Goal: Task Accomplishment & Management: Manage account settings

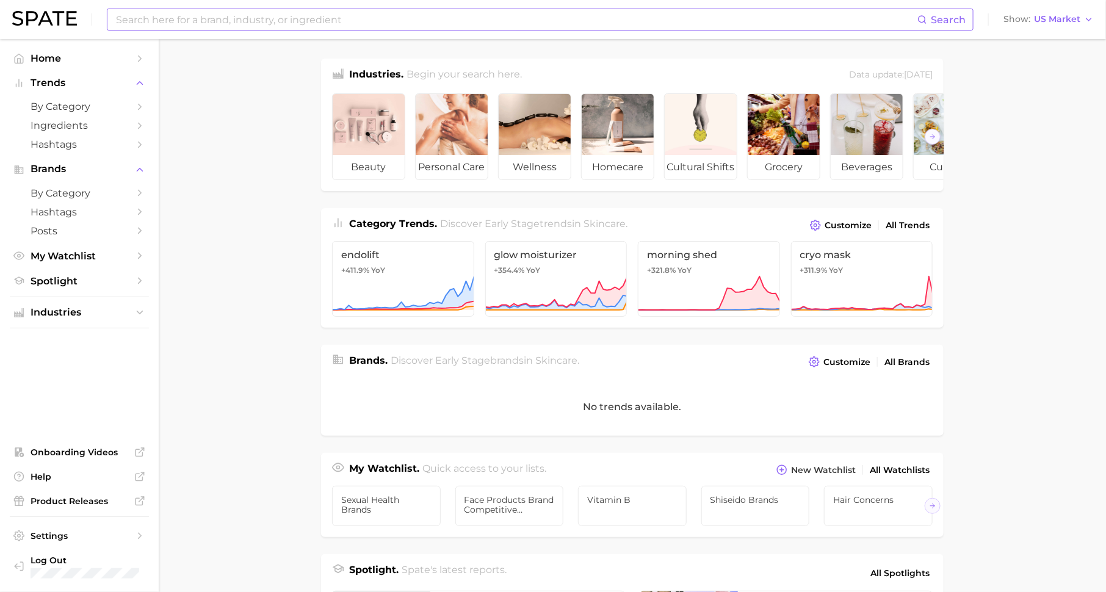
click at [266, 18] on input at bounding box center [516, 19] width 803 height 21
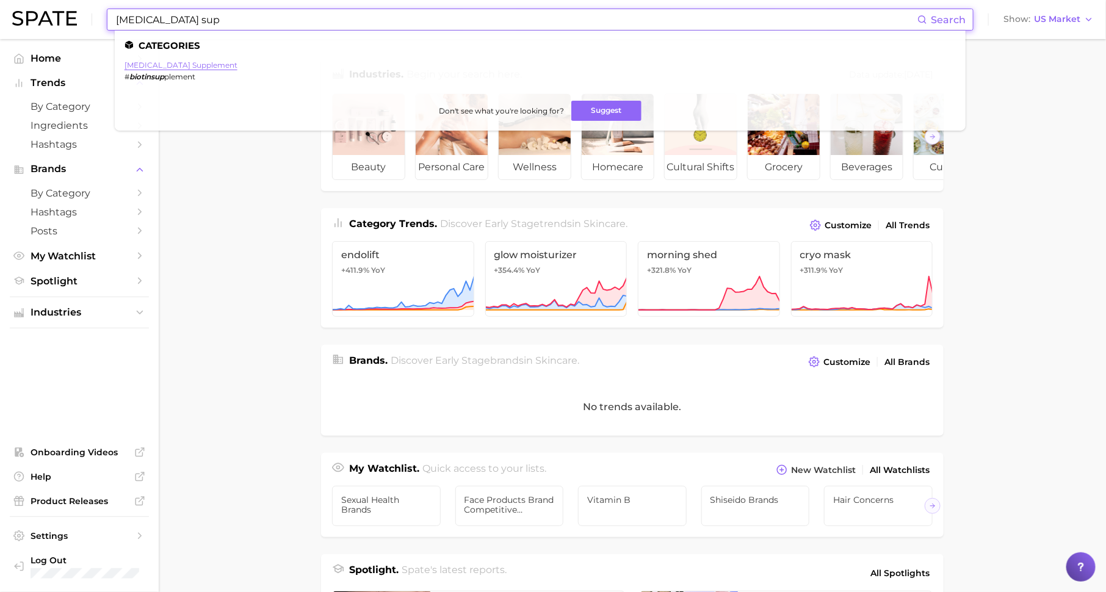
type input "biotin sup"
click at [160, 62] on link "biotin supplement" at bounding box center [181, 64] width 113 height 9
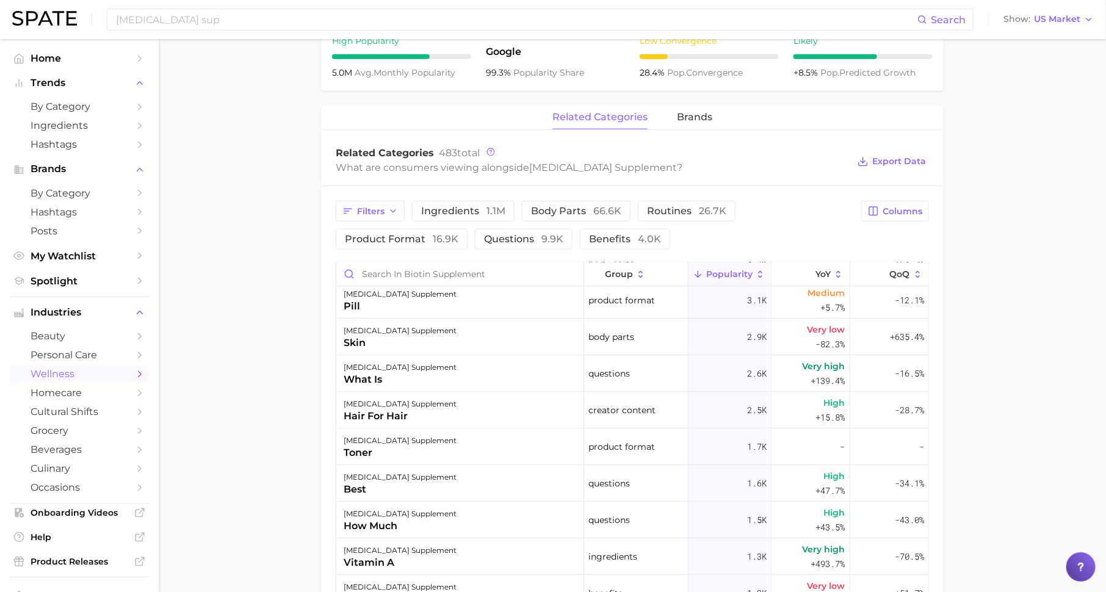
scroll to position [334, 0]
click at [808, 269] on icon at bounding box center [808, 274] width 11 height 11
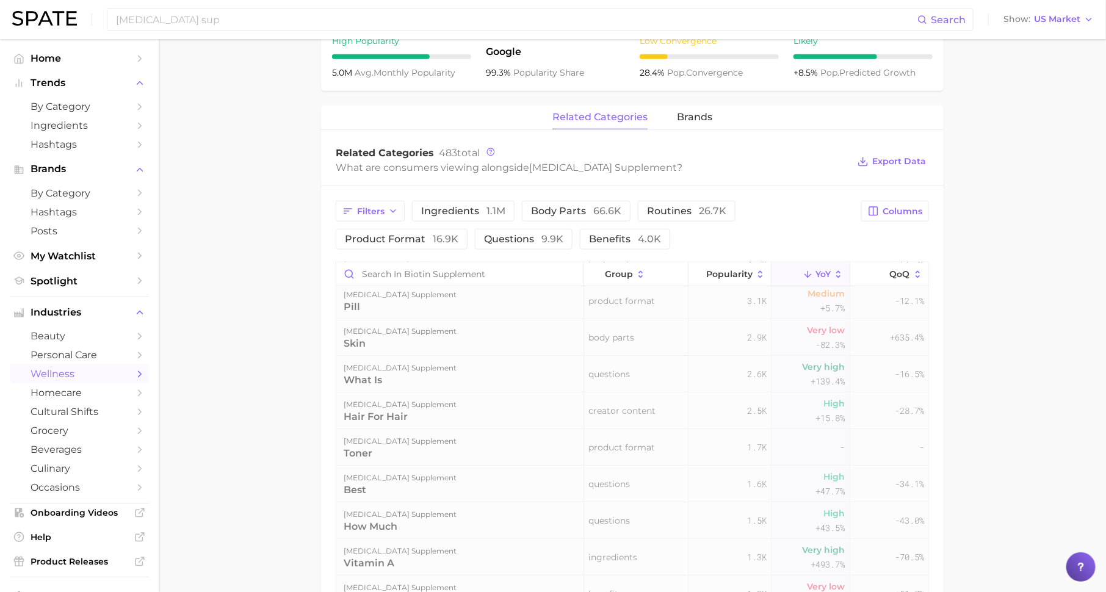
scroll to position [0, 0]
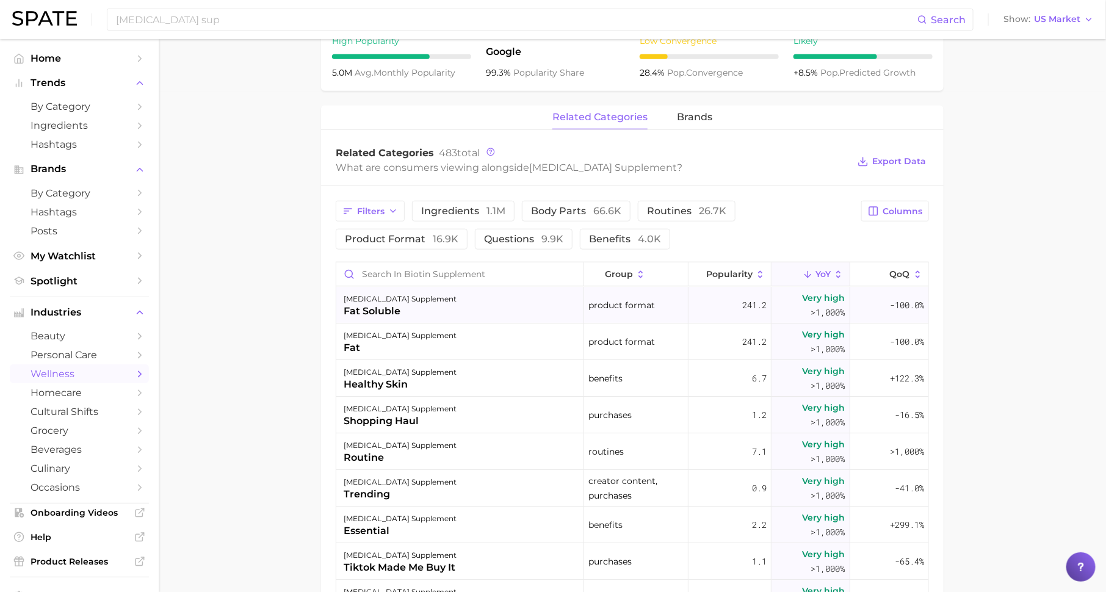
click at [729, 300] on div "241.2" at bounding box center [730, 305] width 83 height 37
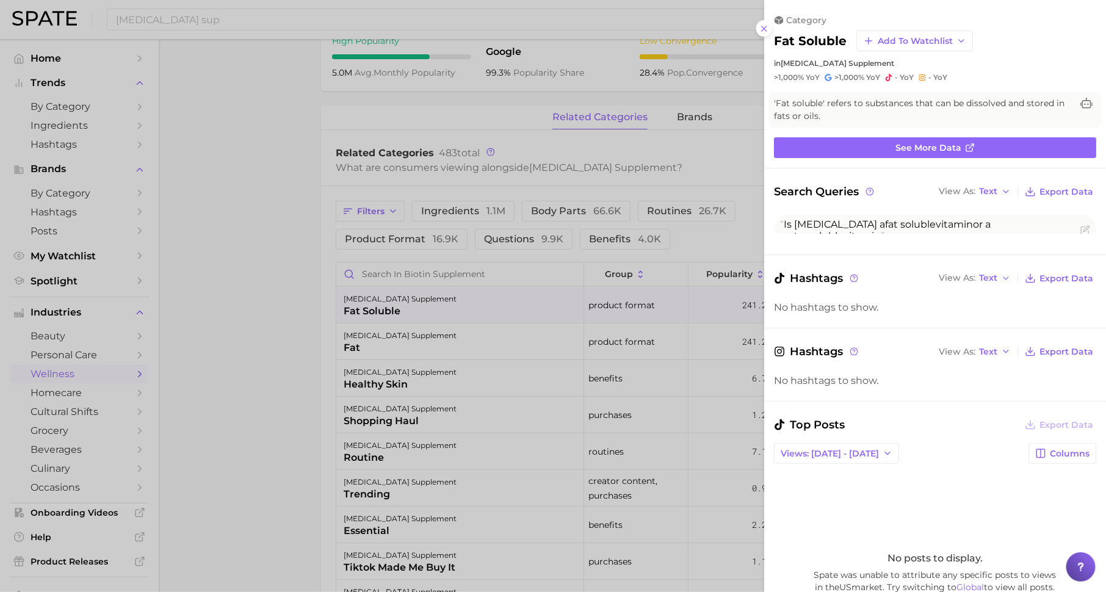
click at [668, 355] on div at bounding box center [553, 296] width 1106 height 592
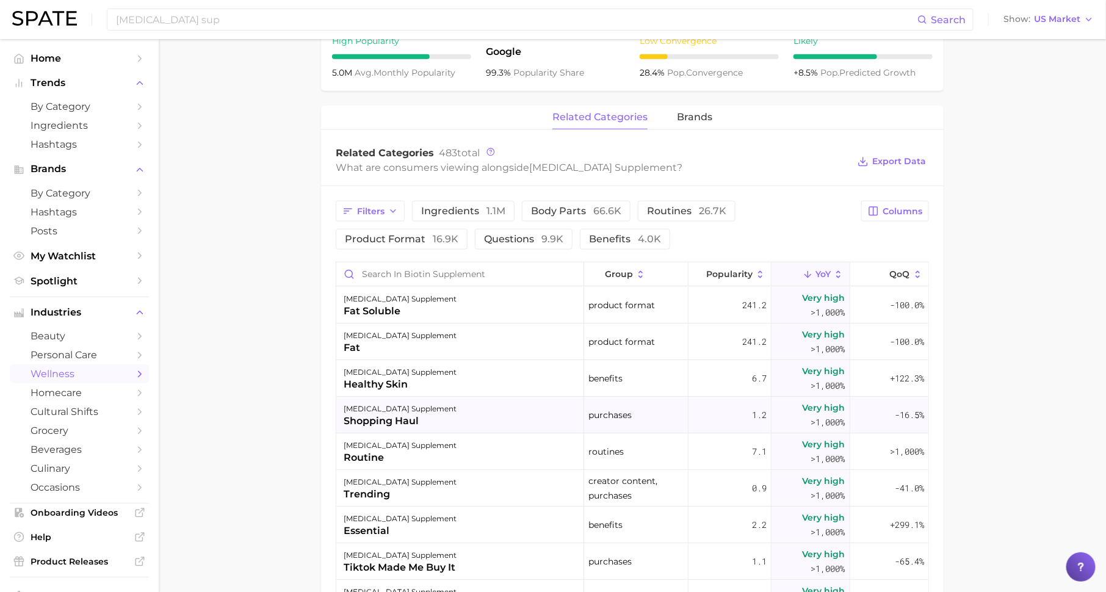
click at [551, 405] on div "biotin supplement shopping haul" at bounding box center [460, 415] width 248 height 37
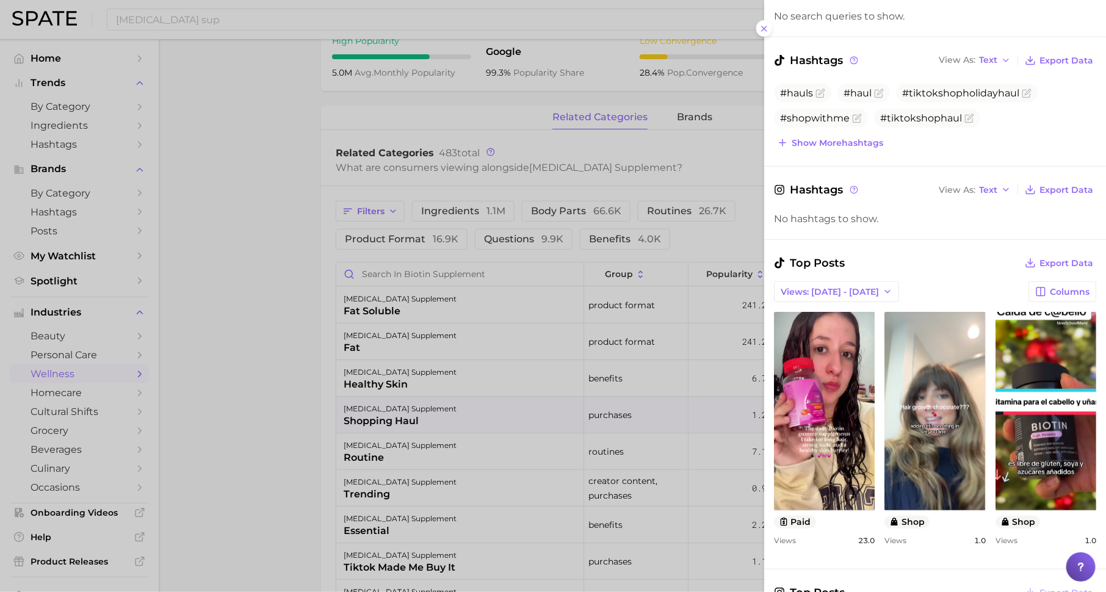
scroll to position [233, 0]
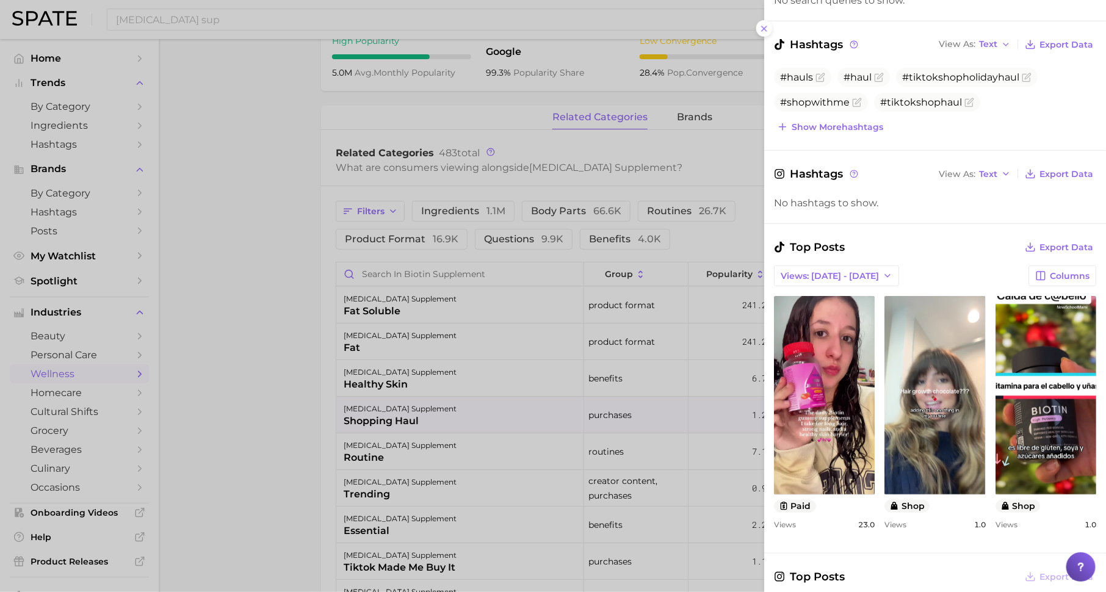
click at [651, 485] on div at bounding box center [553, 296] width 1106 height 592
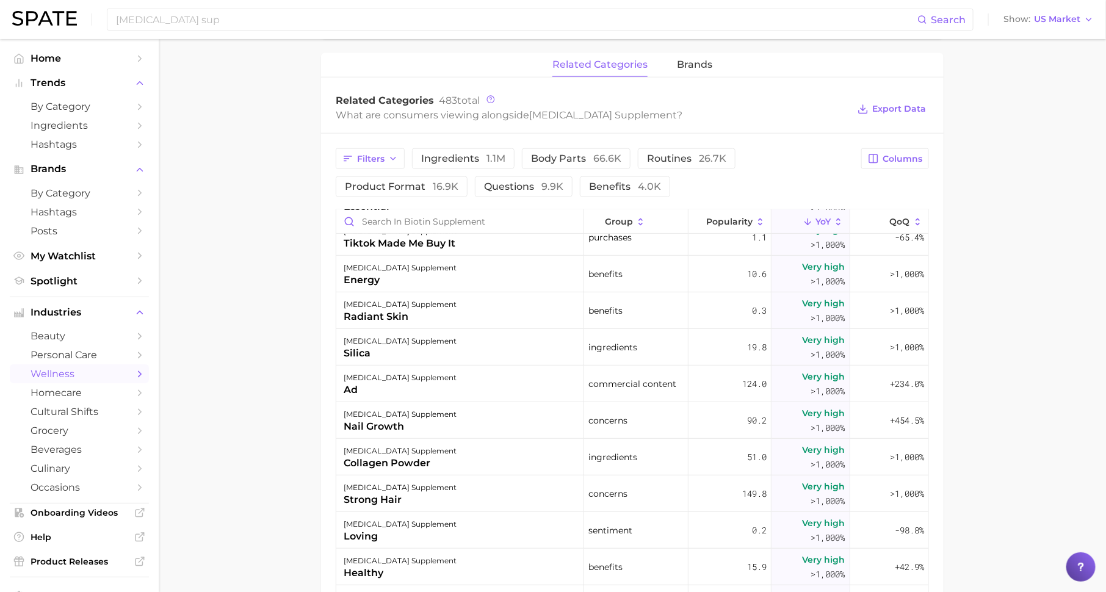
scroll to position [273, 0]
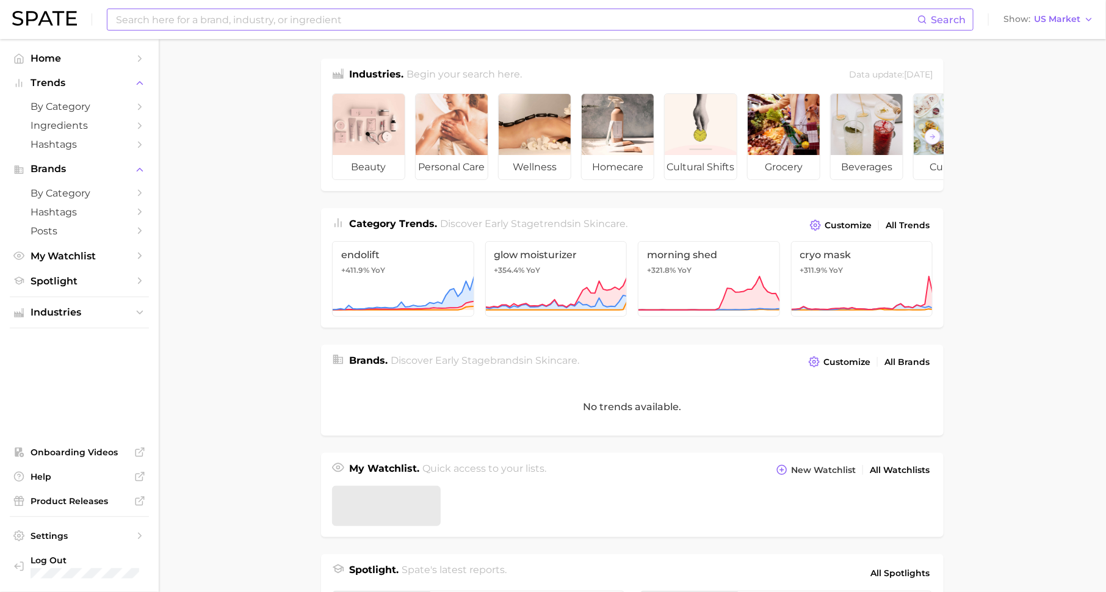
click at [250, 18] on input at bounding box center [516, 19] width 803 height 21
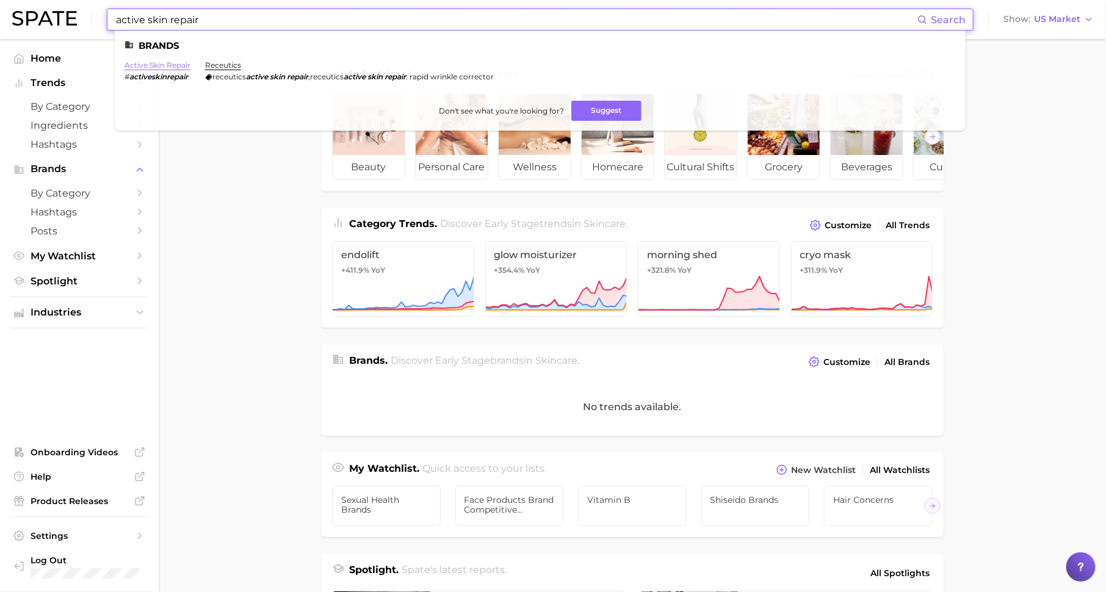
type input "active skin repair"
click at [150, 66] on link "active skin repair" at bounding box center [158, 64] width 66 height 9
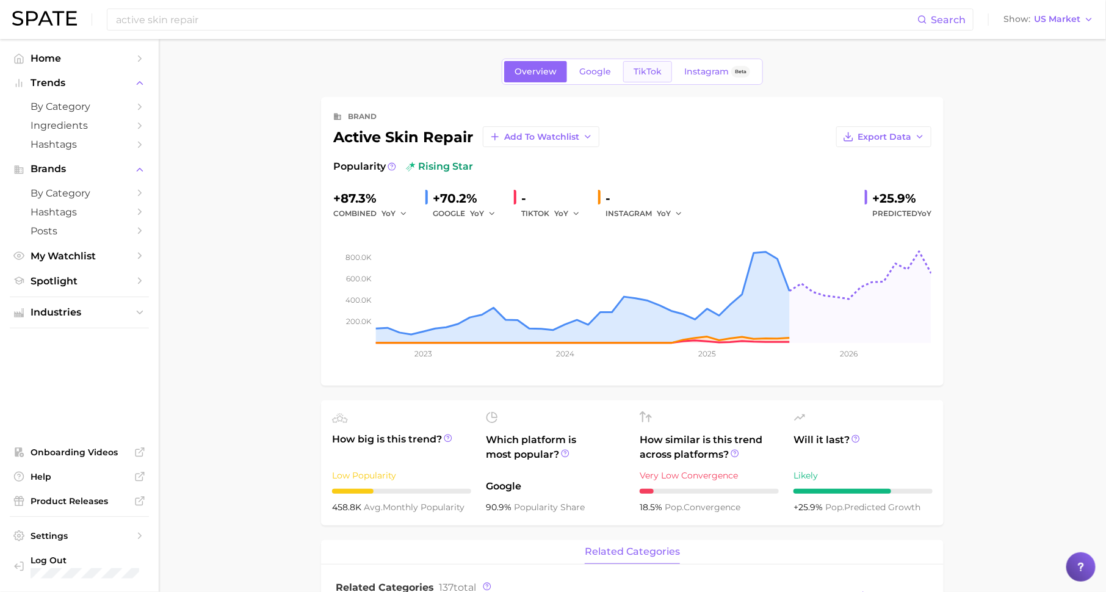
click at [645, 67] on span "TikTok" at bounding box center [648, 72] width 28 height 10
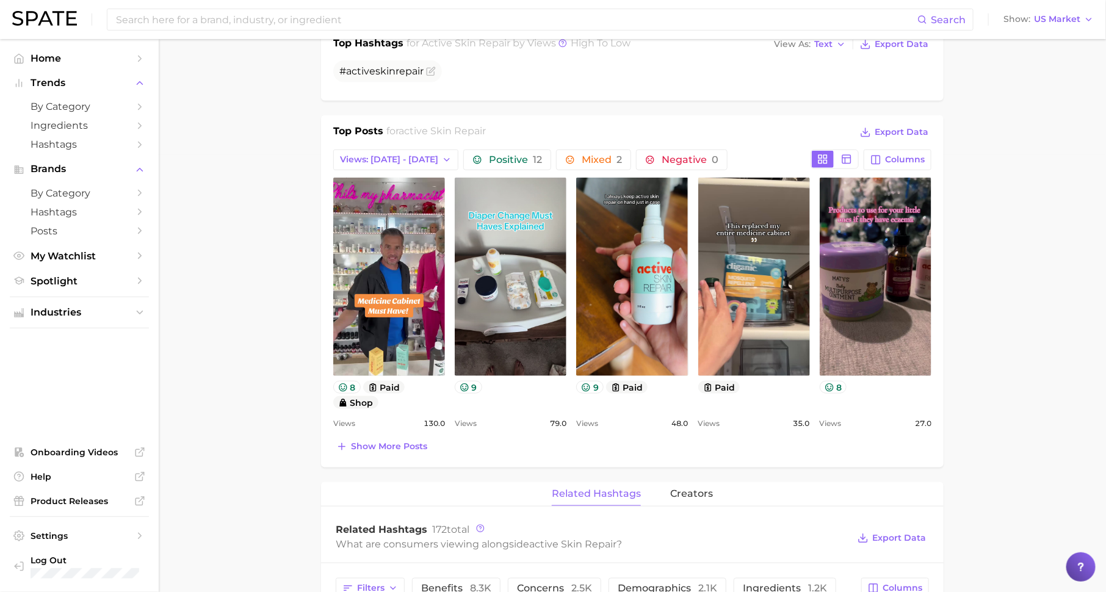
scroll to position [460, 0]
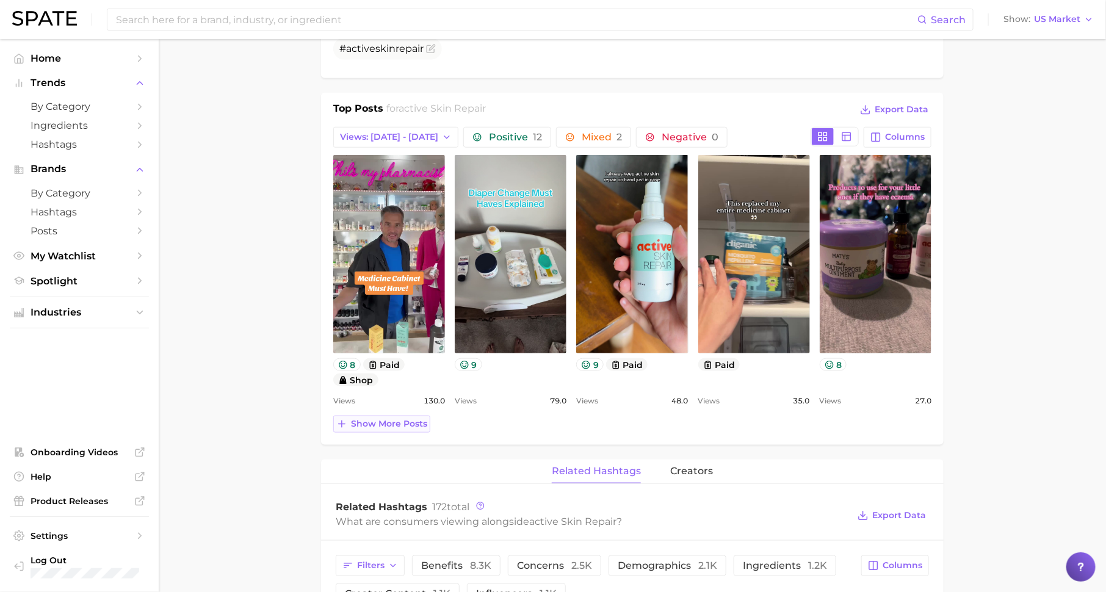
click at [393, 425] on span "Show more posts" at bounding box center [389, 424] width 76 height 10
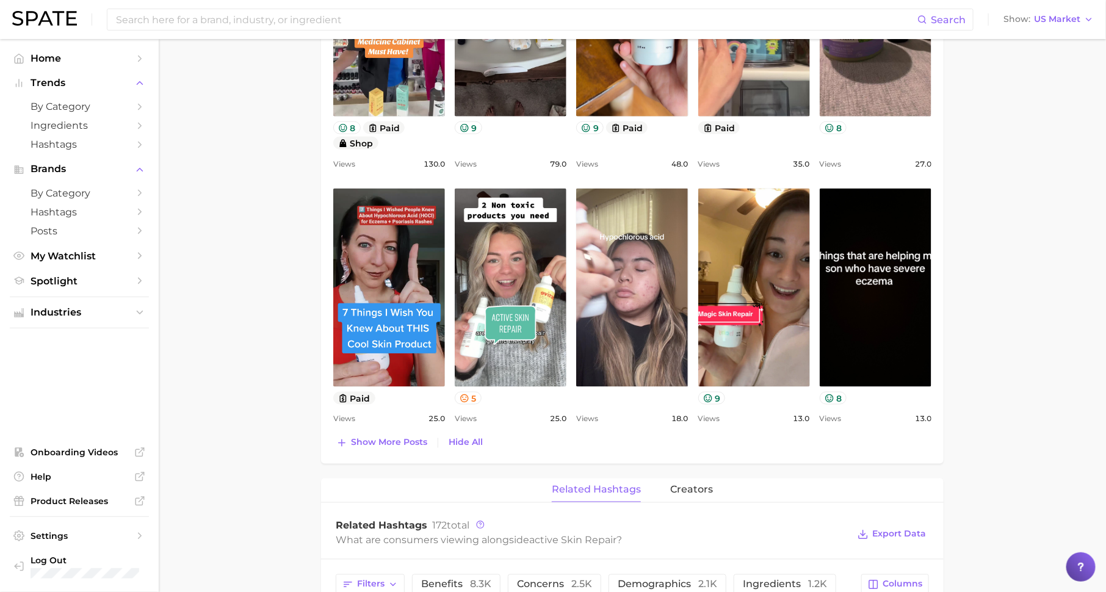
scroll to position [697, 0]
click at [371, 448] on div "Top Posts for active skin repair Export Data Views: [DATE] - [DATE] Positive 12…" at bounding box center [632, 159] width 623 height 608
click at [388, 437] on span "Show more posts" at bounding box center [389, 442] width 76 height 10
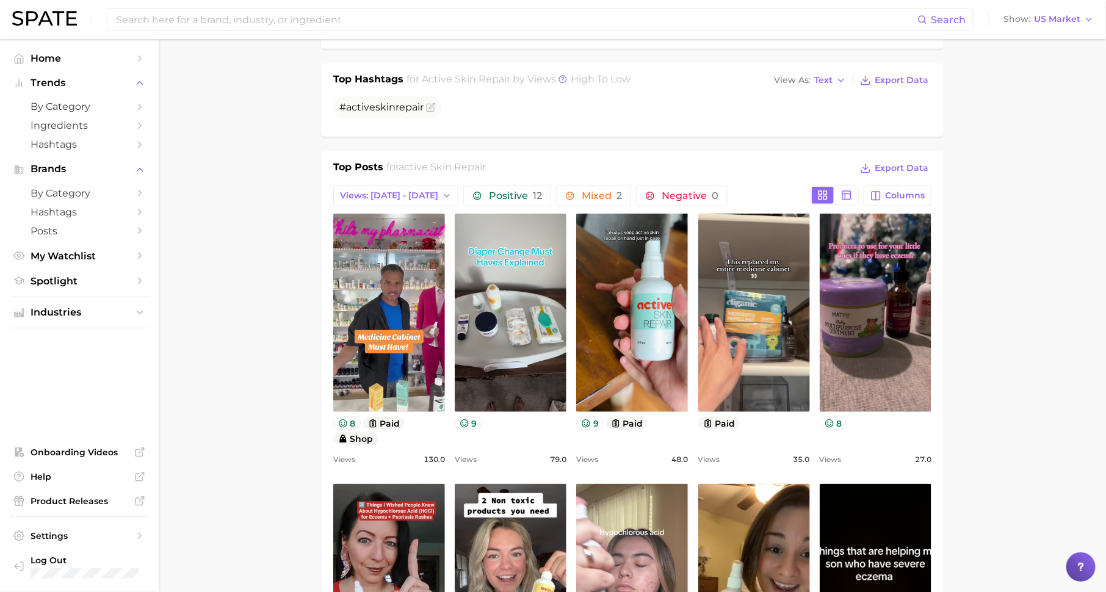
scroll to position [0, 0]
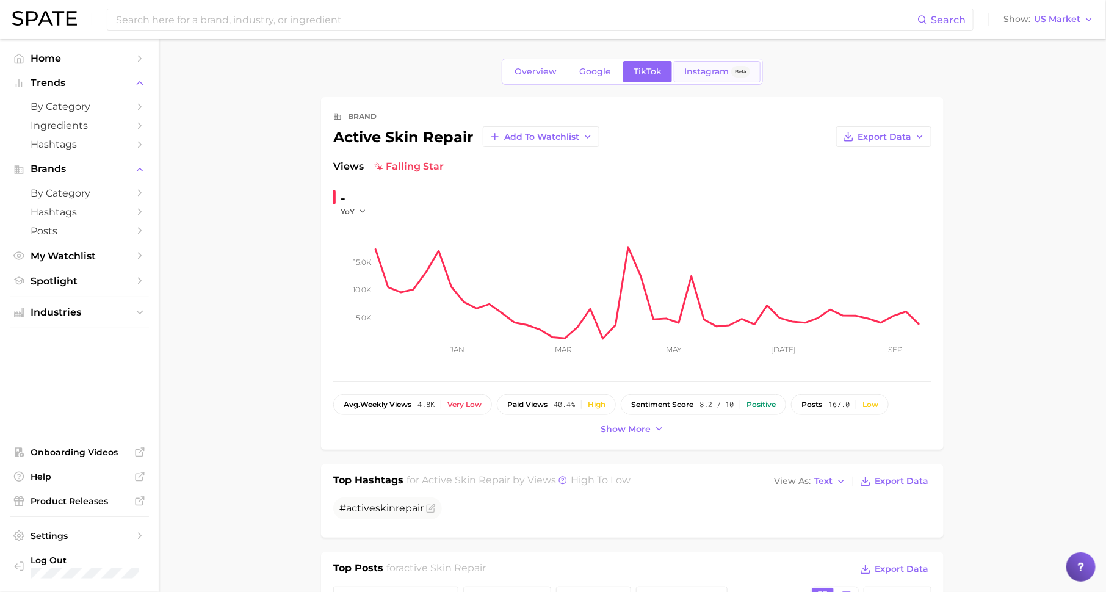
click at [712, 73] on span "Instagram" at bounding box center [706, 72] width 45 height 10
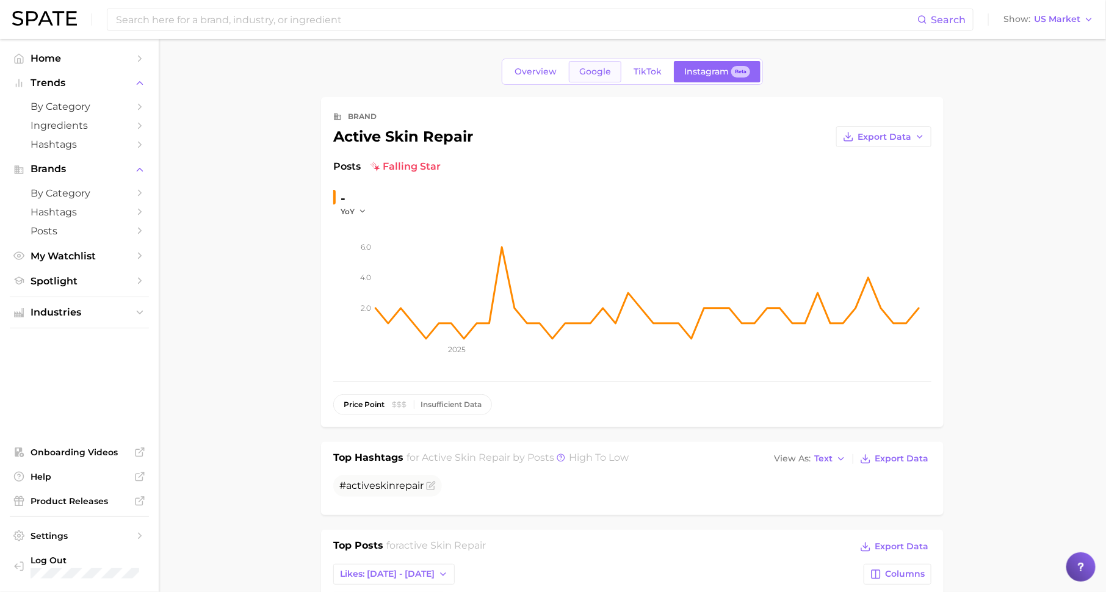
click at [597, 75] on span "Google" at bounding box center [595, 72] width 32 height 10
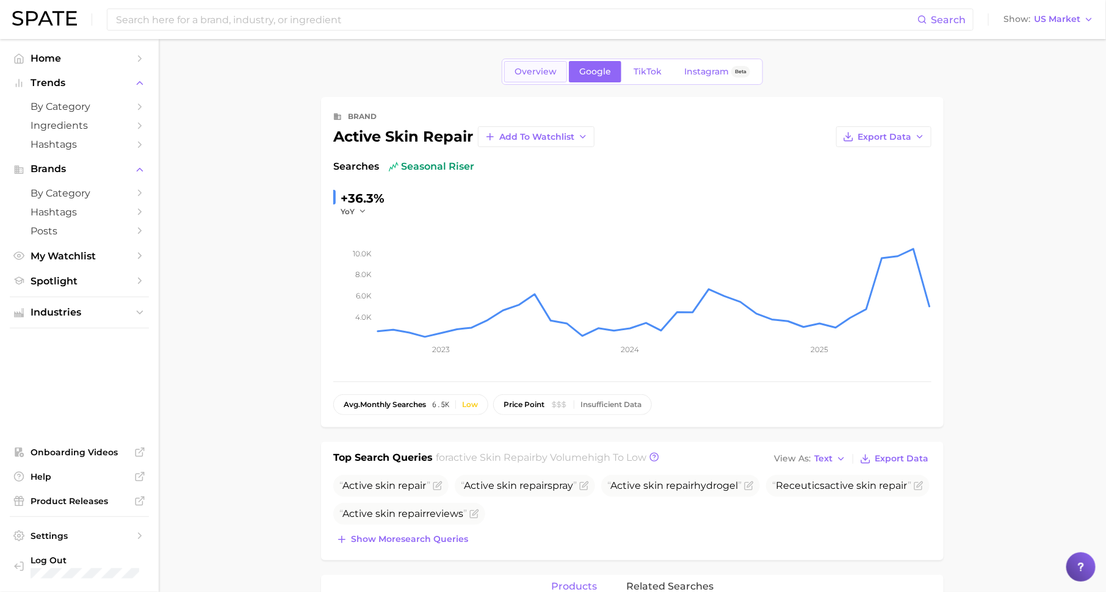
click at [544, 65] on link "Overview" at bounding box center [535, 71] width 63 height 21
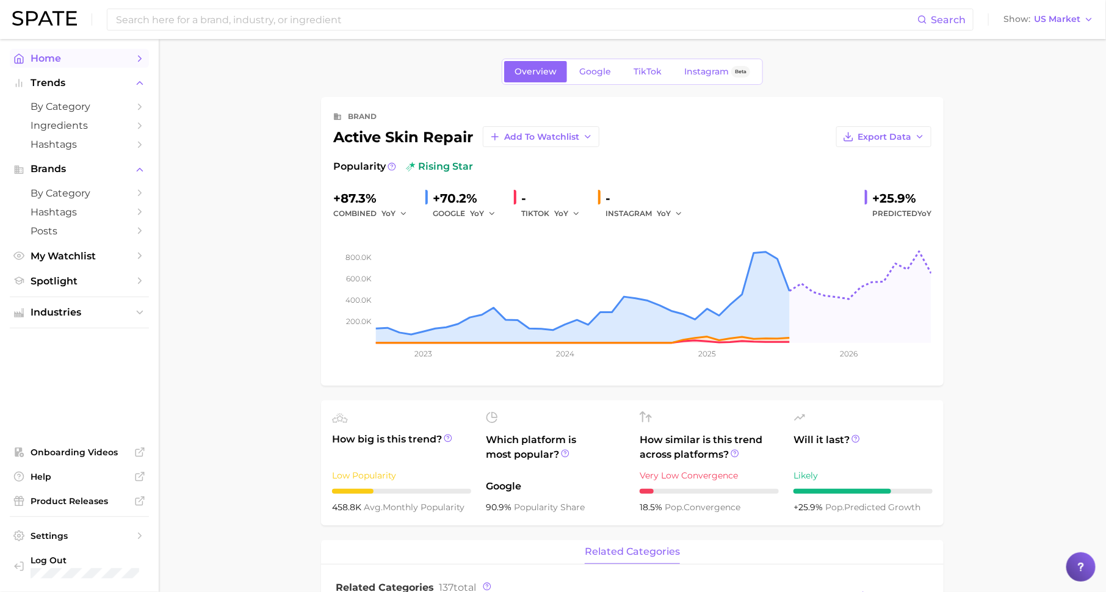
click at [126, 60] on span "Home" at bounding box center [80, 58] width 98 height 12
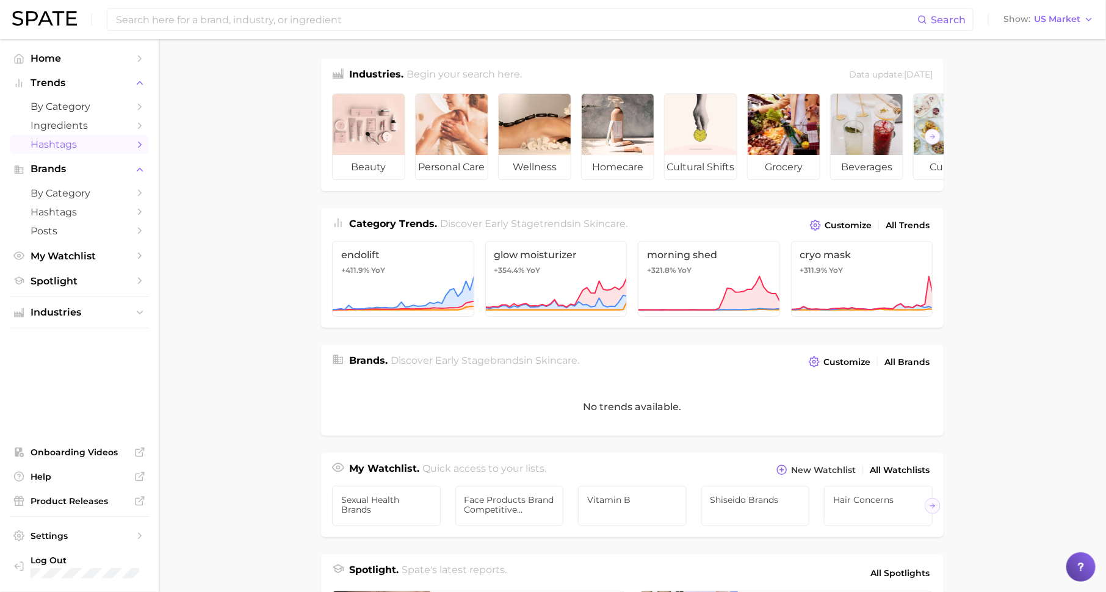
click at [121, 146] on span "Hashtags" at bounding box center [80, 145] width 98 height 12
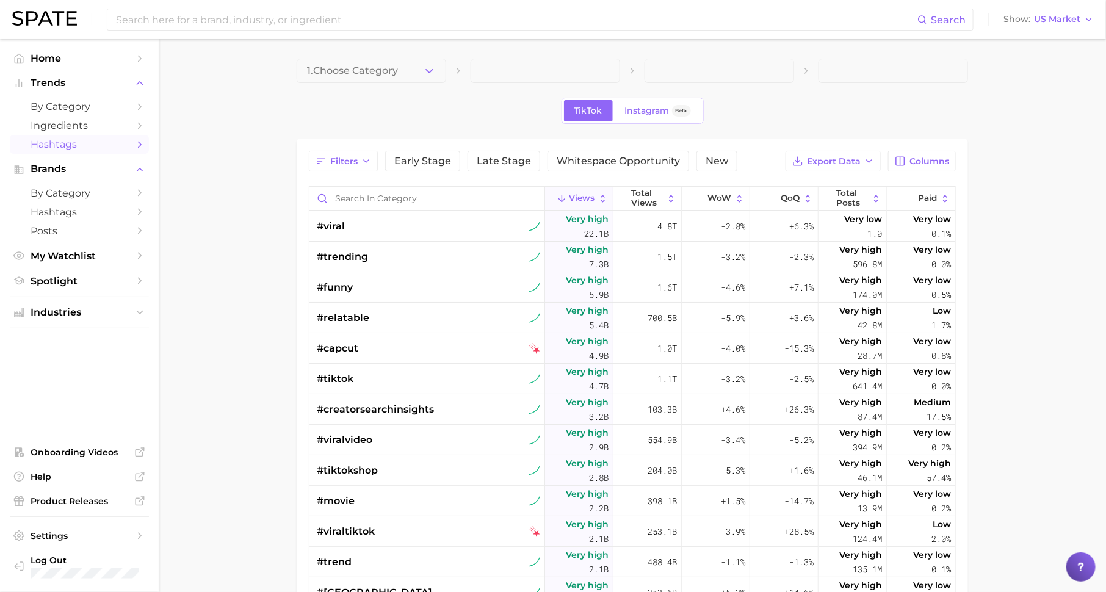
click at [409, 70] on button "1. Choose Category" at bounding box center [372, 71] width 150 height 24
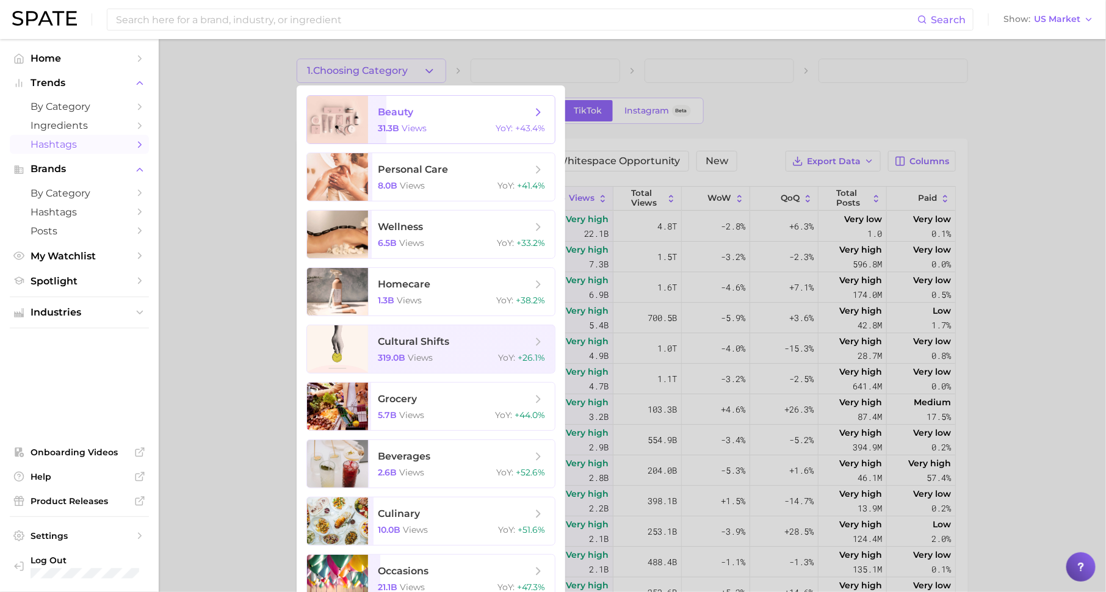
click at [430, 132] on div "31.3b views YoY : +43.4%" at bounding box center [461, 128] width 167 height 11
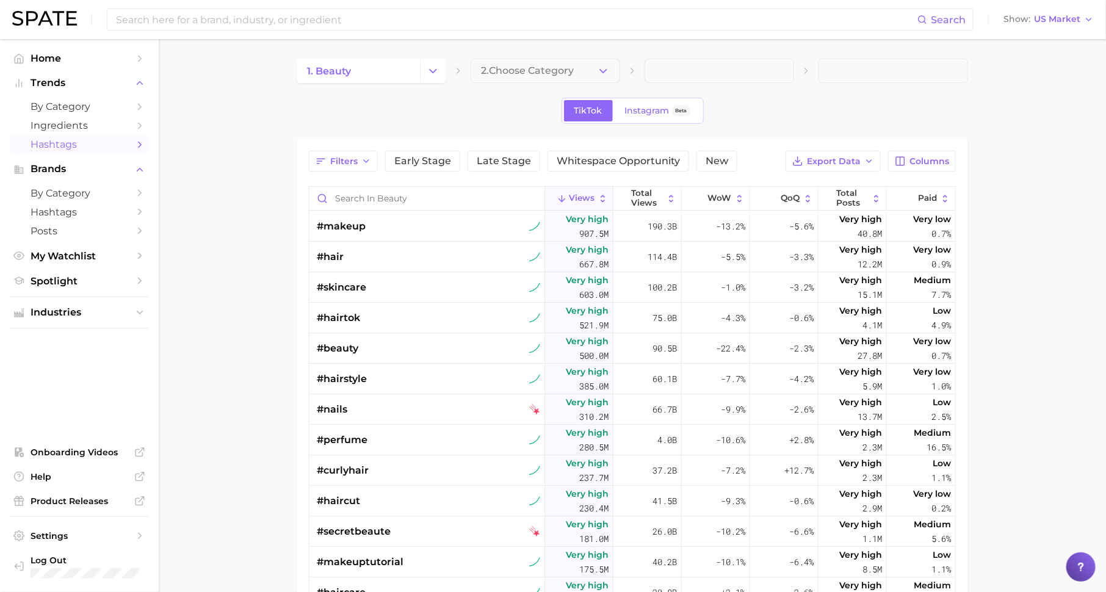
click at [567, 70] on span "2. Choose Category" at bounding box center [527, 70] width 93 height 11
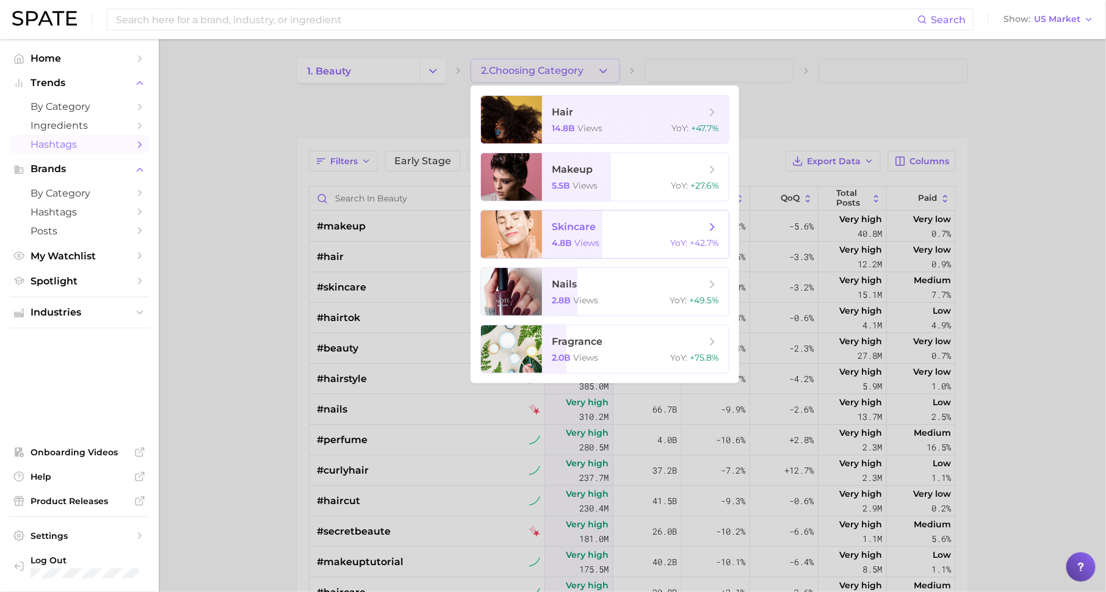
click at [607, 222] on span "skincare" at bounding box center [629, 226] width 154 height 13
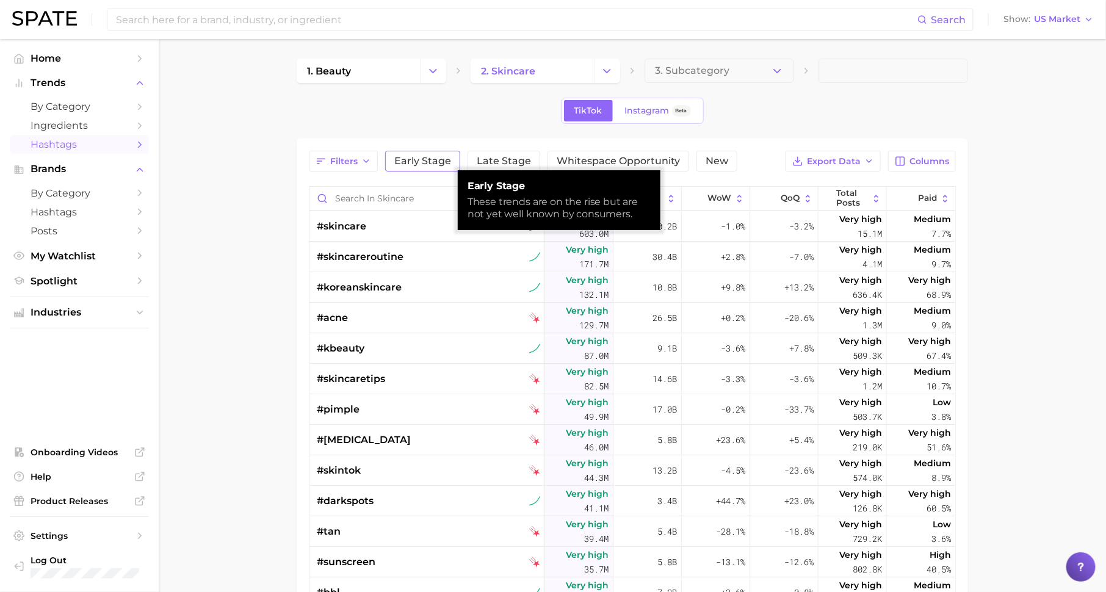
click at [422, 161] on span "Early Stage" at bounding box center [422, 161] width 57 height 10
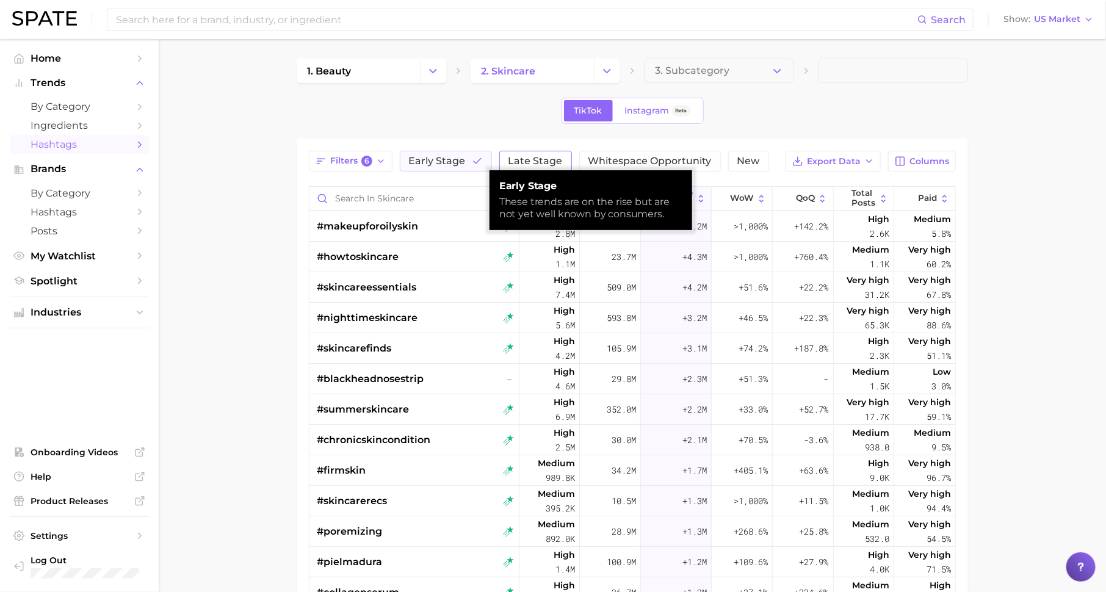
click at [528, 164] on span "Late Stage" at bounding box center [535, 161] width 54 height 10
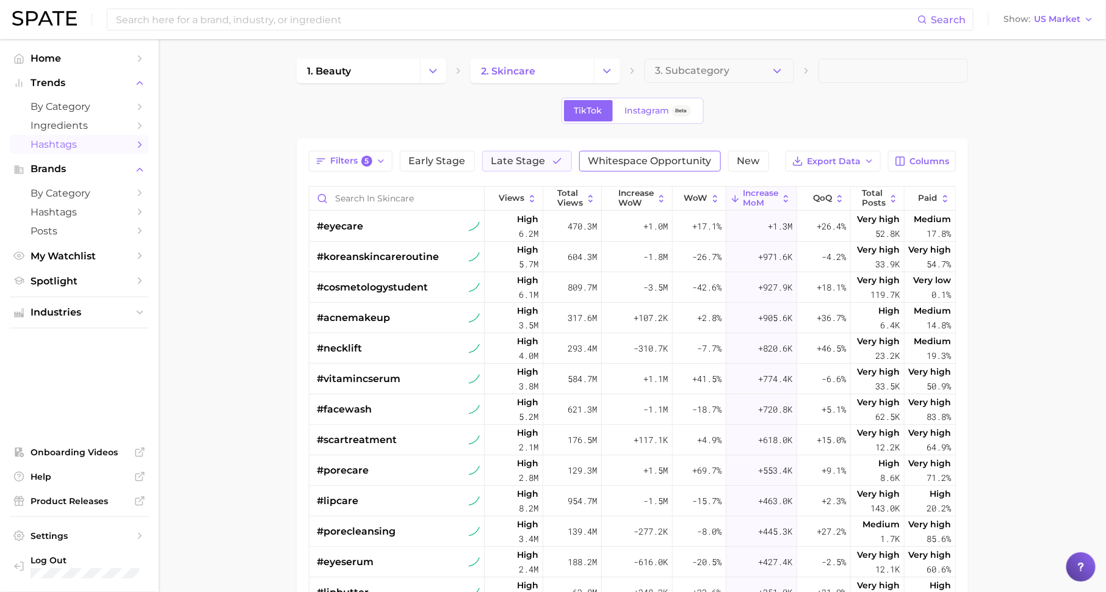
click at [663, 156] on span "Whitespace Opportunity" at bounding box center [649, 161] width 123 height 10
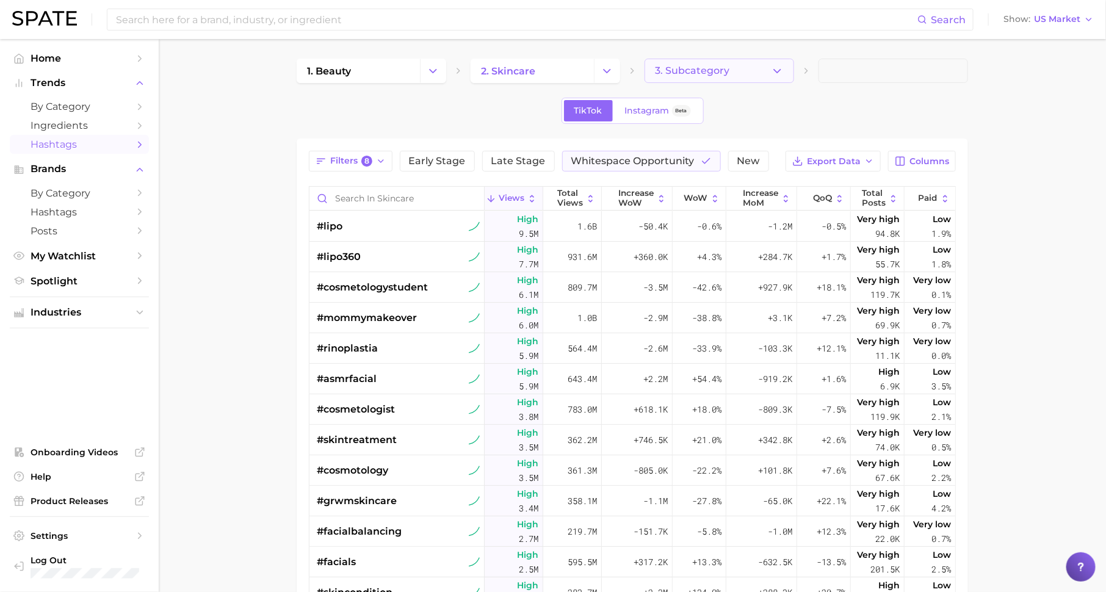
click at [701, 72] on span "3. Subcategory" at bounding box center [692, 70] width 74 height 11
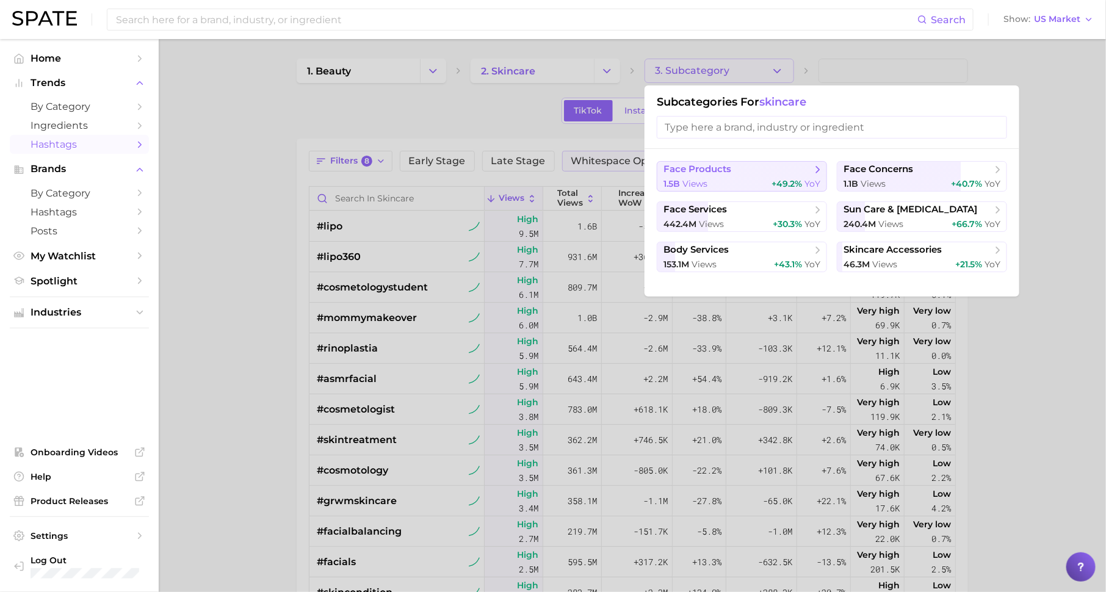
click at [780, 182] on span "+49.2%" at bounding box center [787, 183] width 31 height 11
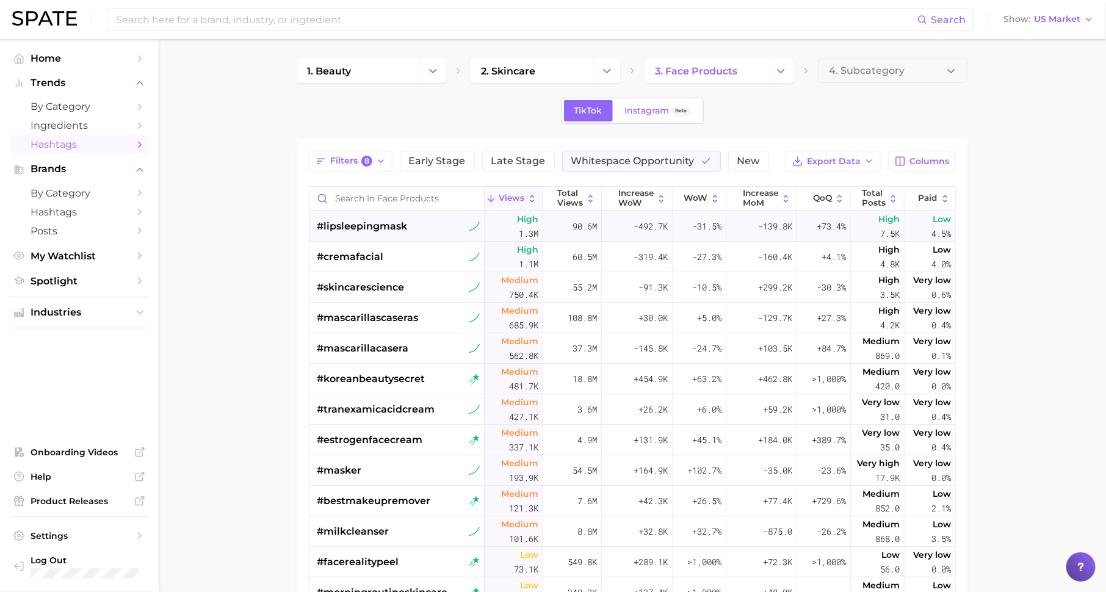
click at [407, 223] on div "#lipsleepingmask" at bounding box center [398, 226] width 163 height 31
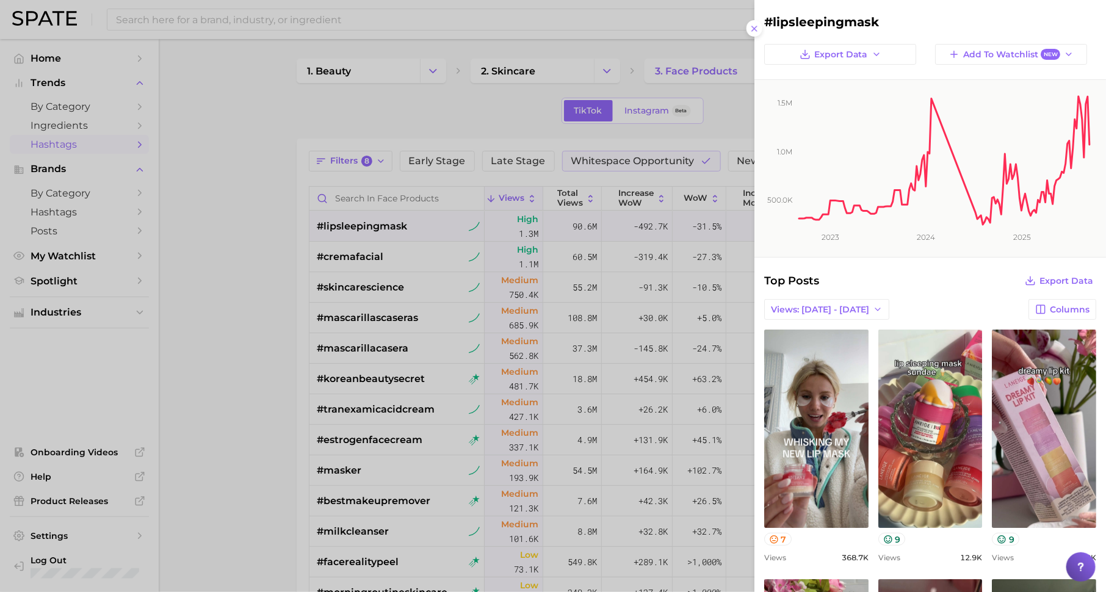
click at [494, 270] on div at bounding box center [553, 296] width 1106 height 592
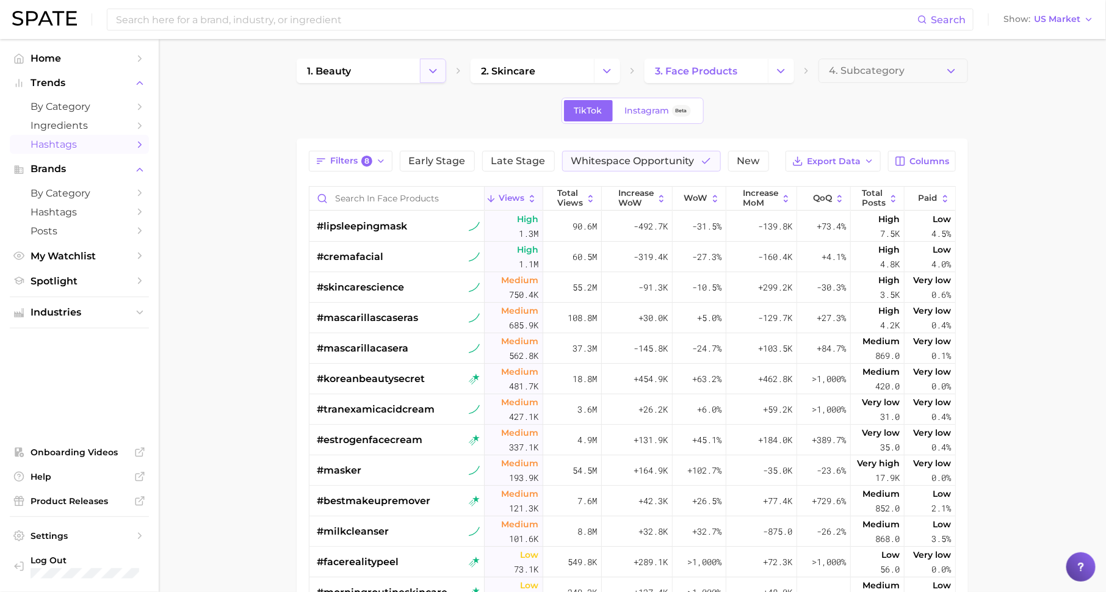
click at [433, 71] on polyline "Change Category" at bounding box center [433, 70] width 7 height 3
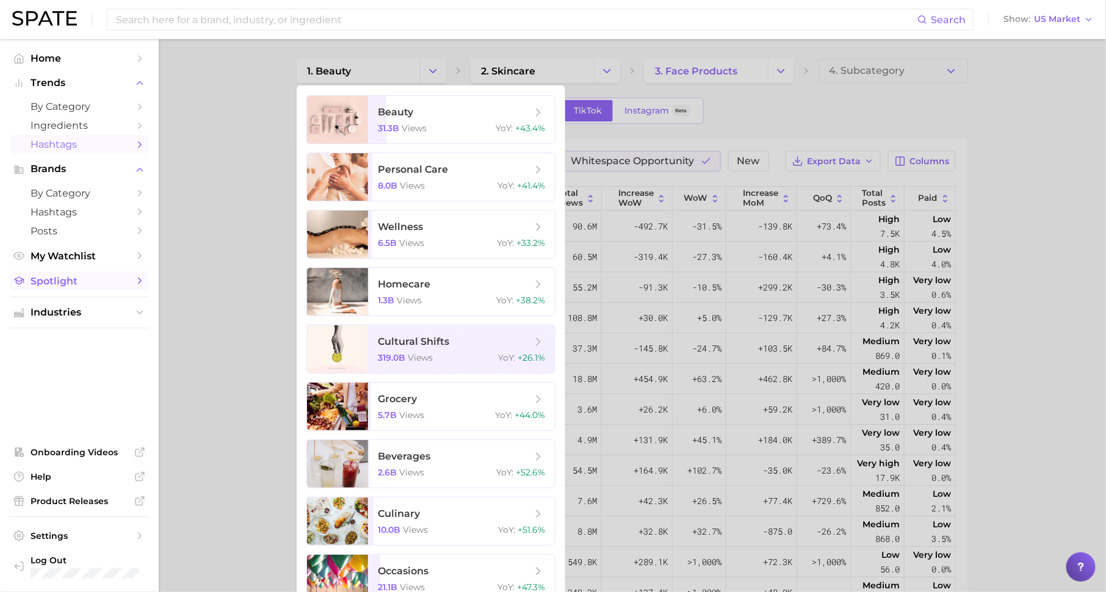
click at [135, 278] on icon "Sidebar" at bounding box center [139, 280] width 11 height 11
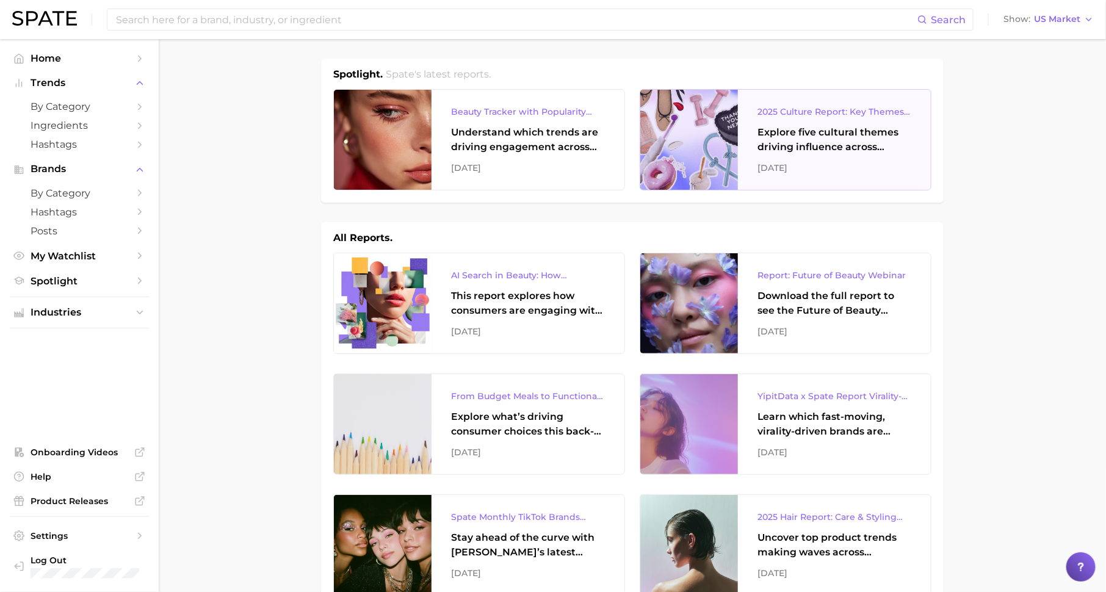
click at [825, 152] on div "Explore five cultural themes driving influence across beauty, food, and pop cul…" at bounding box center [834, 139] width 154 height 29
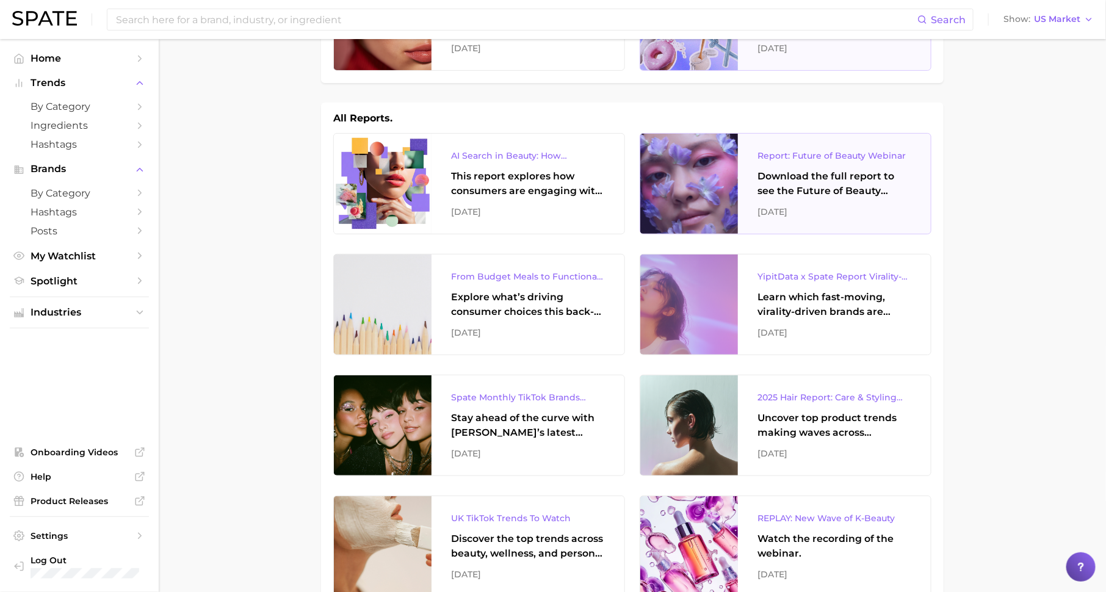
scroll to position [134, 0]
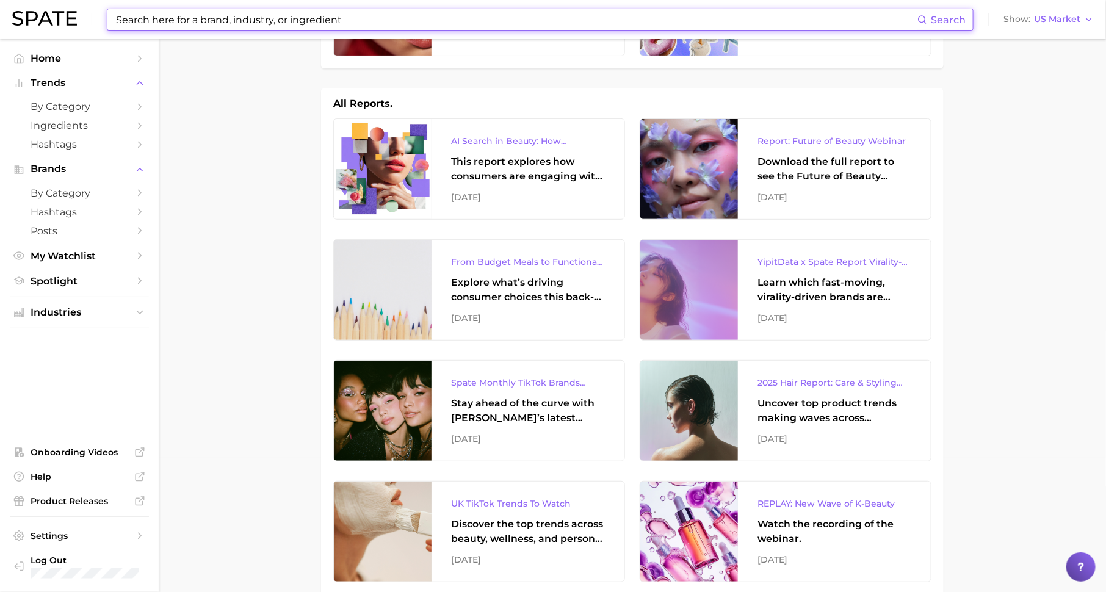
click at [247, 20] on input at bounding box center [516, 19] width 803 height 21
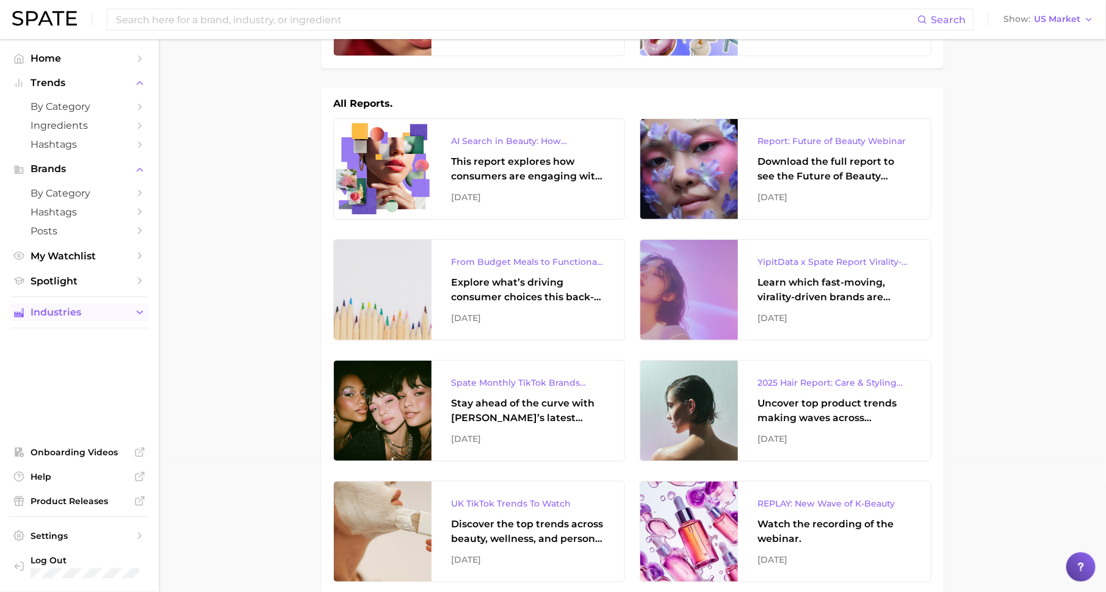
click at [139, 317] on icon "Sidebar" at bounding box center [139, 312] width 11 height 11
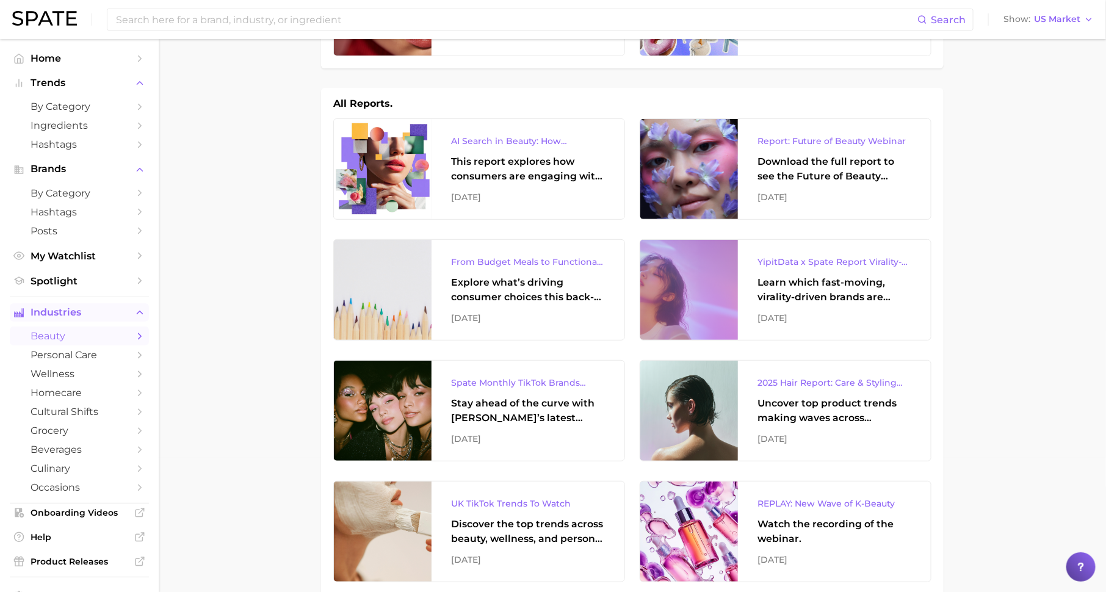
click at [63, 341] on span "beauty" at bounding box center [80, 336] width 98 height 12
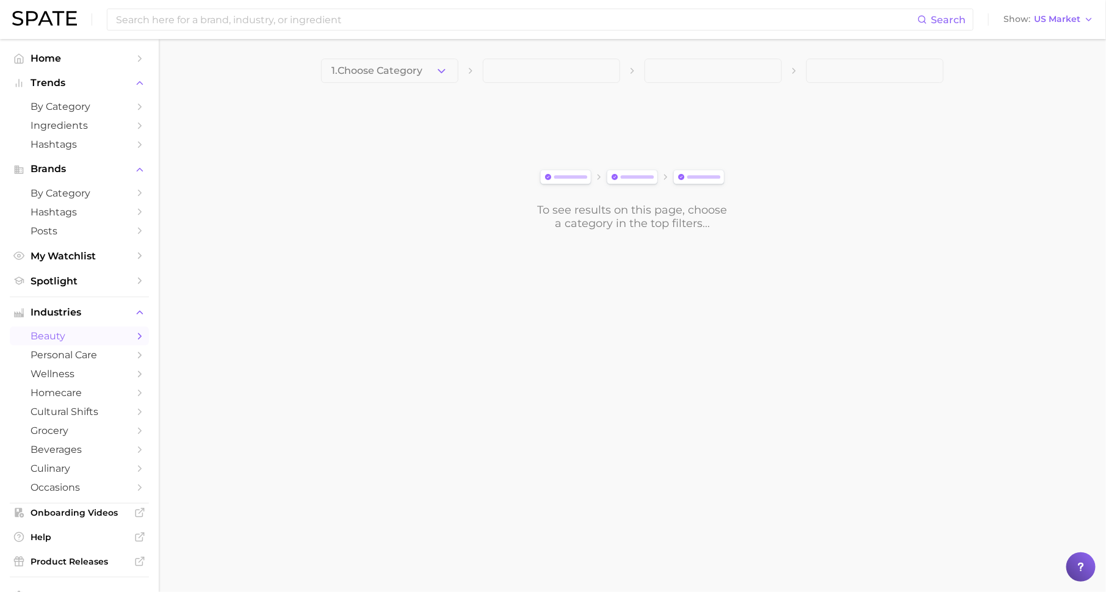
click at [432, 71] on button "1. Choose Category" at bounding box center [389, 71] width 137 height 24
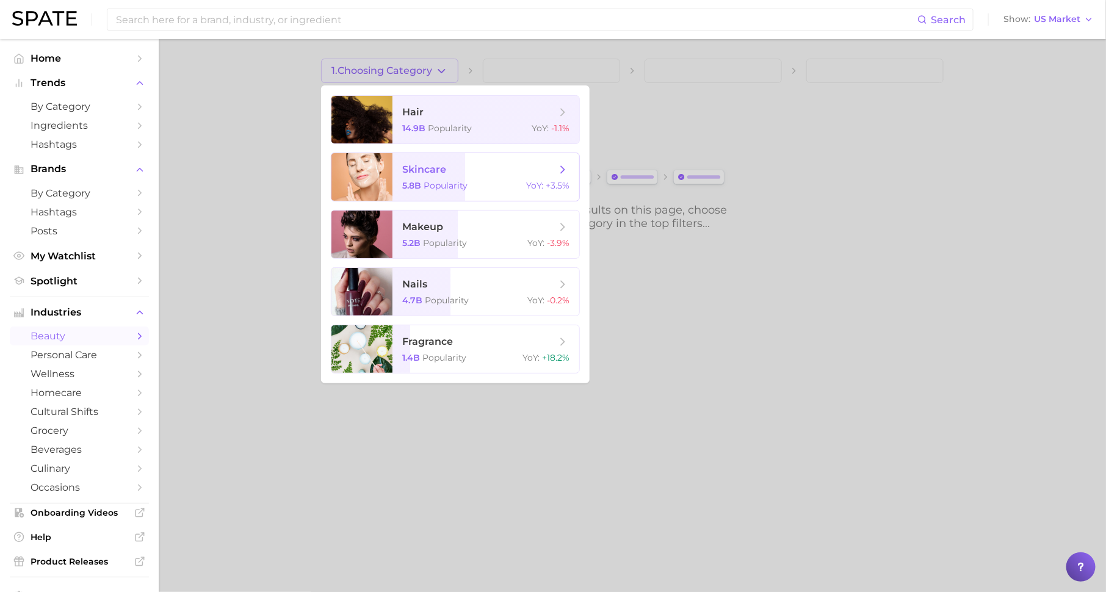
click at [477, 186] on div "5.8b Popularity YoY : +3.5%" at bounding box center [485, 185] width 167 height 11
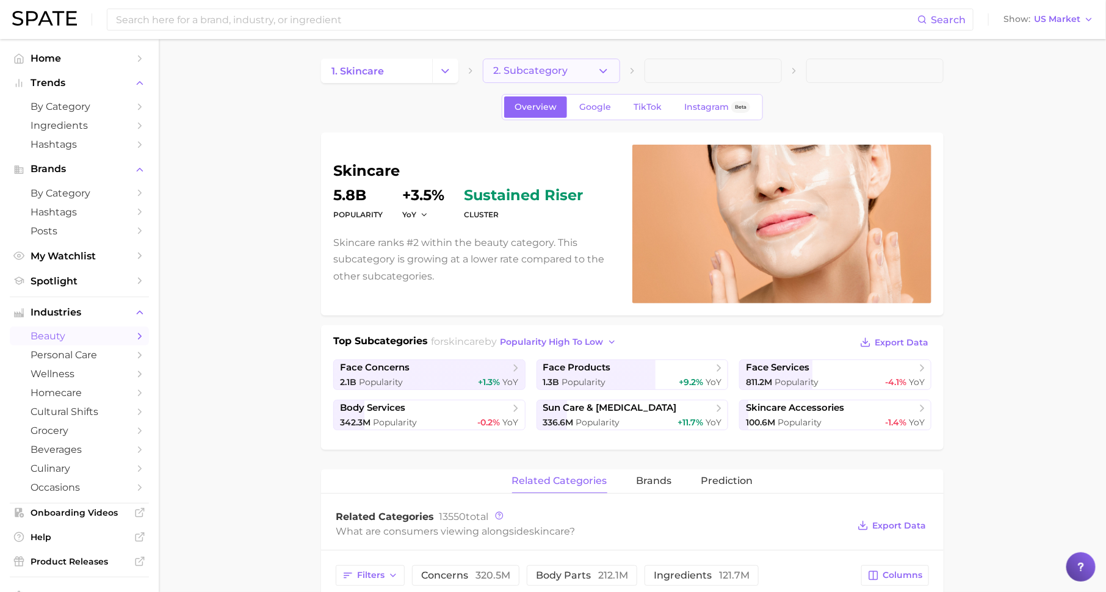
click at [591, 66] on button "2. Subcategory" at bounding box center [551, 71] width 137 height 24
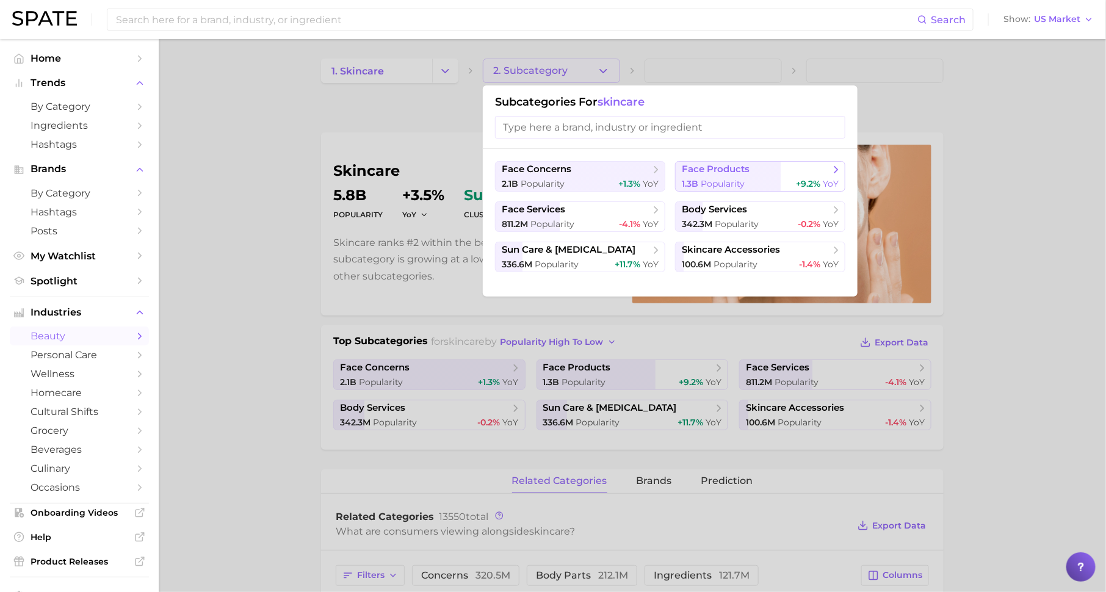
click at [717, 170] on span "face products" at bounding box center [716, 170] width 68 height 12
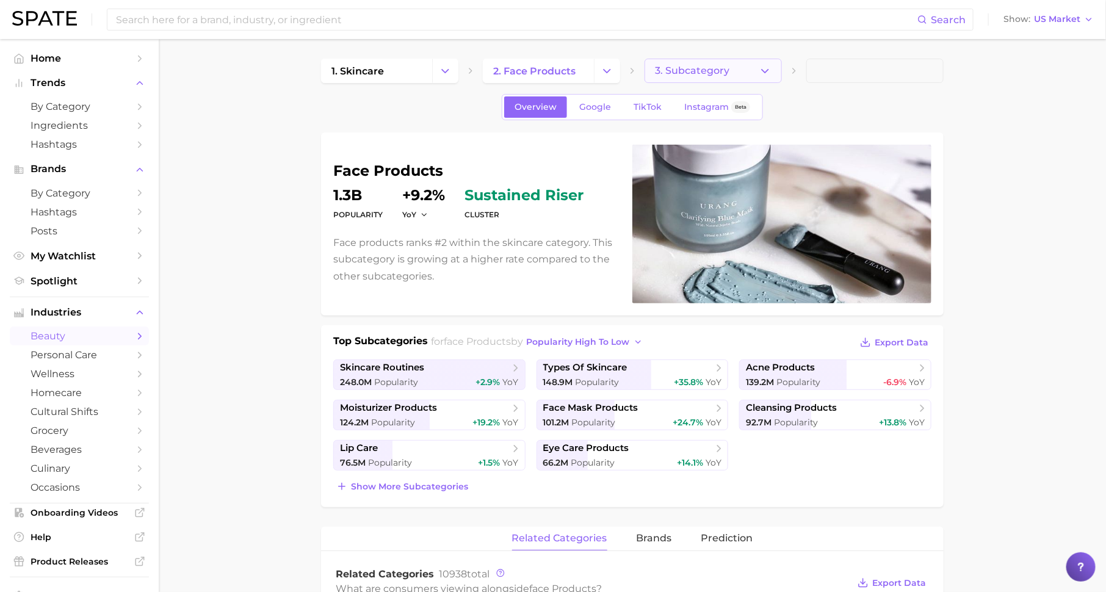
click at [712, 72] on span "3. Subcategory" at bounding box center [692, 70] width 74 height 11
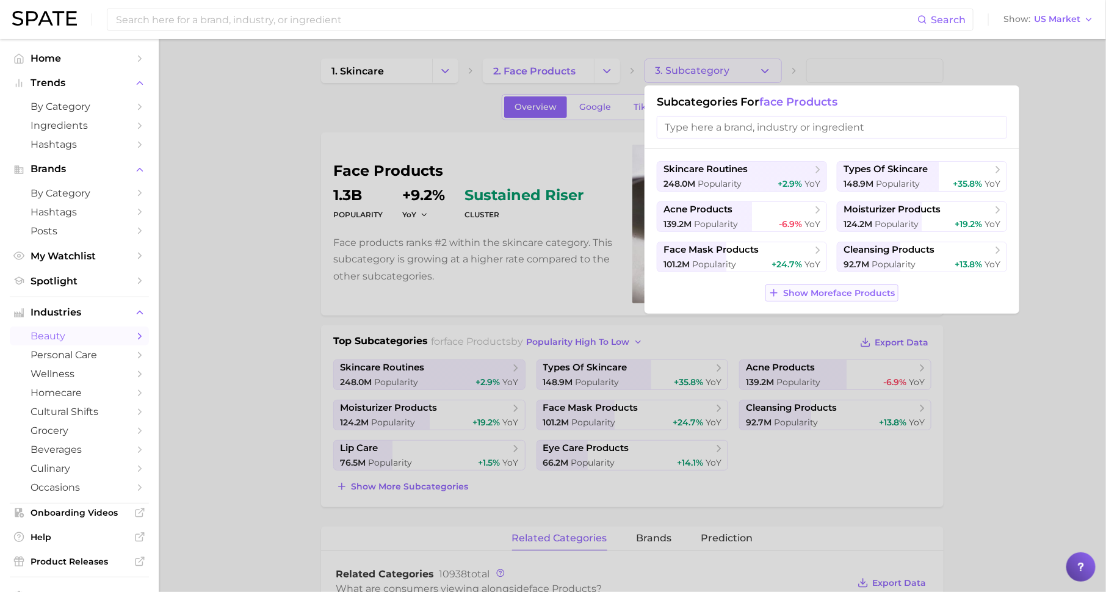
click at [832, 291] on span "Show More face products" at bounding box center [840, 293] width 112 height 10
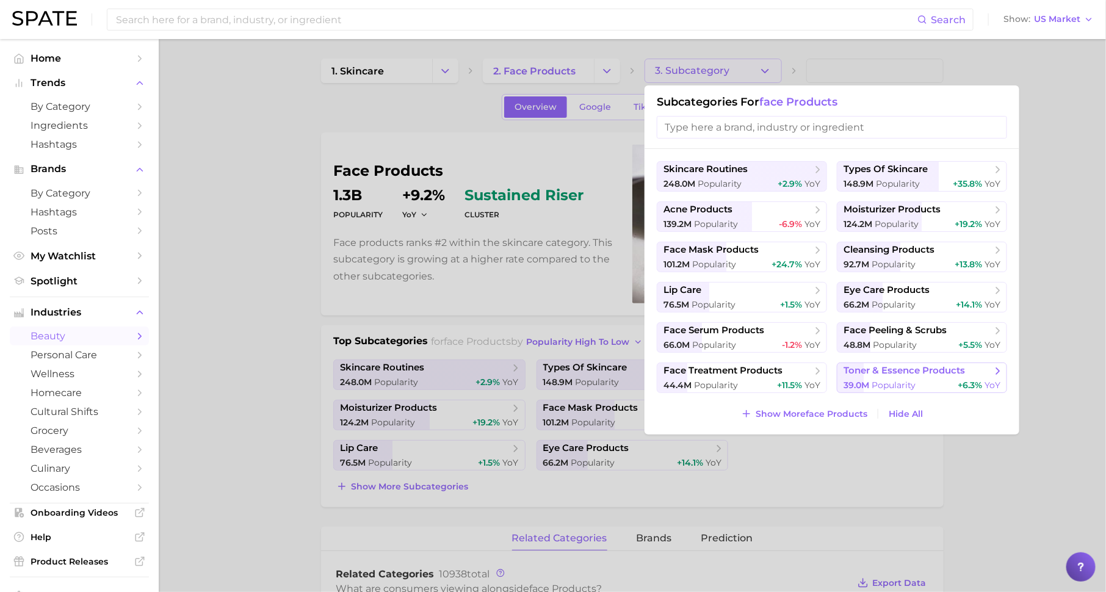
click at [905, 382] on span "Popularity" at bounding box center [894, 385] width 44 height 11
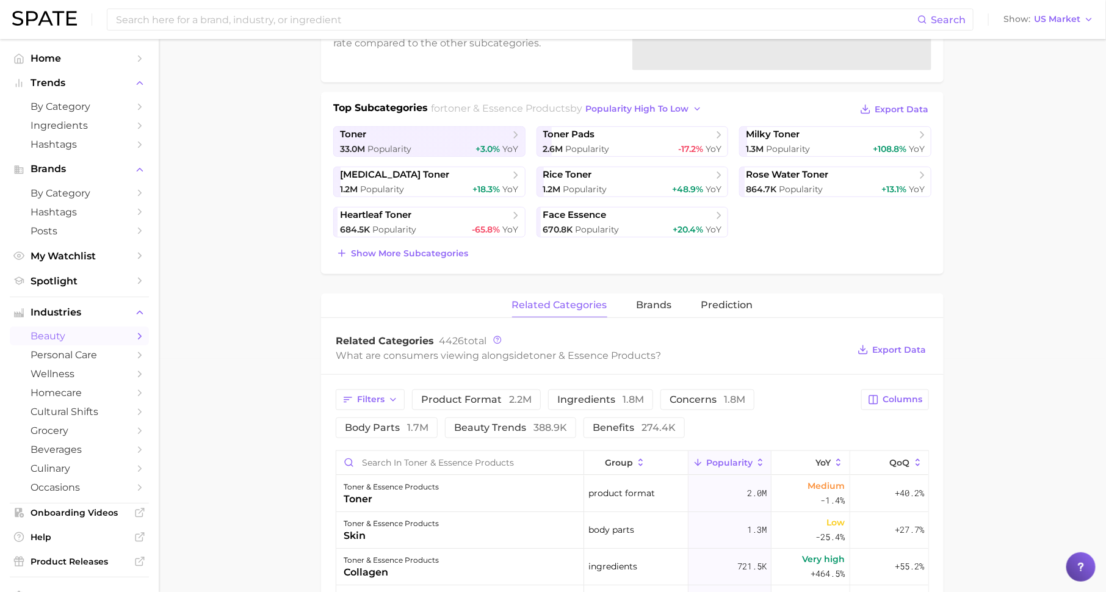
scroll to position [252, 0]
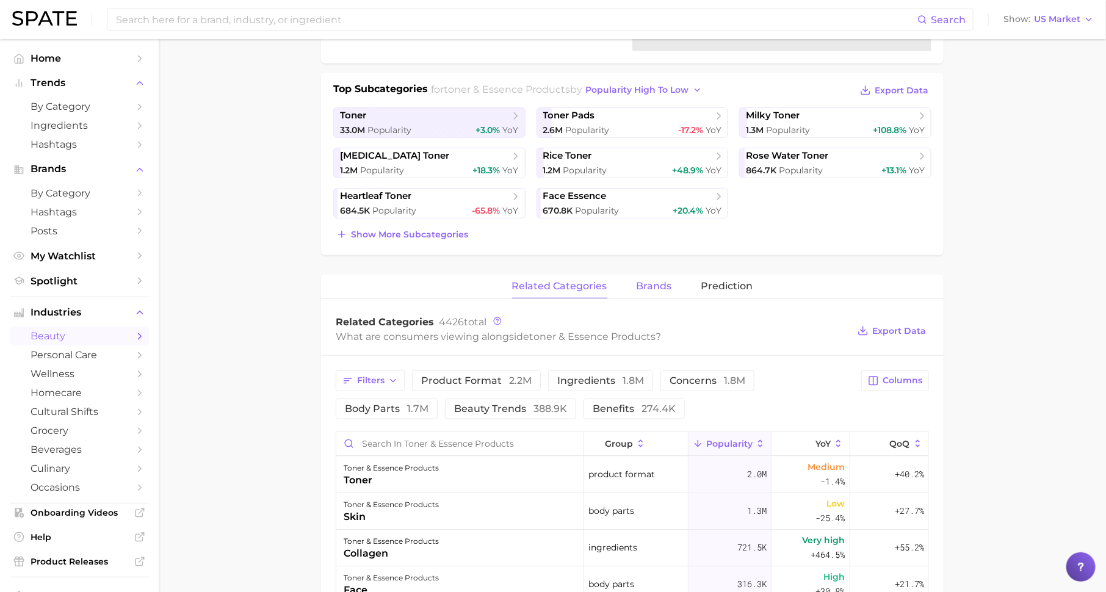
click at [657, 287] on span "brands" at bounding box center [654, 286] width 35 height 11
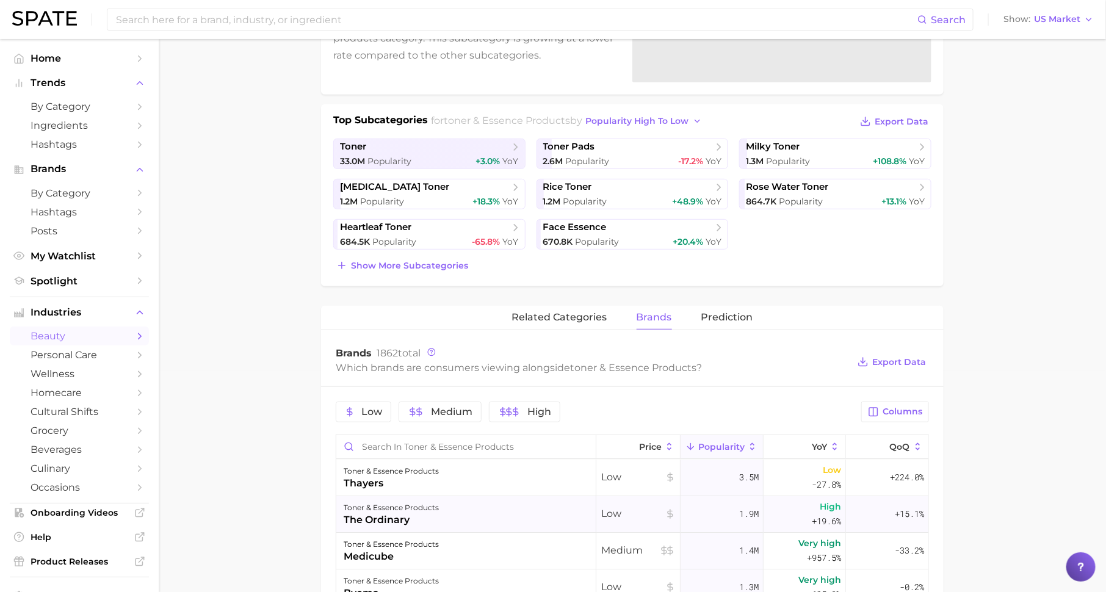
scroll to position [0, 0]
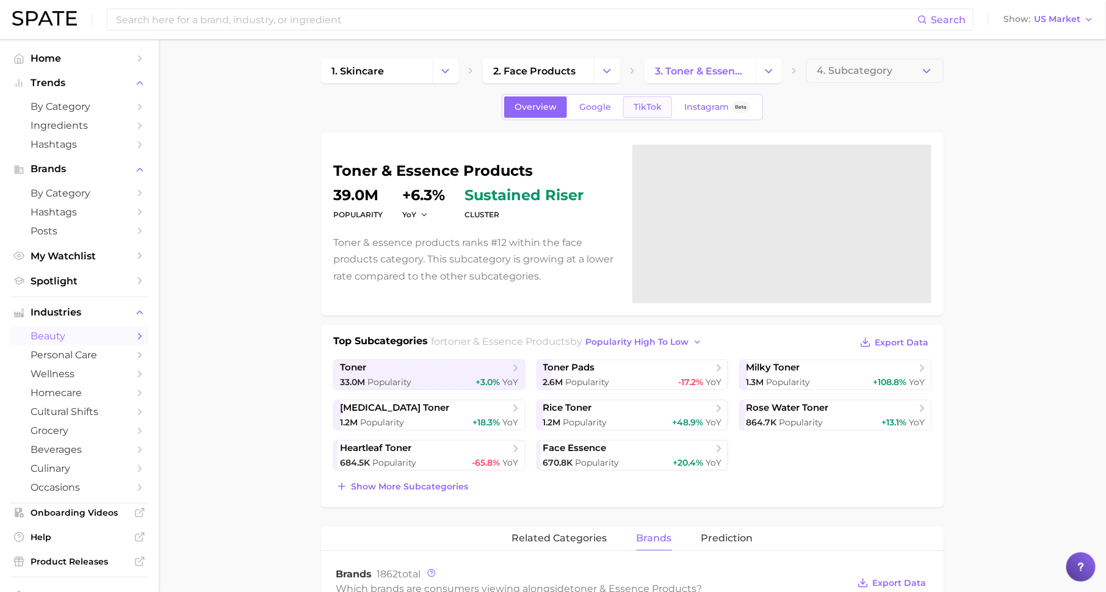
click at [635, 104] on span "TikTok" at bounding box center [648, 107] width 28 height 10
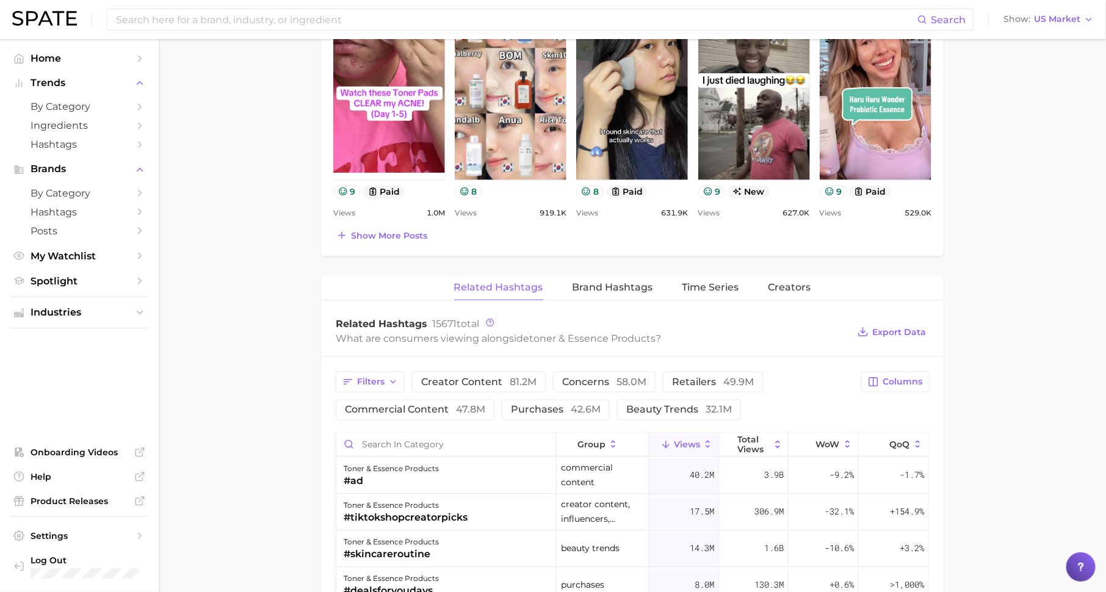
scroll to position [712, 0]
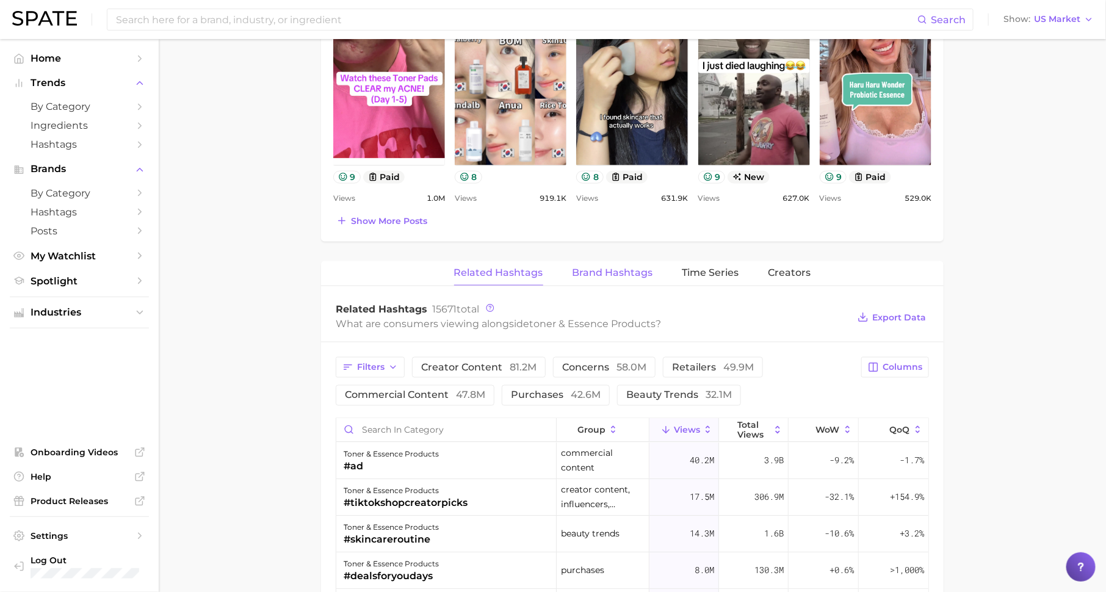
click at [635, 262] on button "Brand Hashtags" at bounding box center [613, 273] width 81 height 24
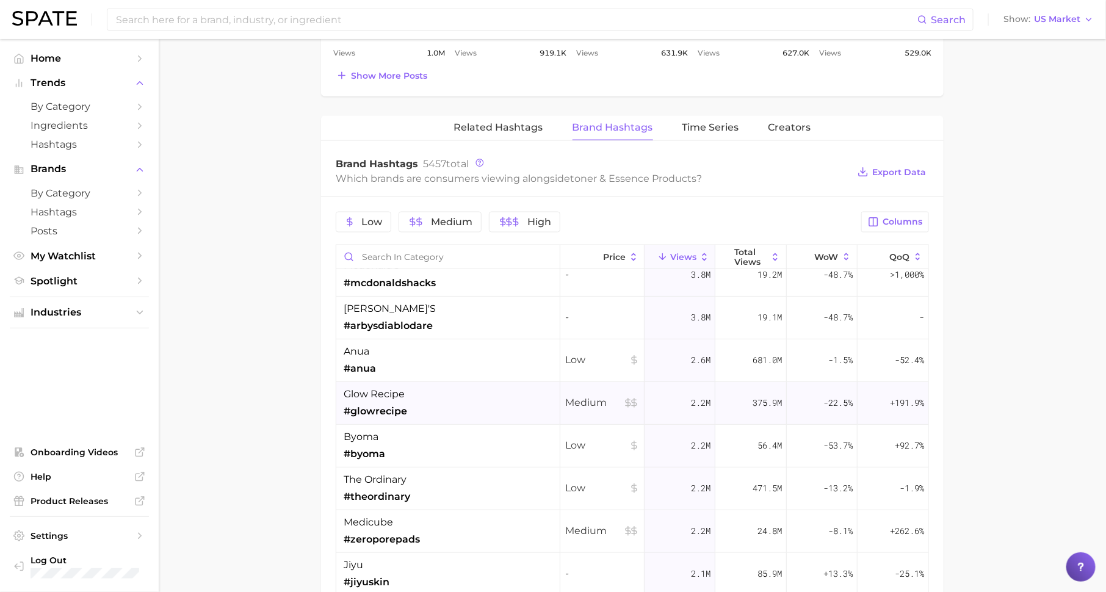
scroll to position [258, 0]
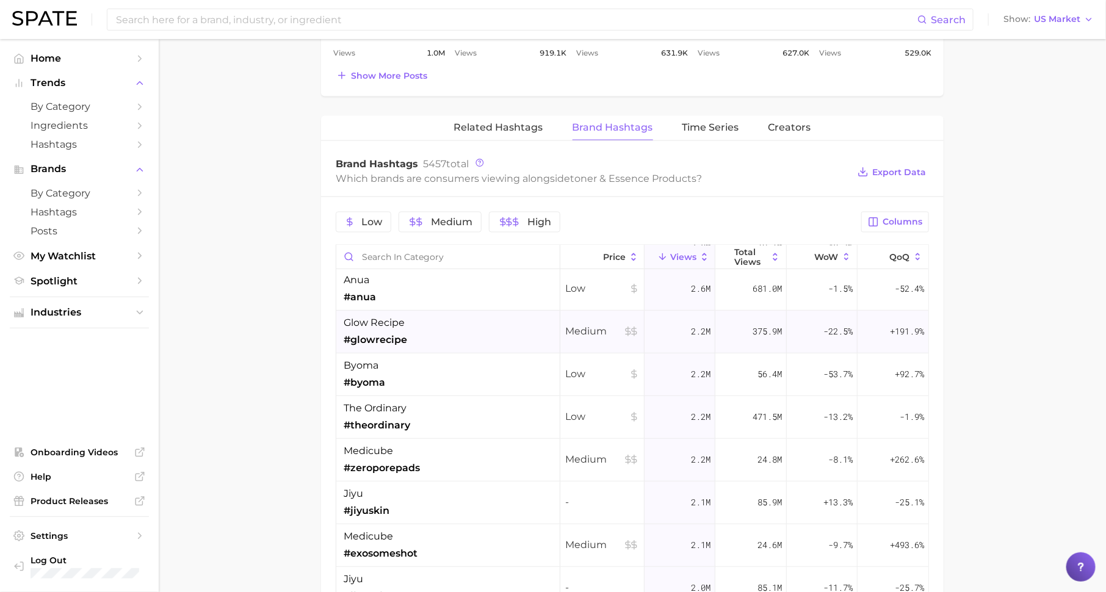
click at [401, 337] on span "#glowrecipe" at bounding box center [375, 340] width 63 height 15
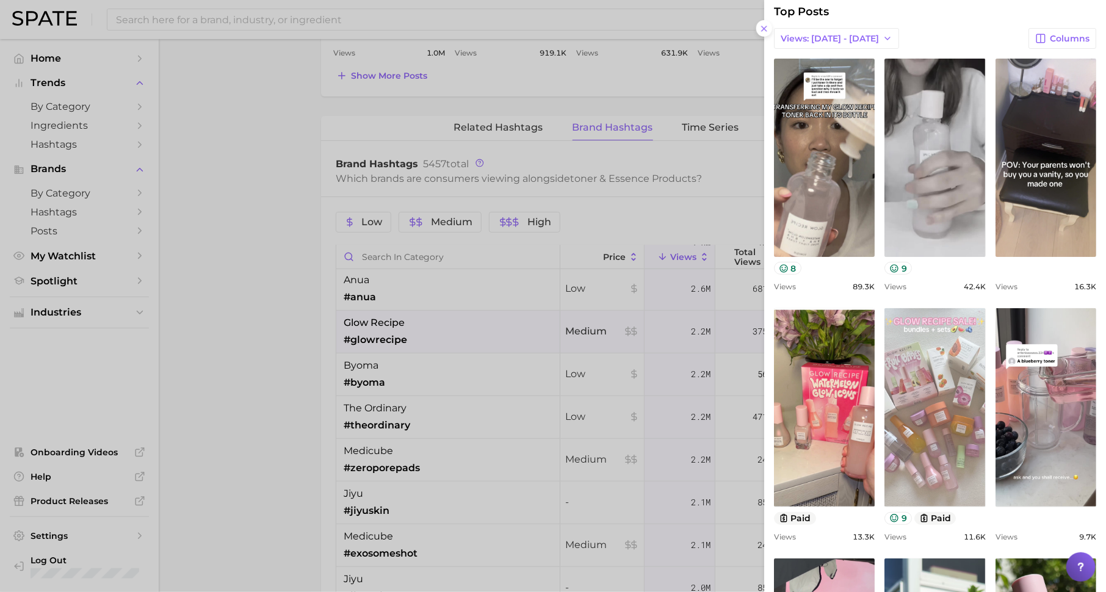
scroll to position [226, 0]
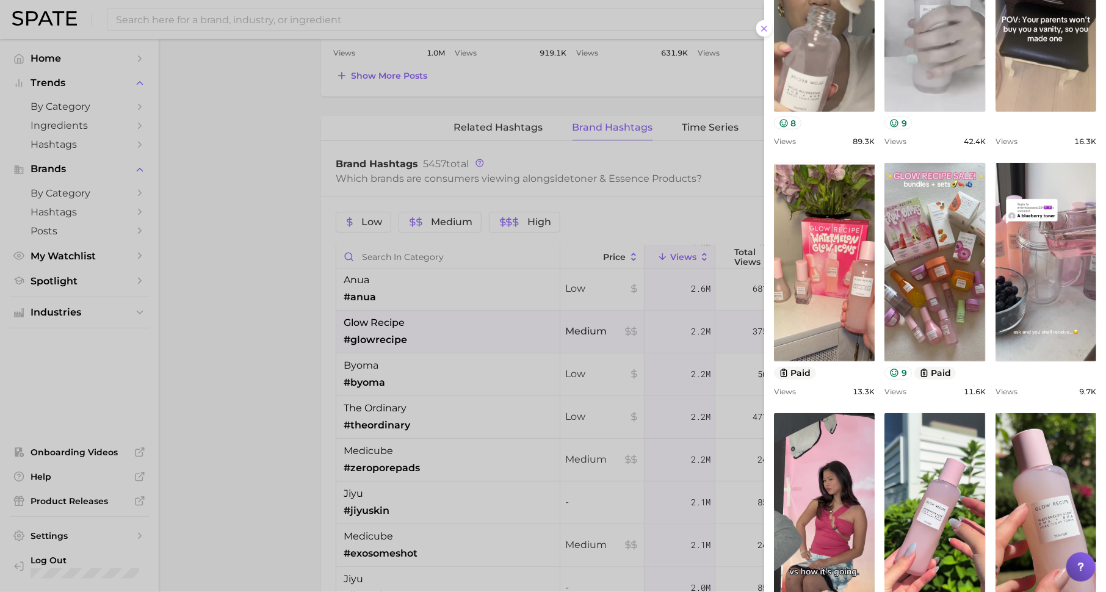
click at [518, 498] on div at bounding box center [553, 296] width 1106 height 592
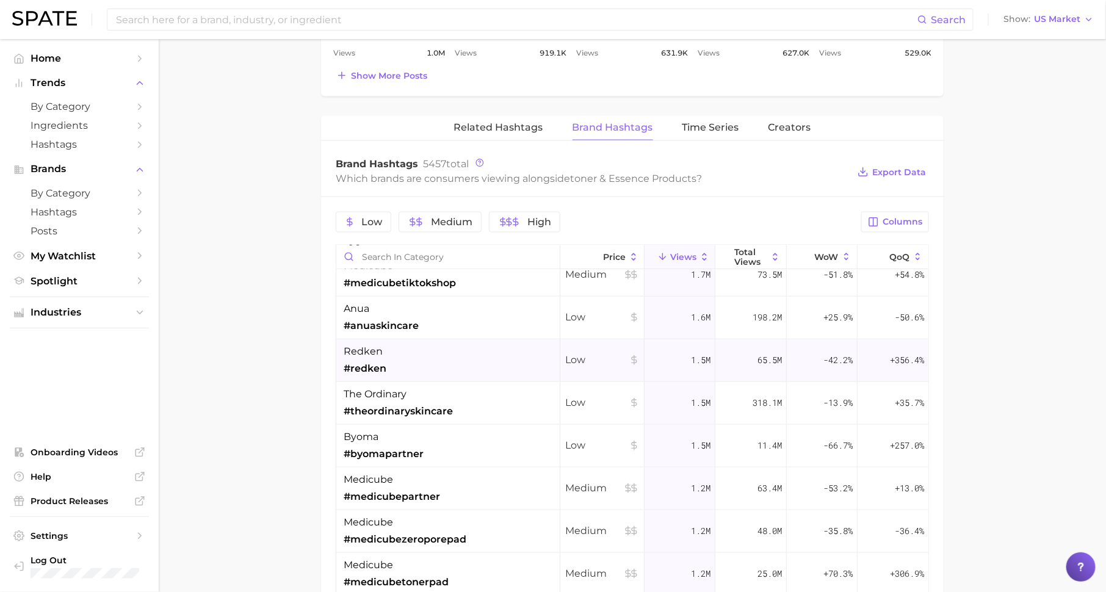
scroll to position [660, 0]
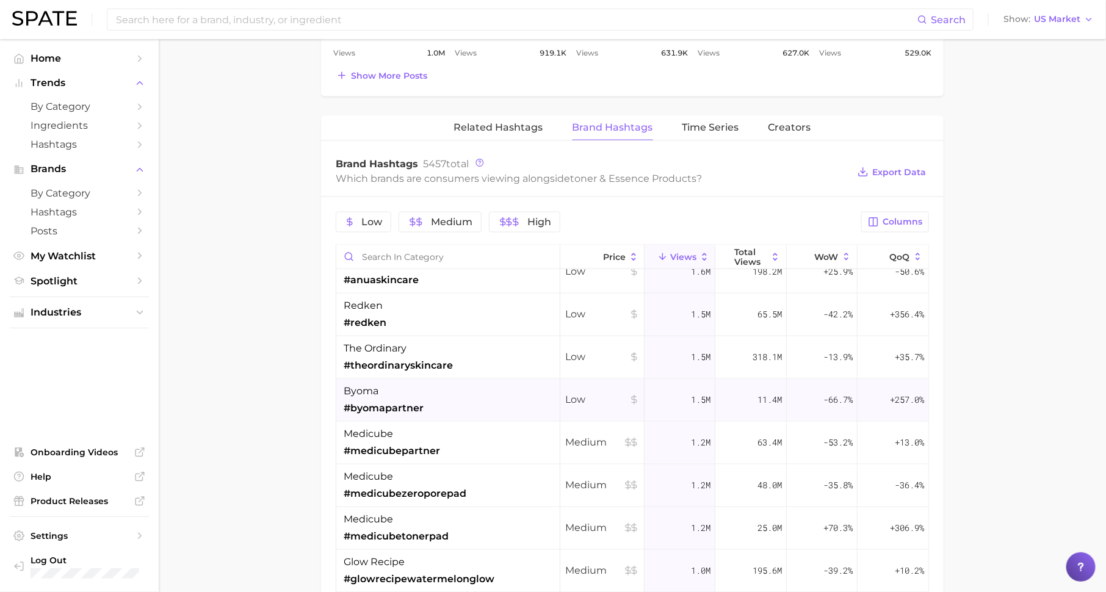
click at [429, 408] on div "byoma #byomapartner" at bounding box center [448, 400] width 224 height 43
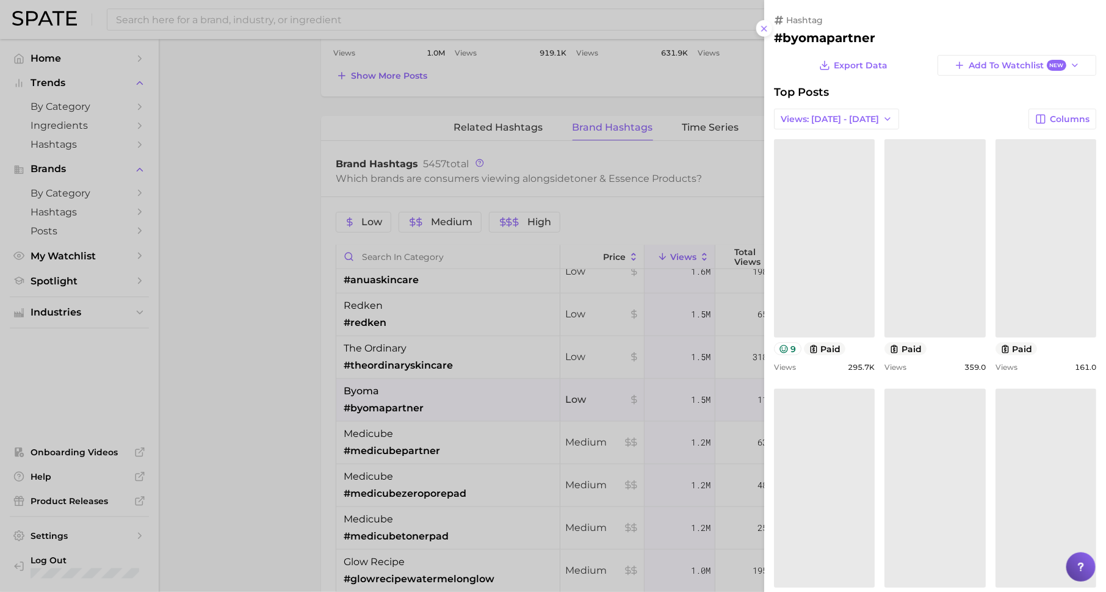
click at [478, 468] on div at bounding box center [553, 296] width 1106 height 592
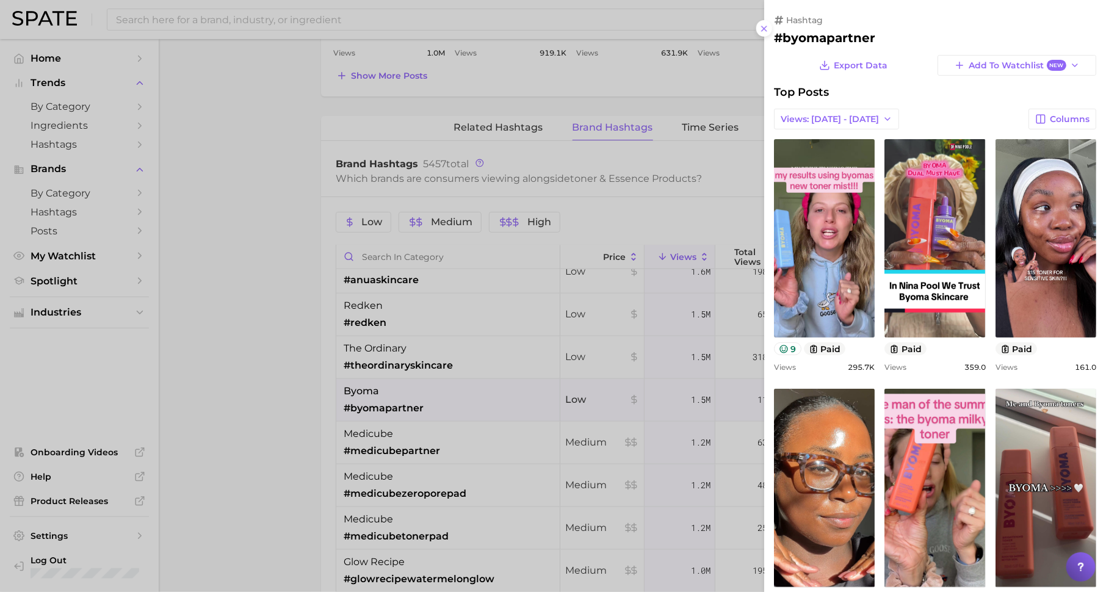
scroll to position [0, 0]
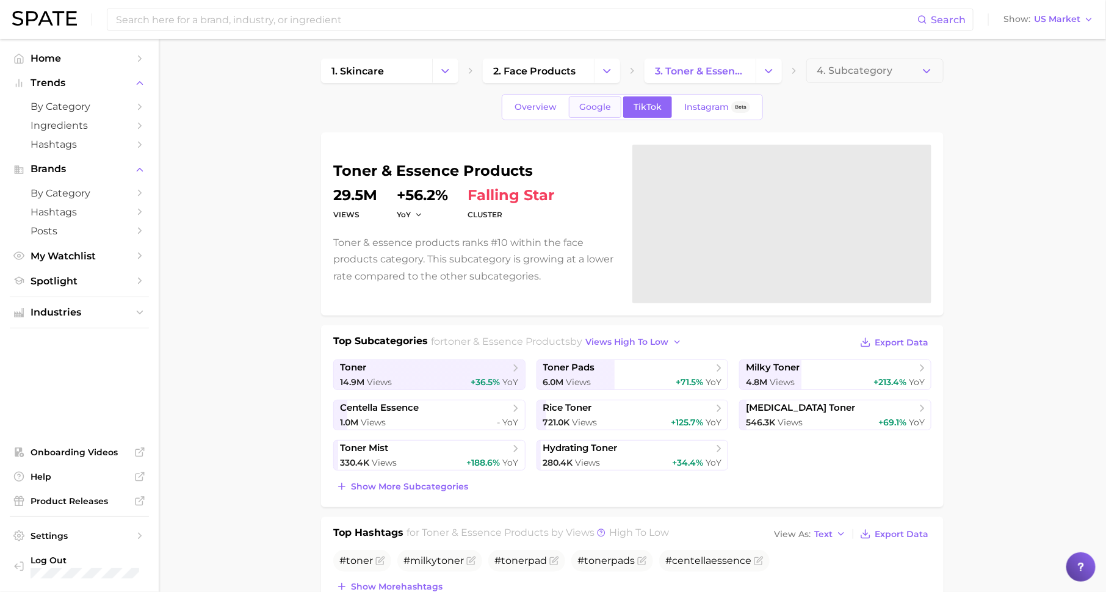
click at [586, 110] on span "Google" at bounding box center [595, 107] width 32 height 10
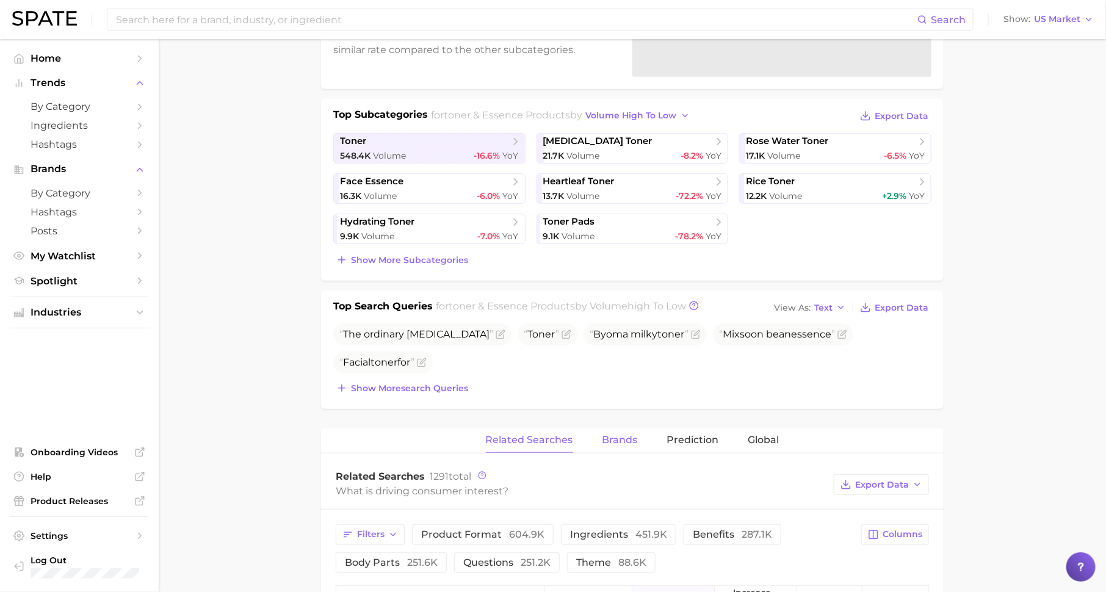
click at [621, 435] on span "Brands" at bounding box center [619, 440] width 35 height 11
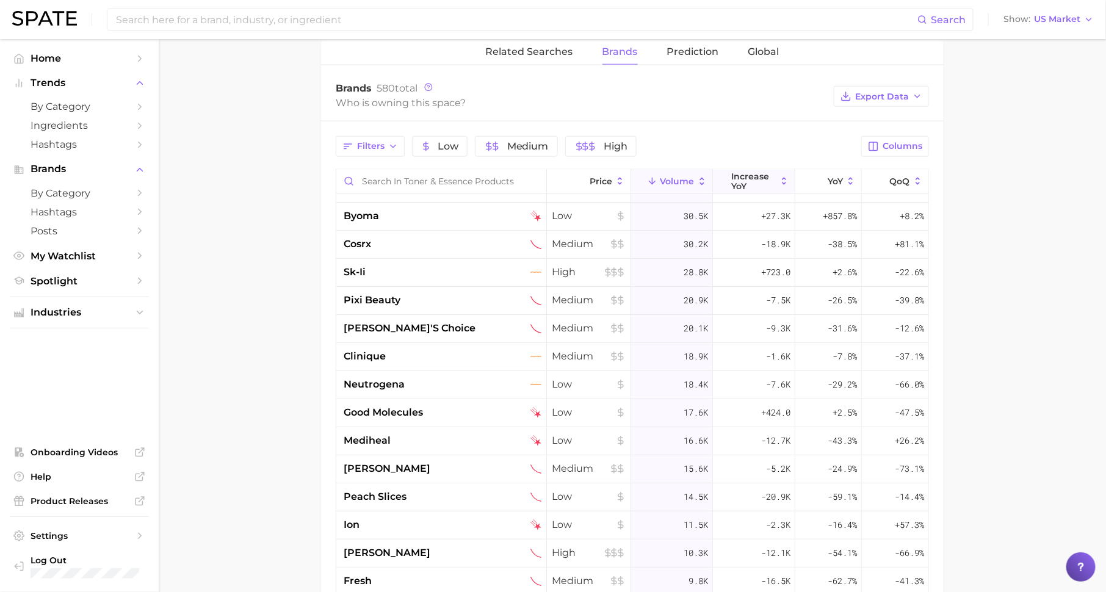
click at [768, 172] on span "increase YoY" at bounding box center [754, 182] width 45 height 20
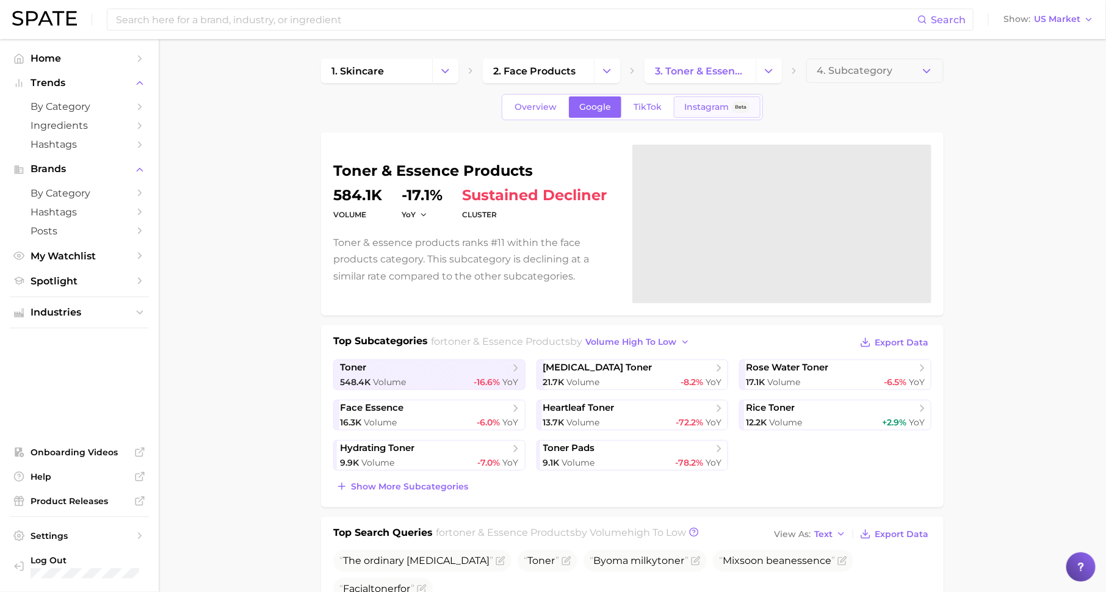
click at [715, 99] on link "Instagram Beta" at bounding box center [717, 106] width 87 height 21
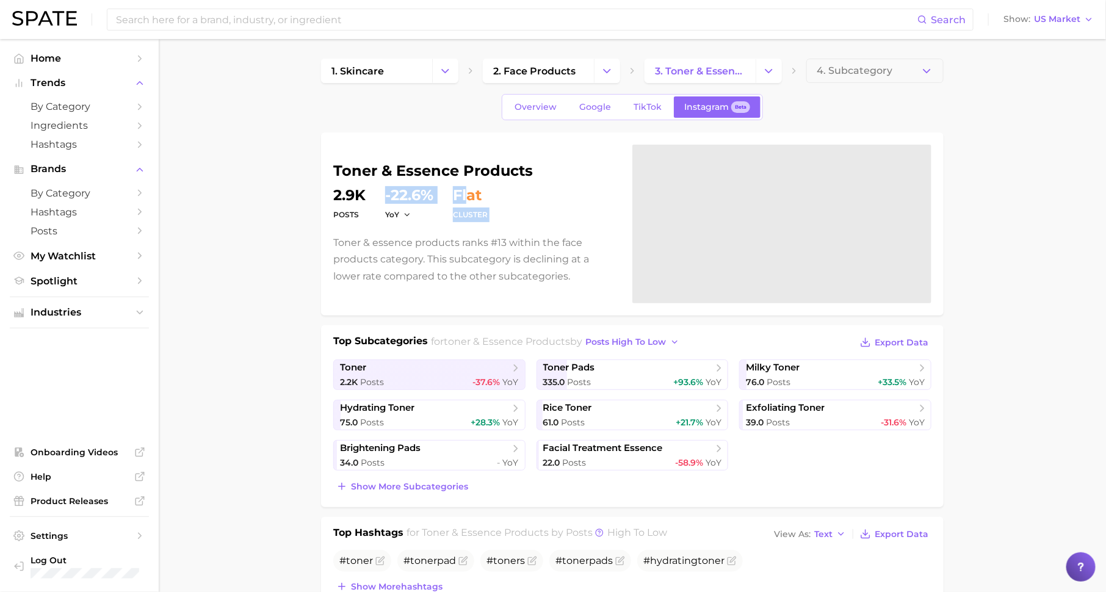
drag, startPoint x: 386, startPoint y: 193, endPoint x: 469, endPoint y: 197, distance: 83.1
click at [469, 198] on dl "Posts 2.9k YoY -22.6% cluster flat" at bounding box center [475, 205] width 284 height 34
click at [126, 106] on span "by Category" at bounding box center [80, 107] width 98 height 12
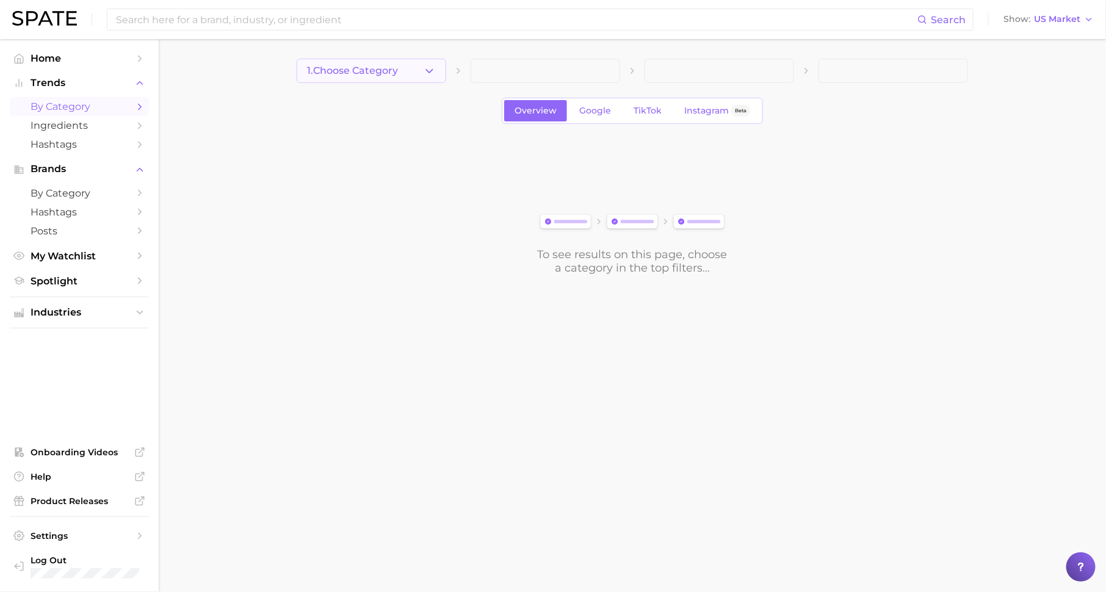
click at [343, 74] on span "1. Choose Category" at bounding box center [352, 70] width 91 height 11
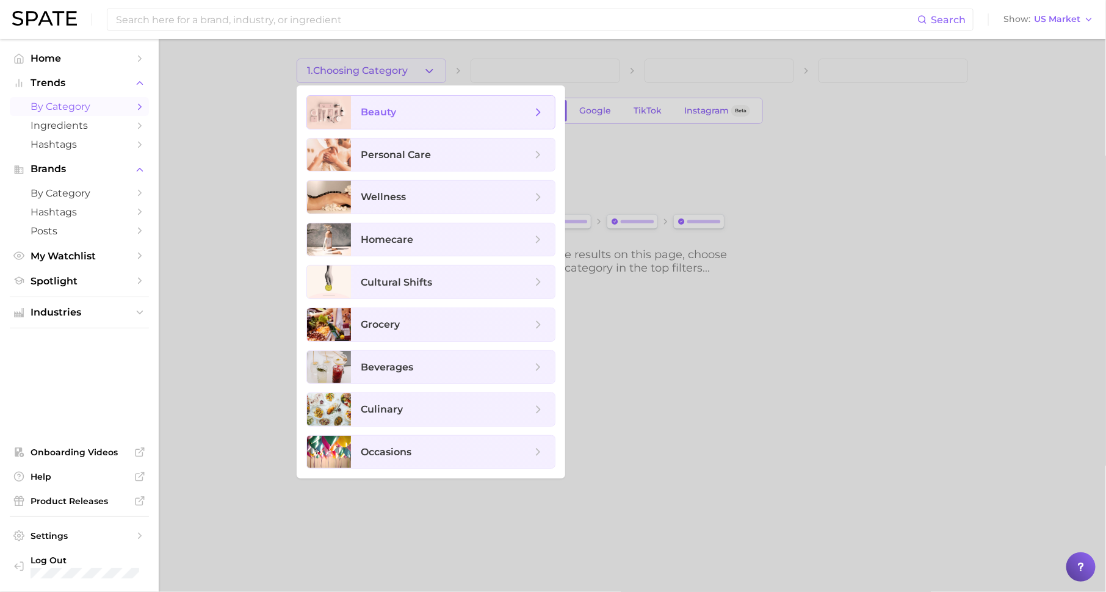
click at [386, 109] on span "beauty" at bounding box center [378, 112] width 35 height 12
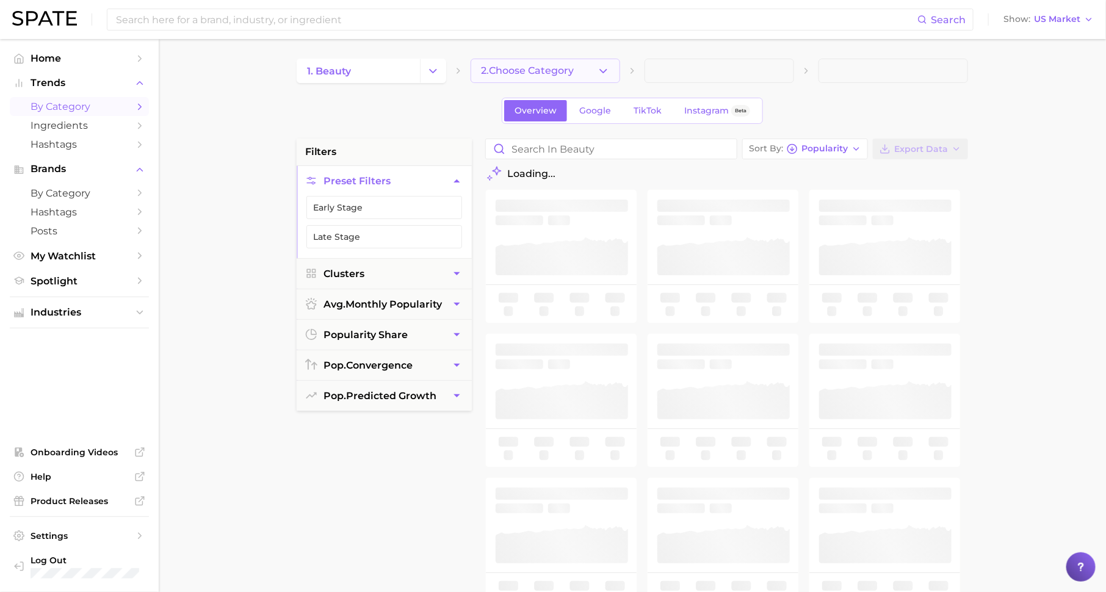
click at [601, 76] on icon "button" at bounding box center [603, 71] width 13 height 13
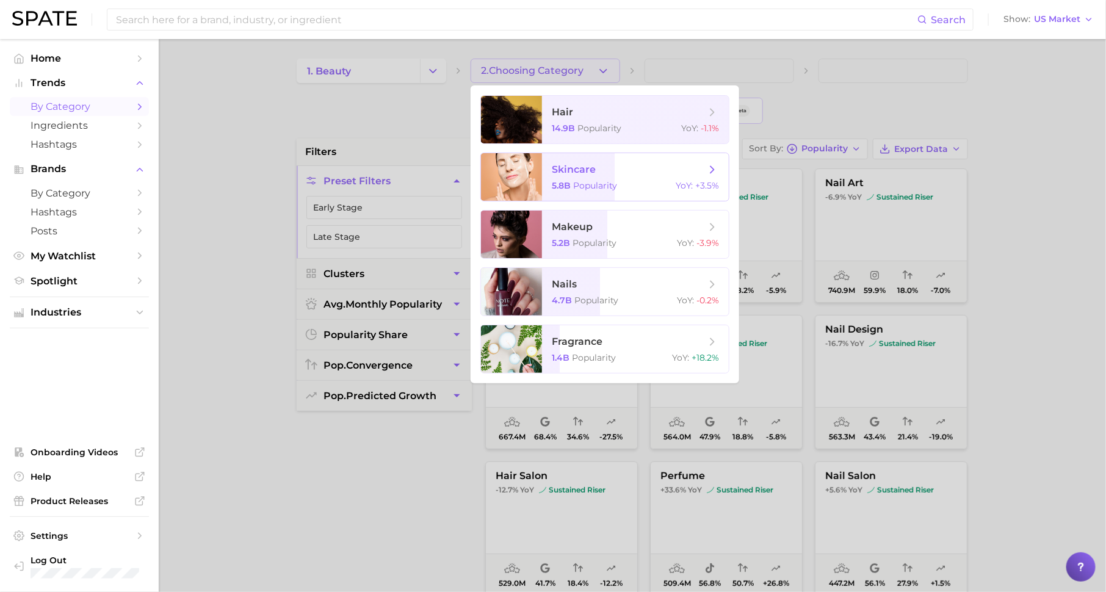
click at [624, 172] on span "skincare" at bounding box center [629, 169] width 154 height 13
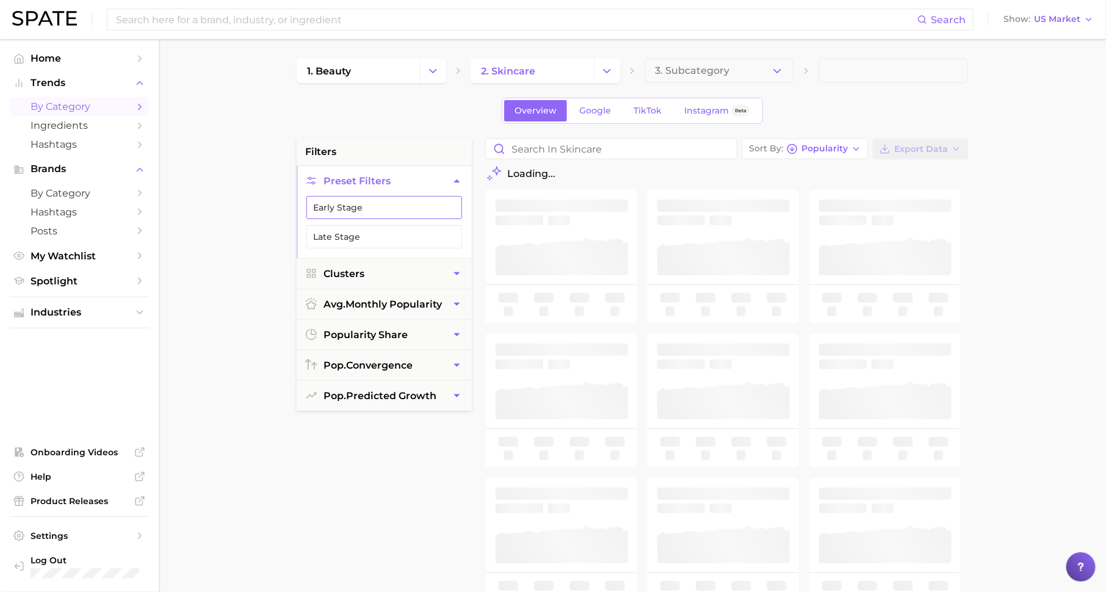
click at [411, 208] on button "Early Stage" at bounding box center [384, 207] width 156 height 23
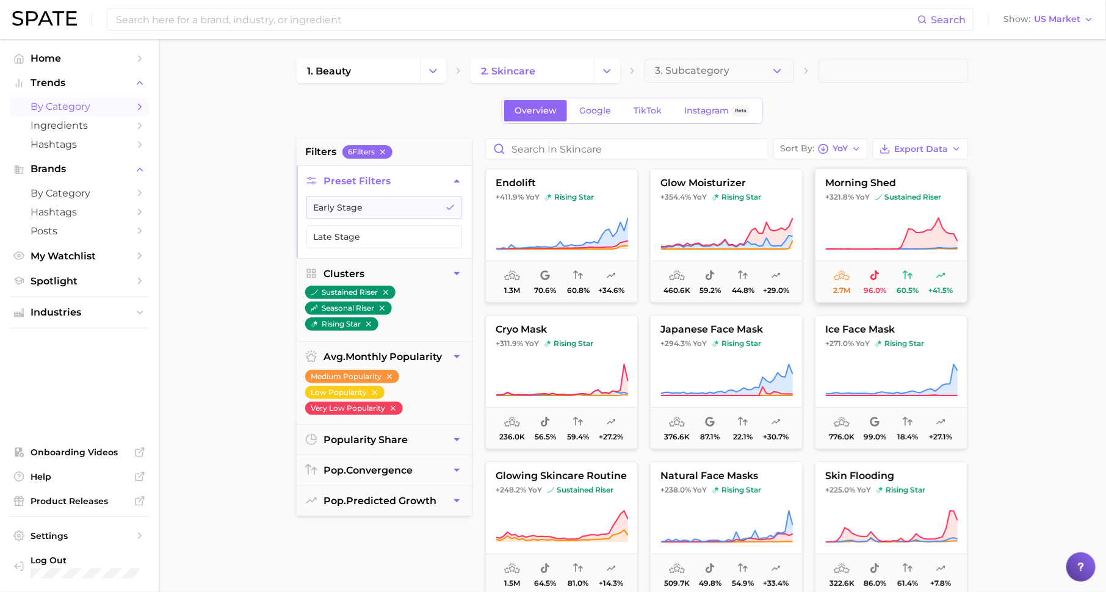
click at [909, 218] on icon at bounding box center [891, 234] width 132 height 34
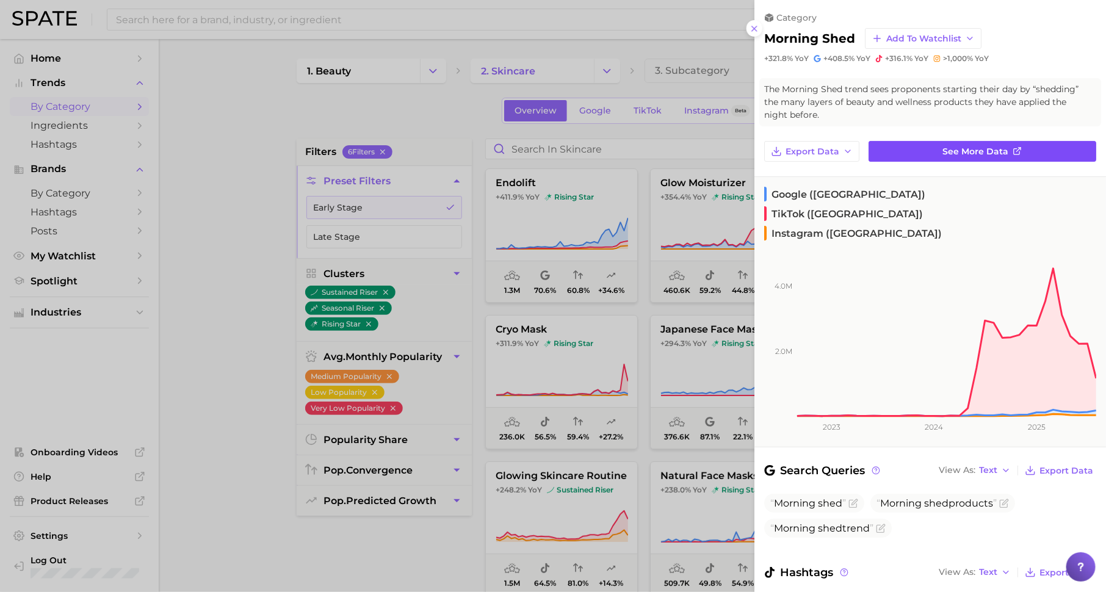
click at [960, 153] on span "See more data" at bounding box center [976, 151] width 66 height 10
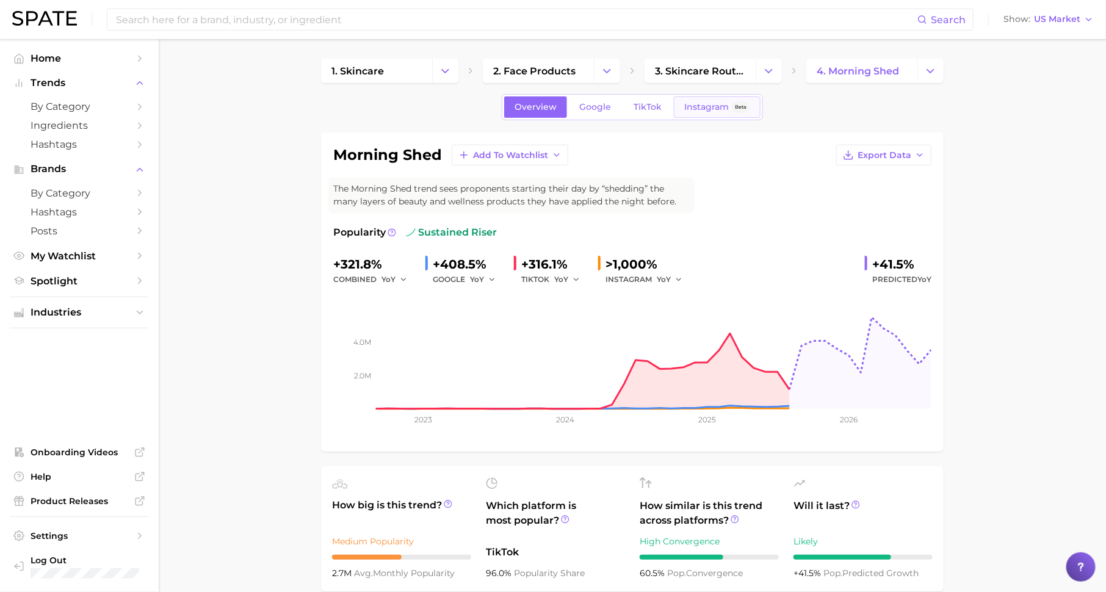
click at [685, 112] on link "Instagram Beta" at bounding box center [717, 106] width 87 height 21
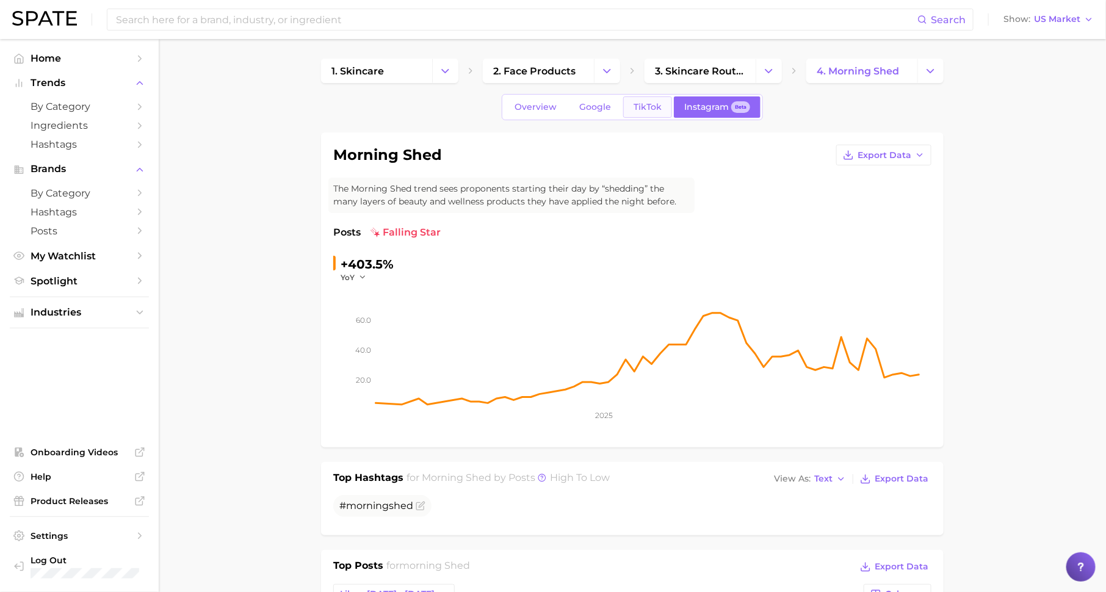
click at [623, 109] on link "TikTok" at bounding box center [647, 106] width 49 height 21
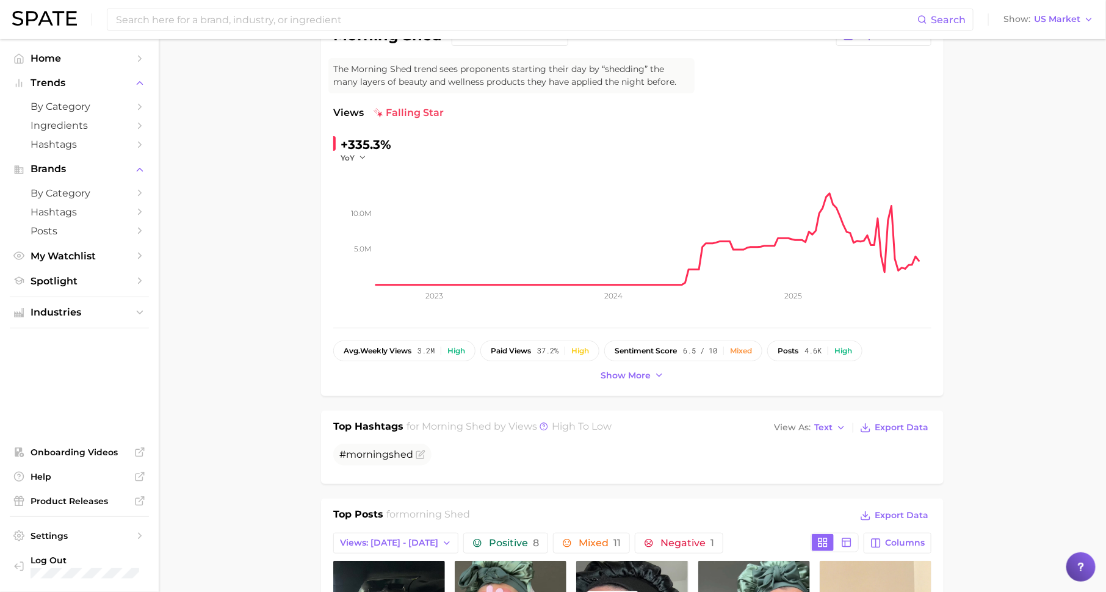
scroll to position [120, 0]
drag, startPoint x: 421, startPoint y: 350, endPoint x: 437, endPoint y: 350, distance: 15.9
click at [435, 350] on span "3.2m" at bounding box center [426, 350] width 17 height 9
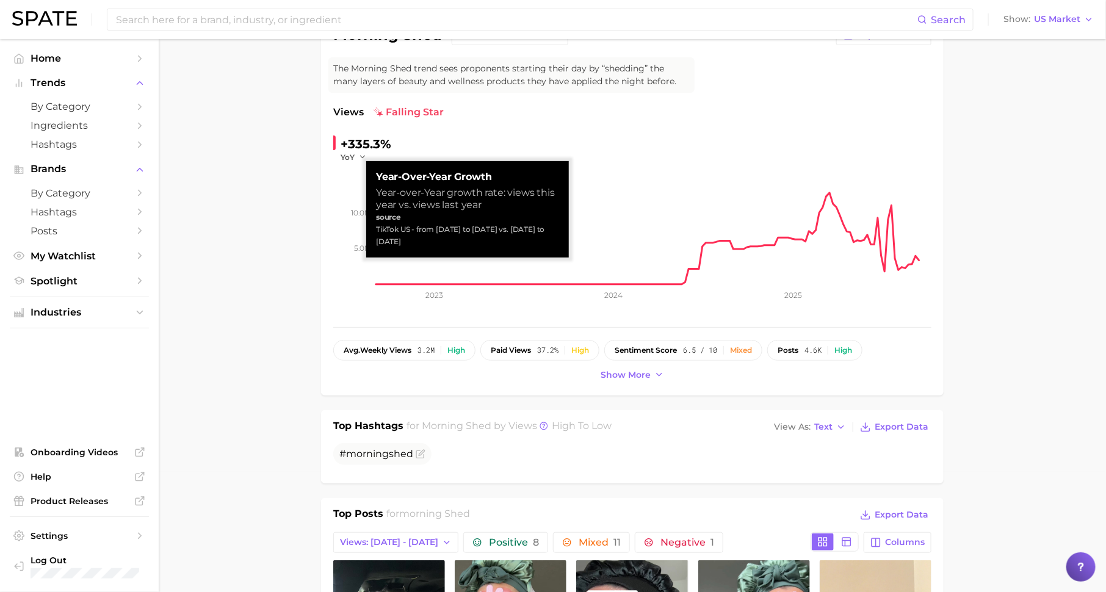
drag, startPoint x: 363, startPoint y: 154, endPoint x: 475, endPoint y: 167, distance: 113.1
click at [350, 153] on button "YoY" at bounding box center [354, 157] width 26 height 10
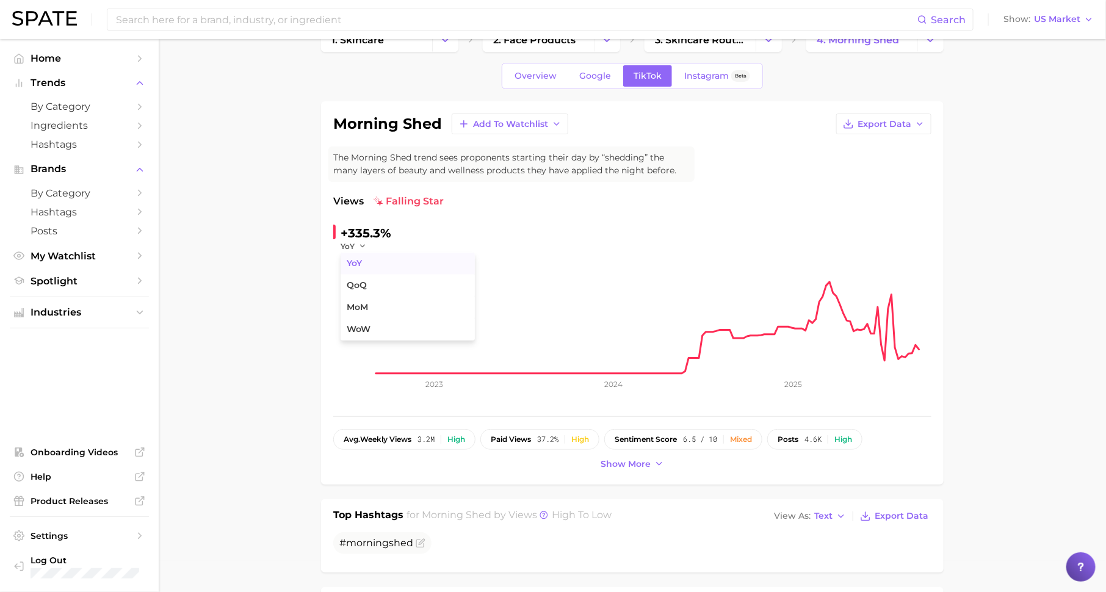
scroll to position [0, 0]
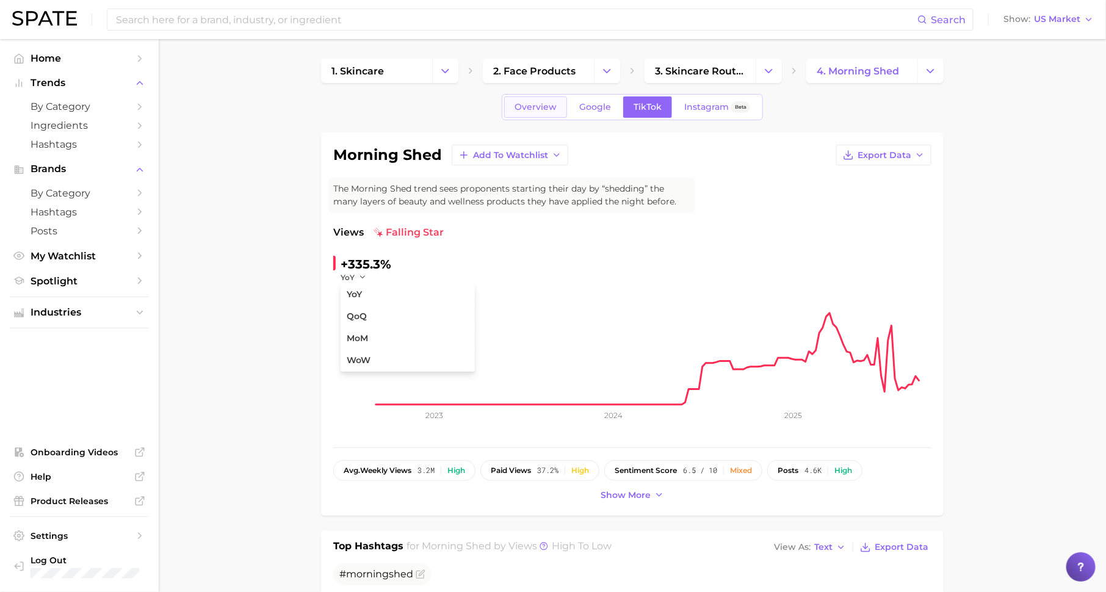
click at [549, 105] on span "Overview" at bounding box center [536, 107] width 42 height 10
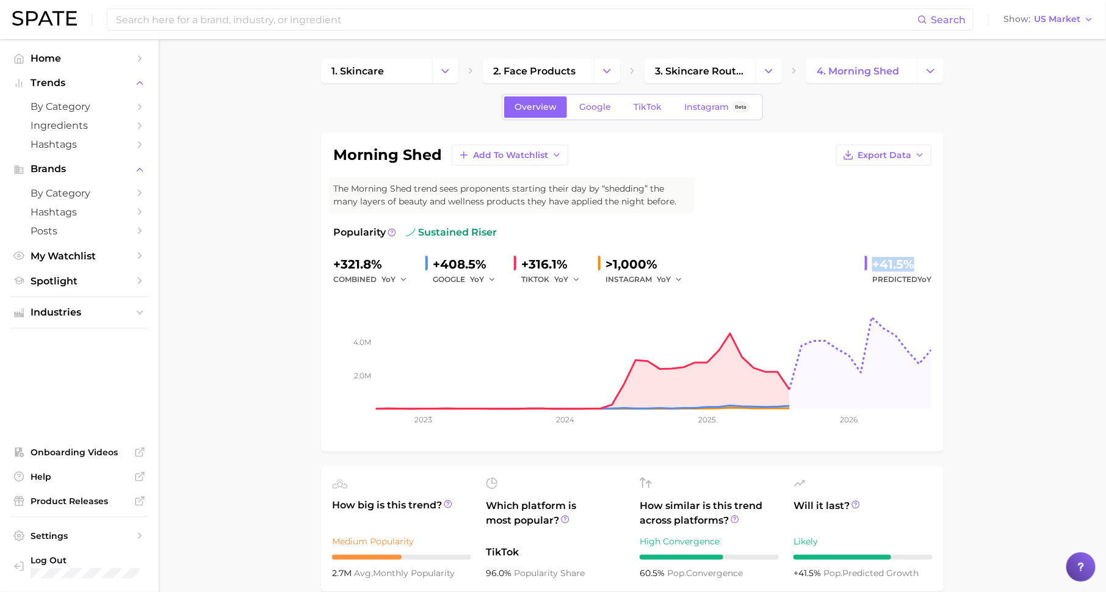
drag, startPoint x: 875, startPoint y: 259, endPoint x: 925, endPoint y: 266, distance: 51.1
click at [926, 267] on div "+41.5%" at bounding box center [901, 265] width 59 height 20
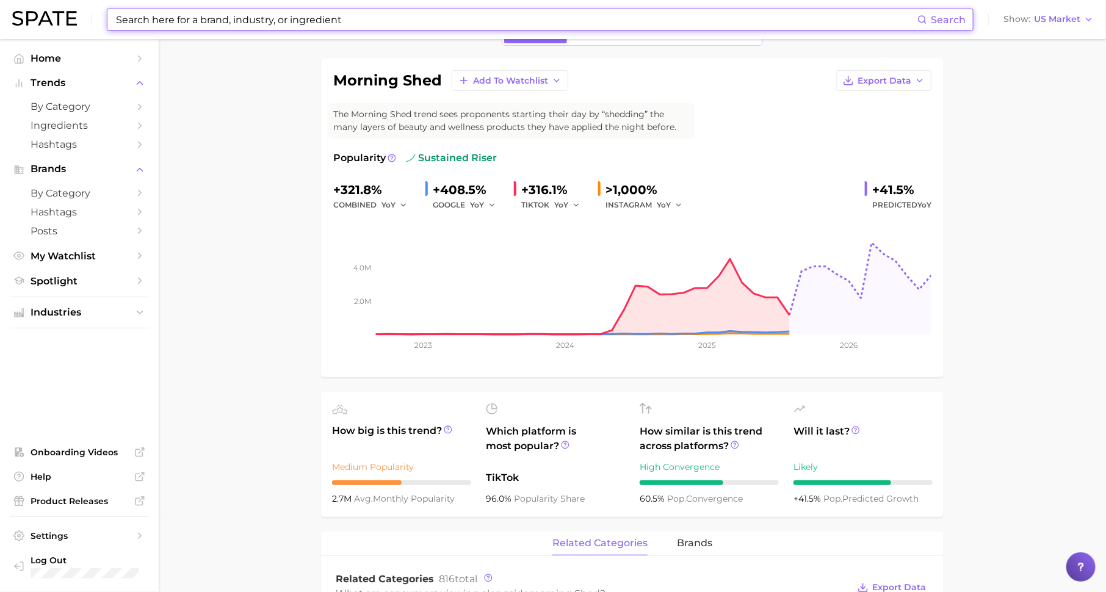
click at [386, 20] on input at bounding box center [516, 19] width 803 height 21
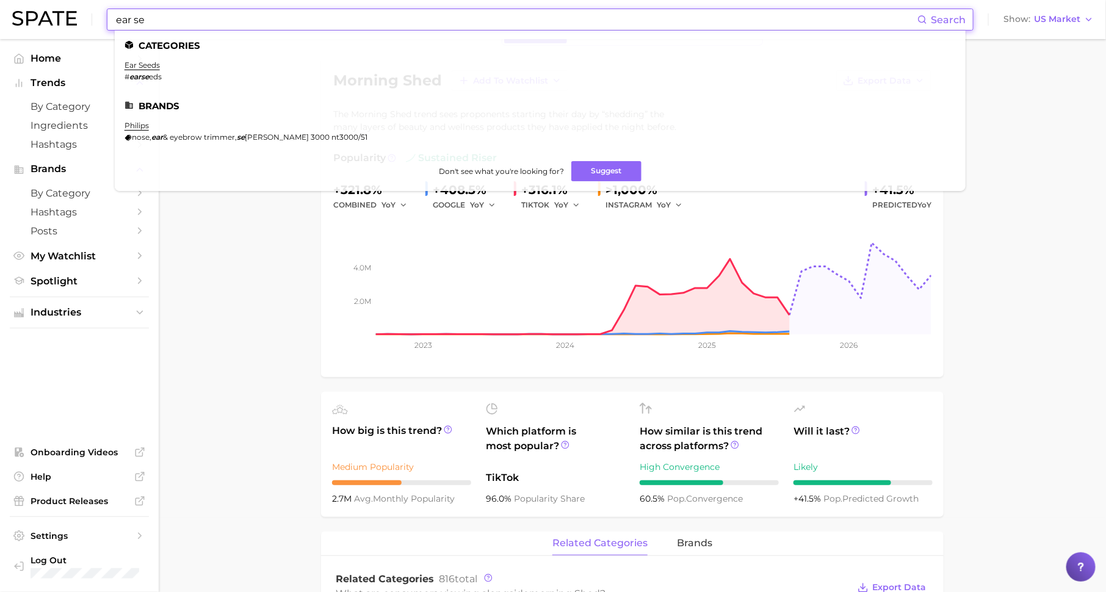
type input "ear se"
click at [155, 67] on link "ear seeds" at bounding box center [142, 64] width 35 height 9
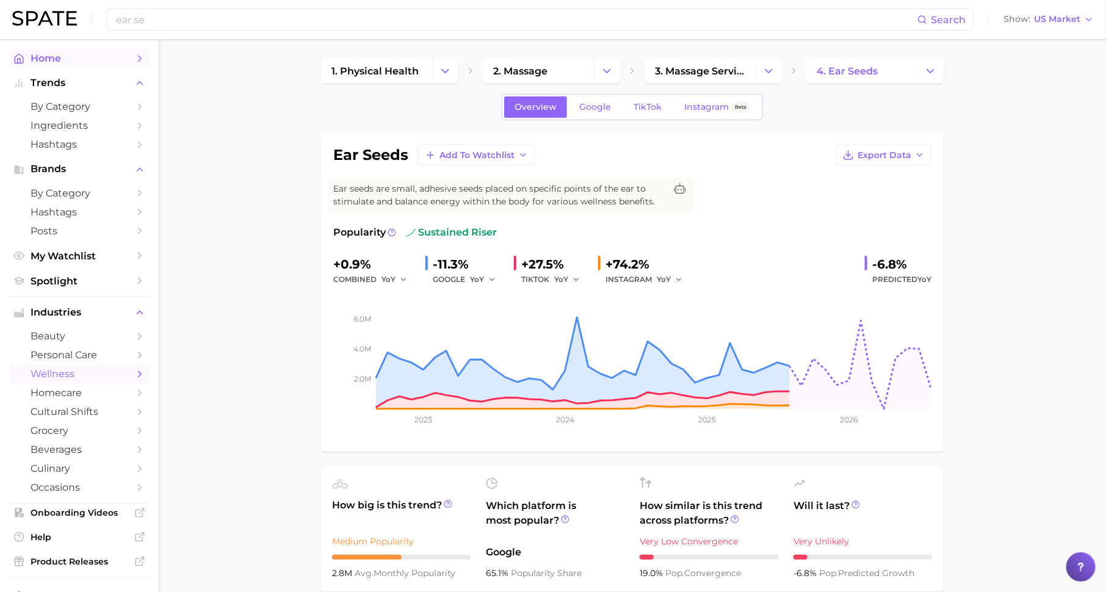
click at [34, 57] on span "Home" at bounding box center [80, 58] width 98 height 12
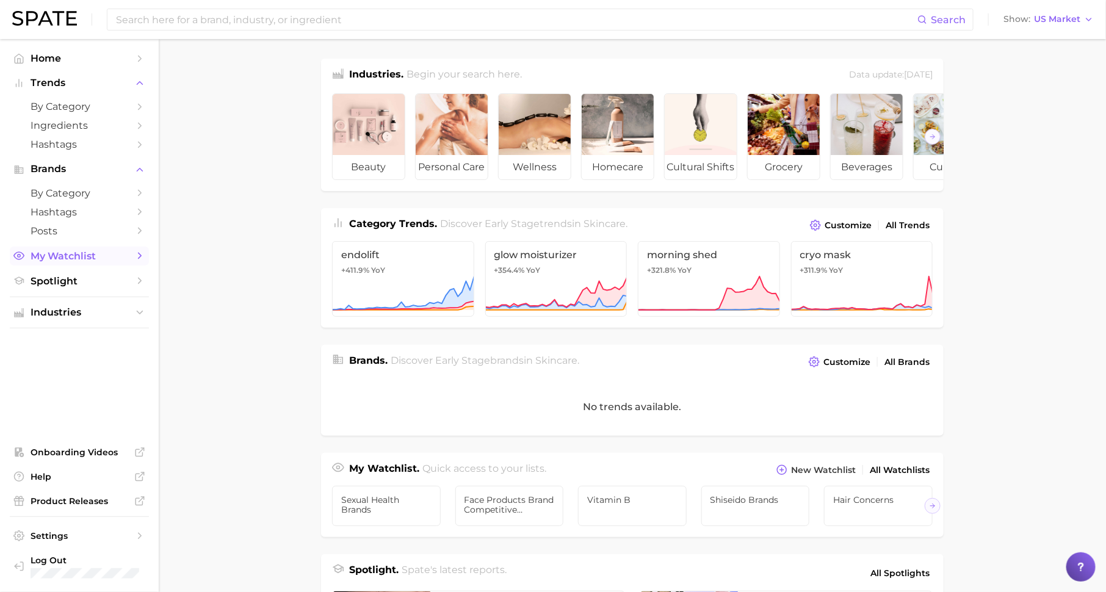
scroll to position [52, 0]
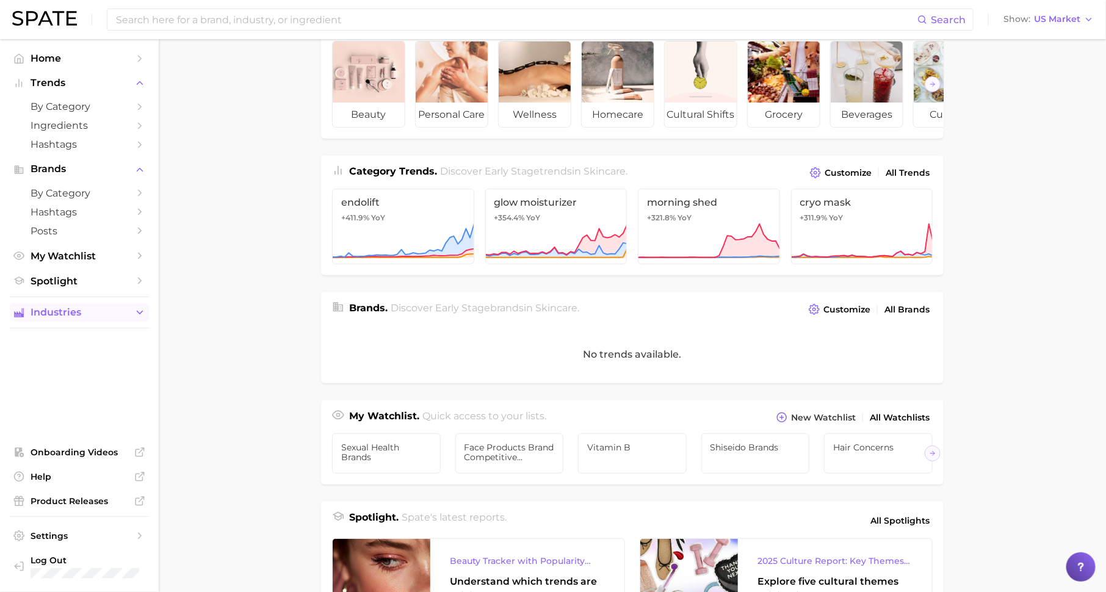
click at [129, 314] on button "Industries" at bounding box center [79, 312] width 139 height 18
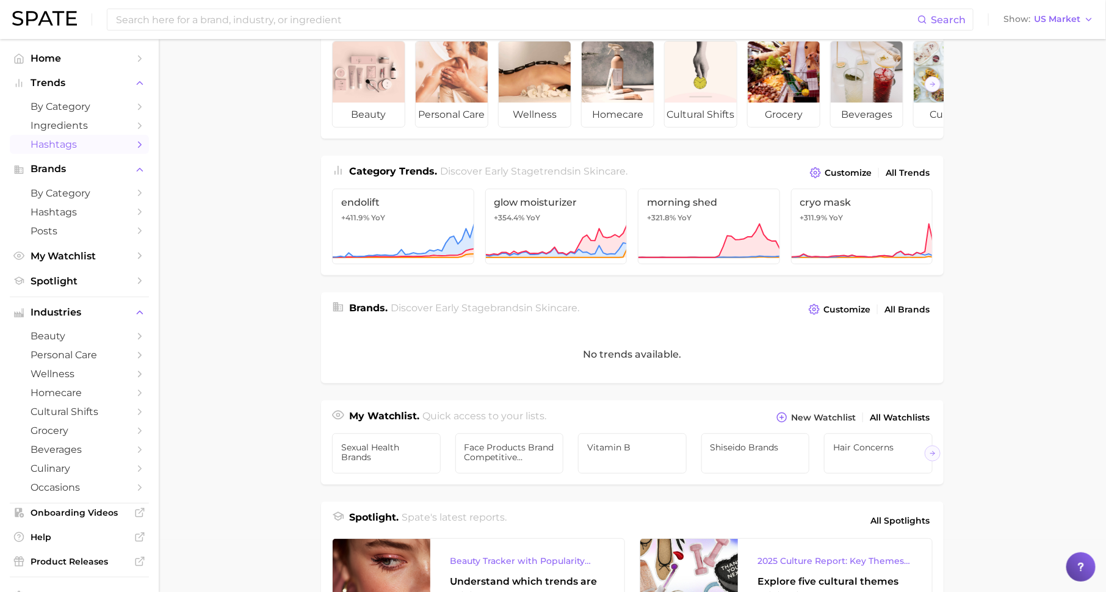
scroll to position [63, 0]
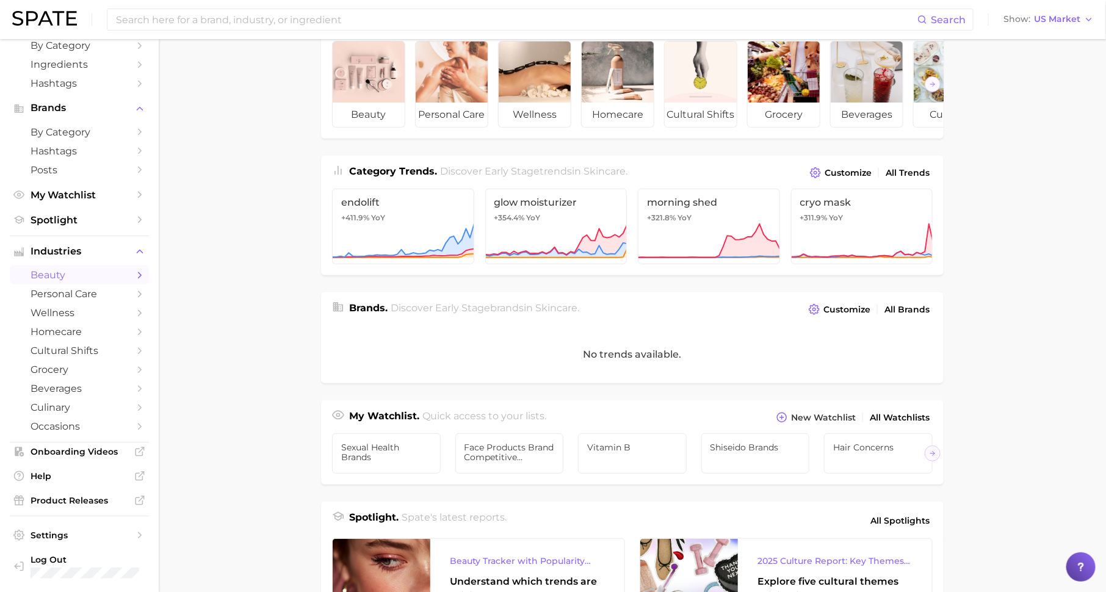
click at [117, 269] on span "beauty" at bounding box center [80, 275] width 98 height 12
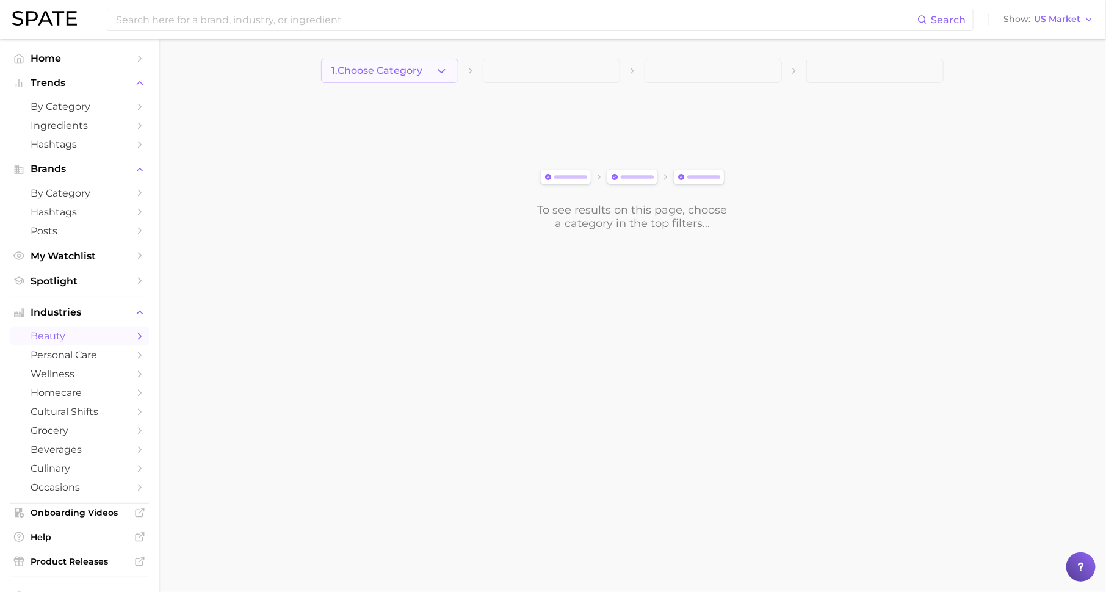
click at [413, 78] on button "1. Choose Category" at bounding box center [389, 71] width 137 height 24
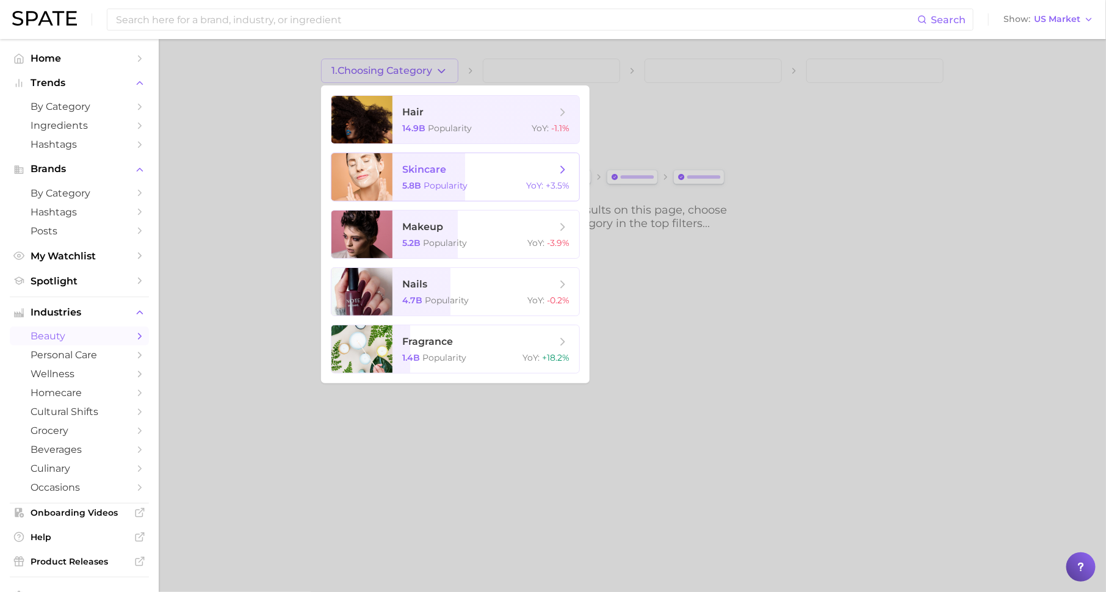
click at [460, 164] on span "skincare" at bounding box center [479, 169] width 154 height 13
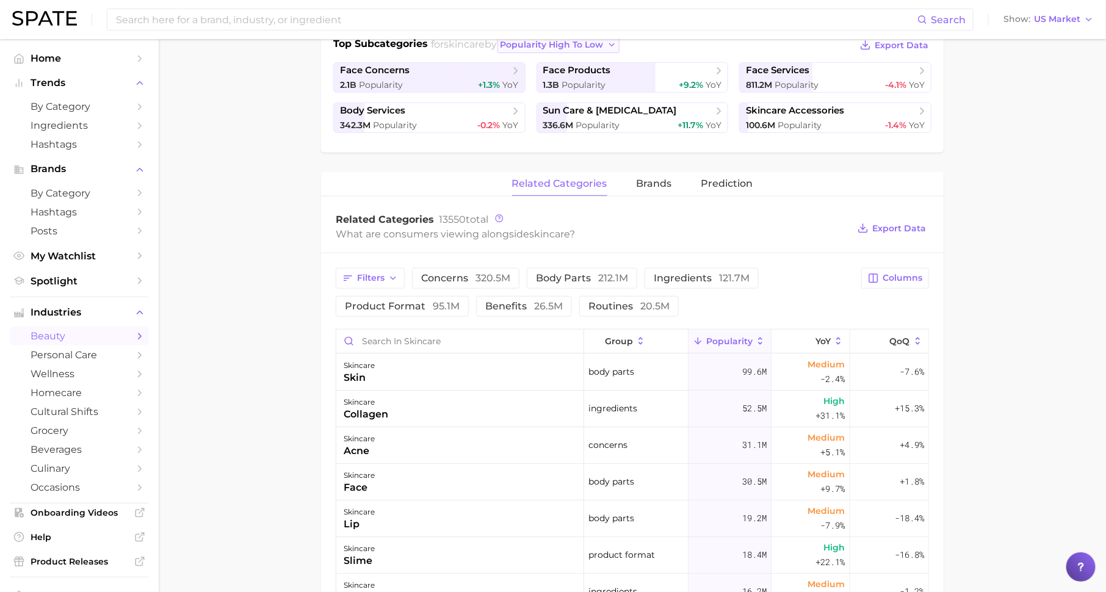
scroll to position [306, 0]
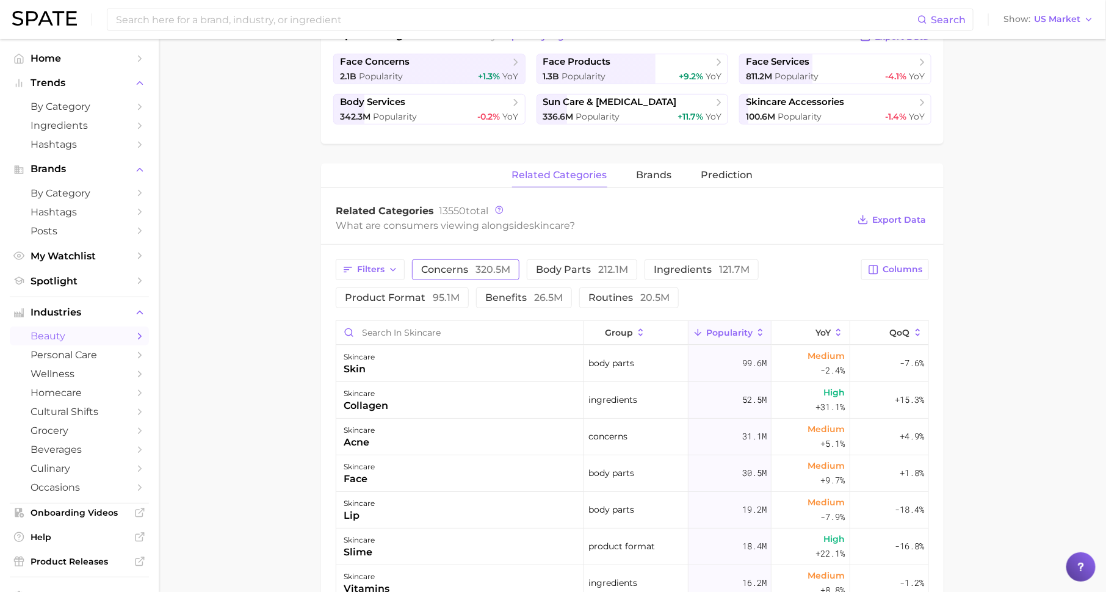
click at [484, 274] on button "concerns 320.5m" at bounding box center [465, 269] width 107 height 21
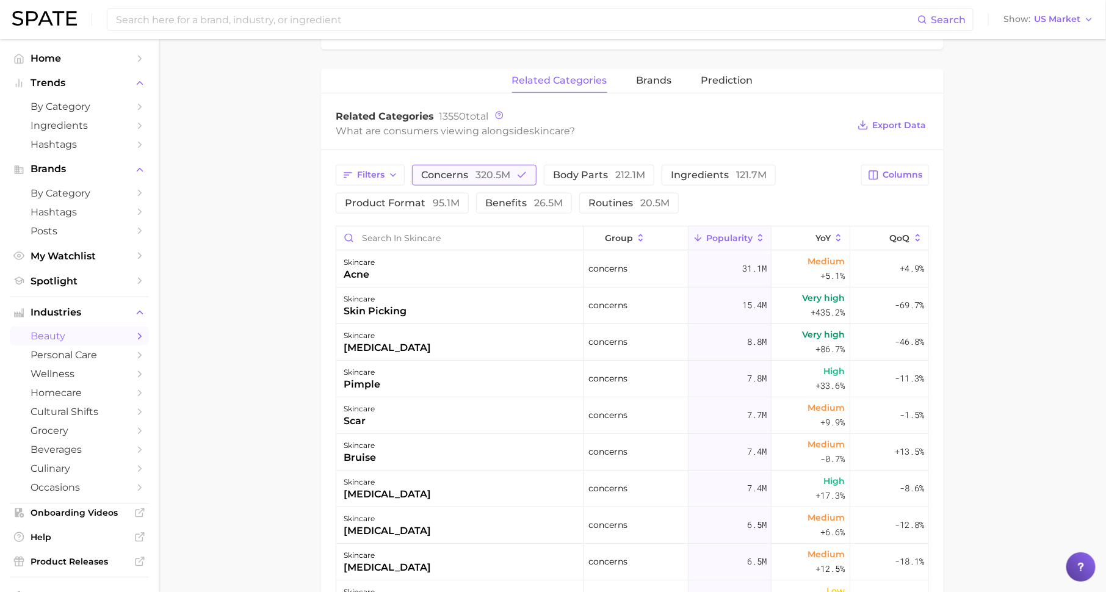
scroll to position [404, 0]
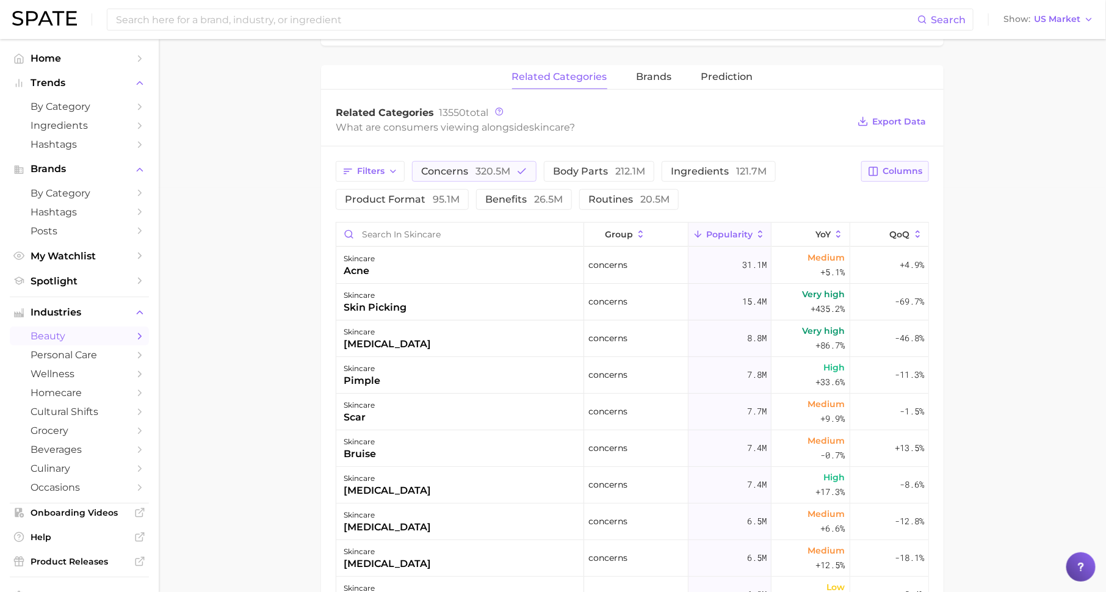
click at [897, 167] on span "Columns" at bounding box center [903, 171] width 40 height 10
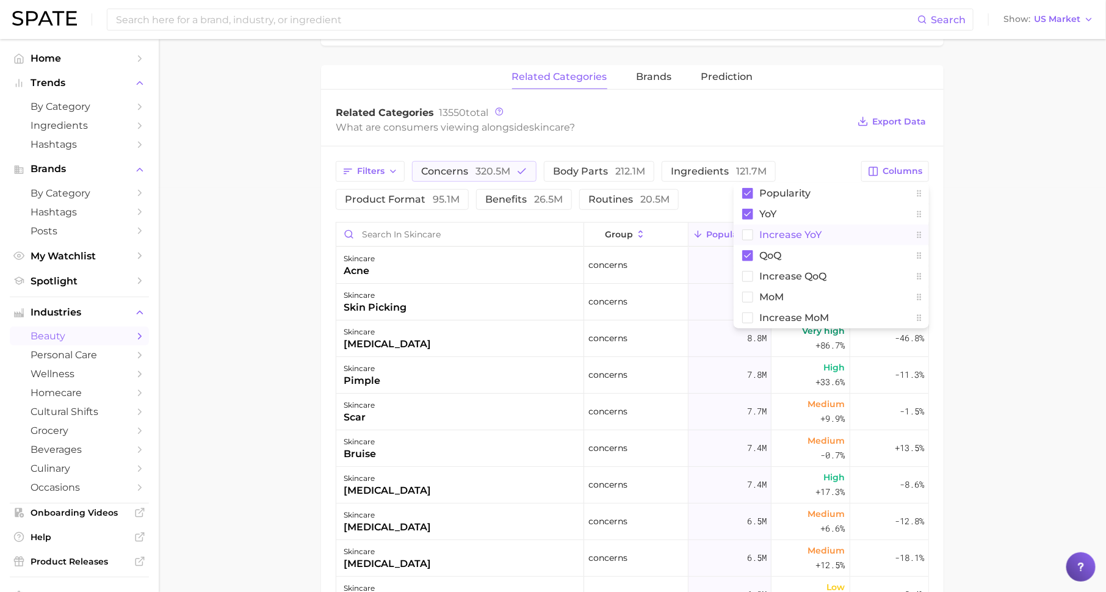
click at [845, 231] on button "Increase YoY" at bounding box center [831, 235] width 195 height 21
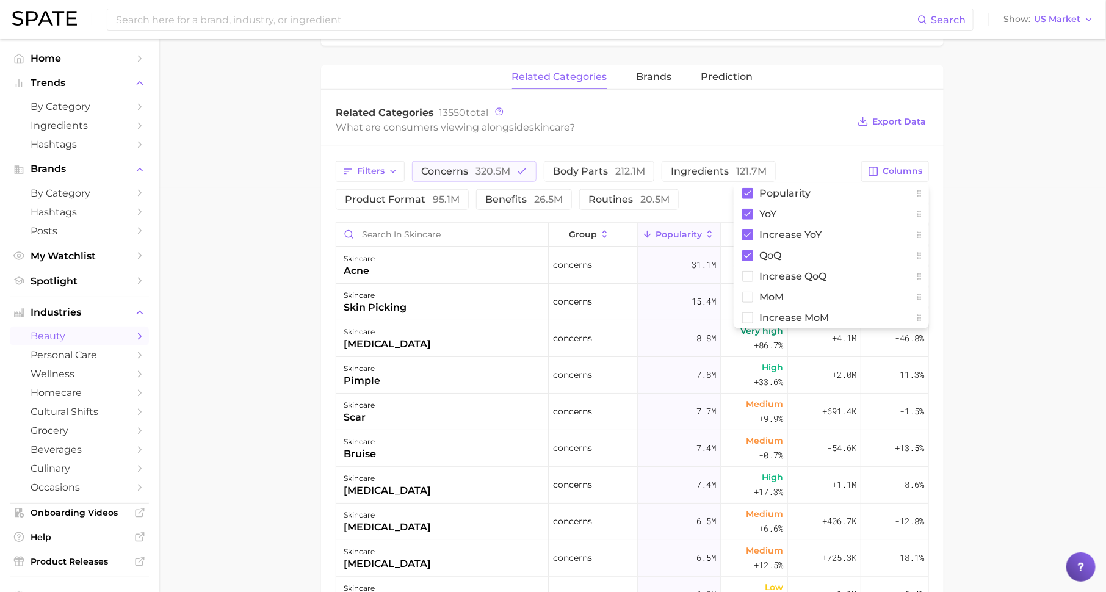
click at [986, 245] on main "1. skincare 2. Subcategory Overview Google TikTok Instagram Beta skincare Popul…" at bounding box center [632, 262] width 947 height 1255
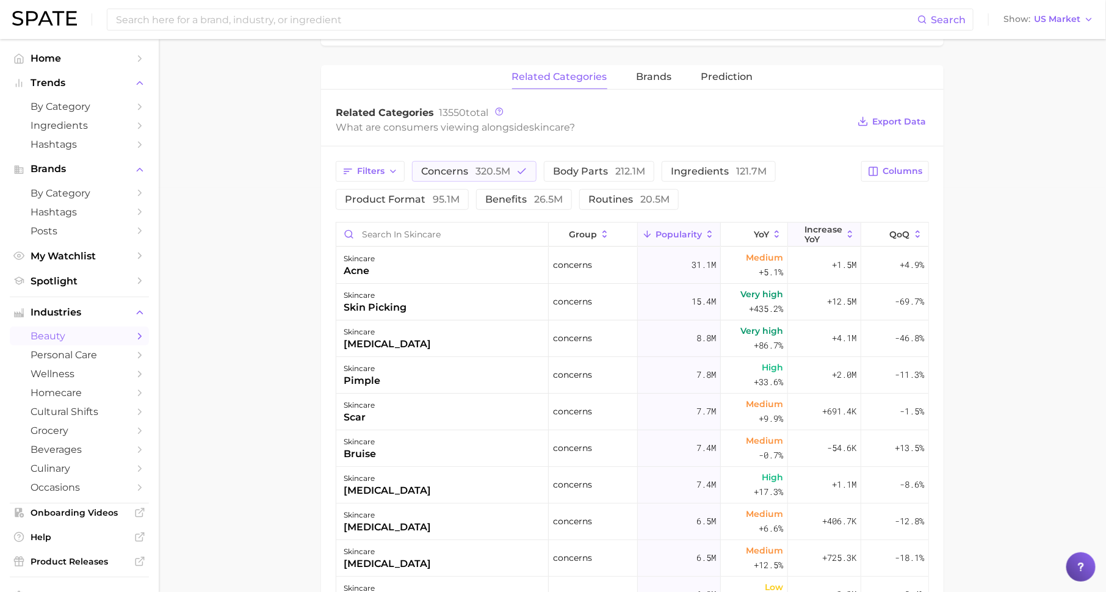
click at [829, 225] on span "Increase YoY" at bounding box center [823, 235] width 38 height 20
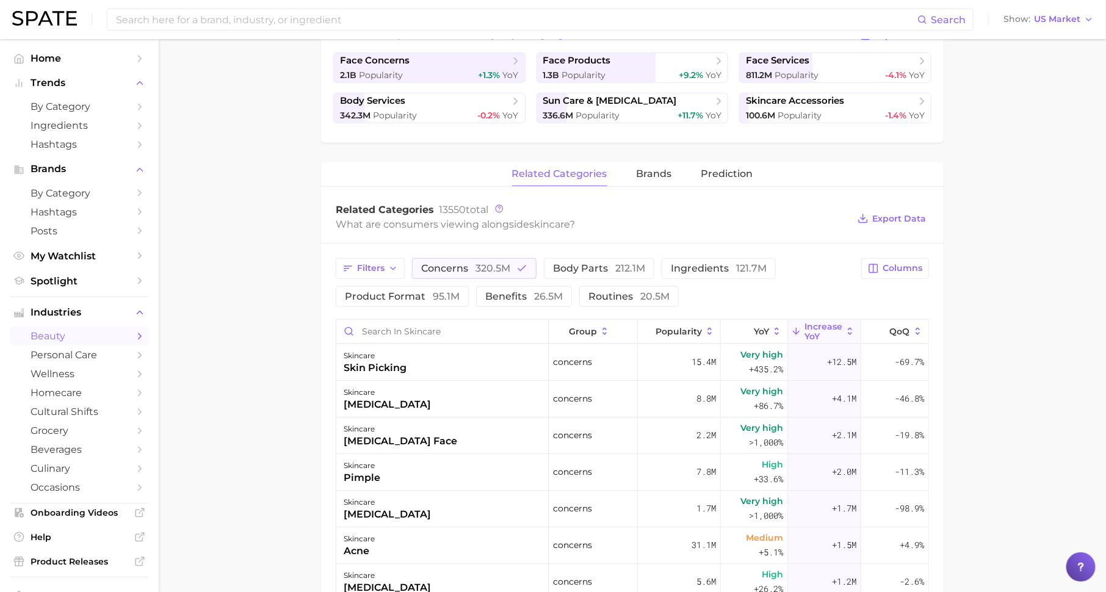
scroll to position [0, 0]
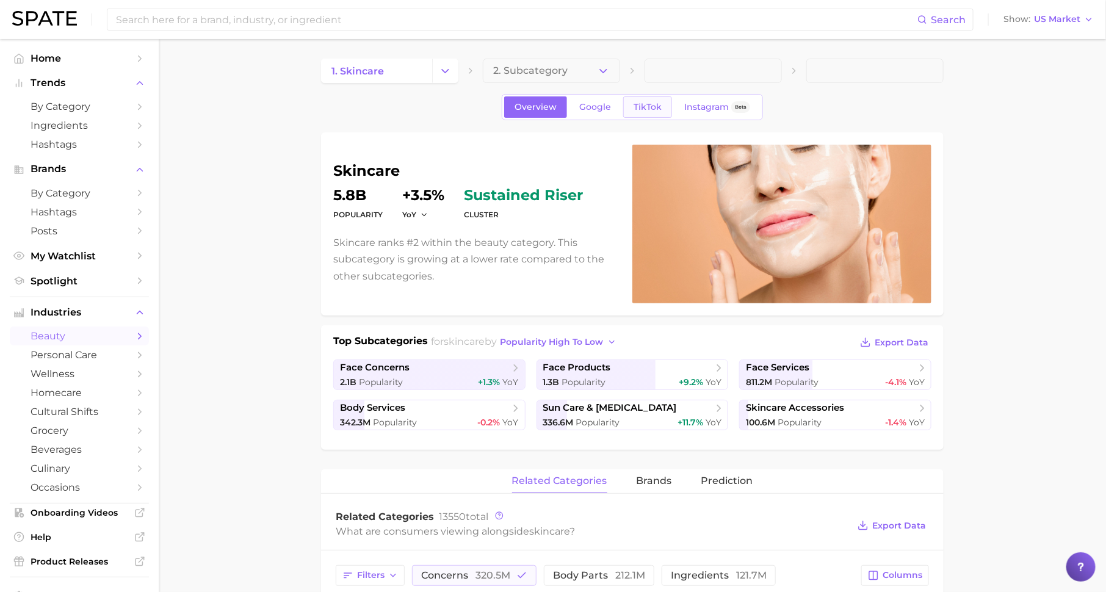
click at [630, 110] on link "TikTok" at bounding box center [647, 106] width 49 height 21
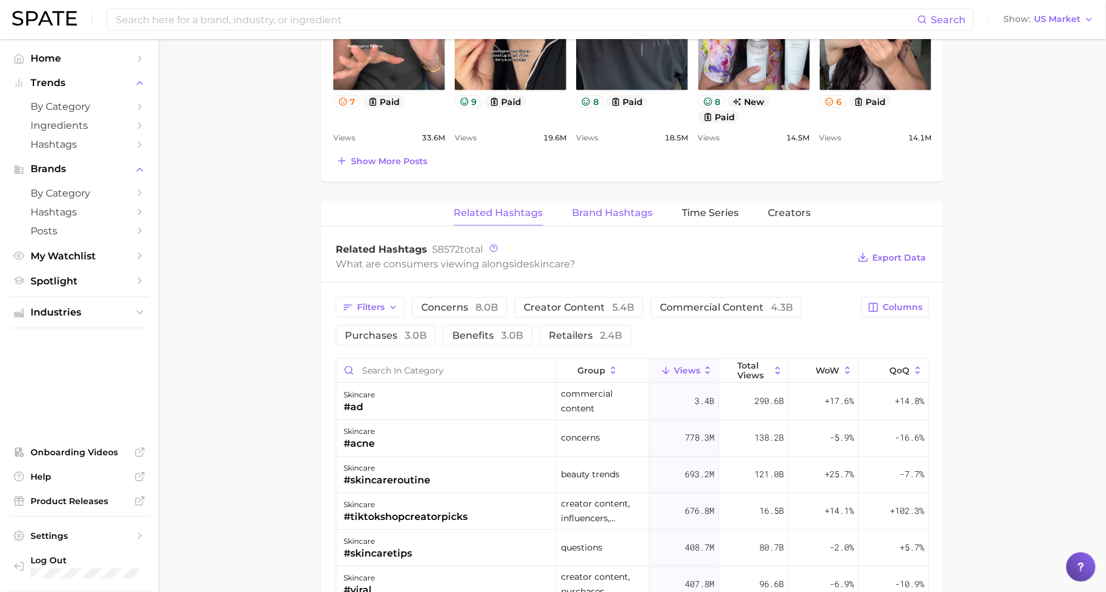
scroll to position [739, 0]
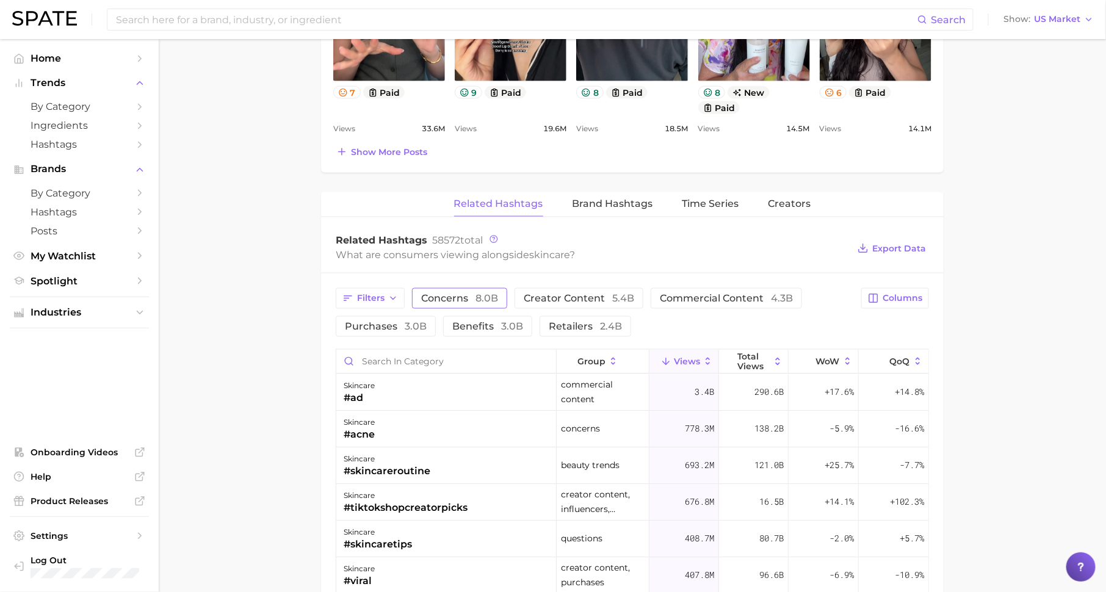
click at [460, 298] on span "concerns 8.0b" at bounding box center [459, 299] width 77 height 10
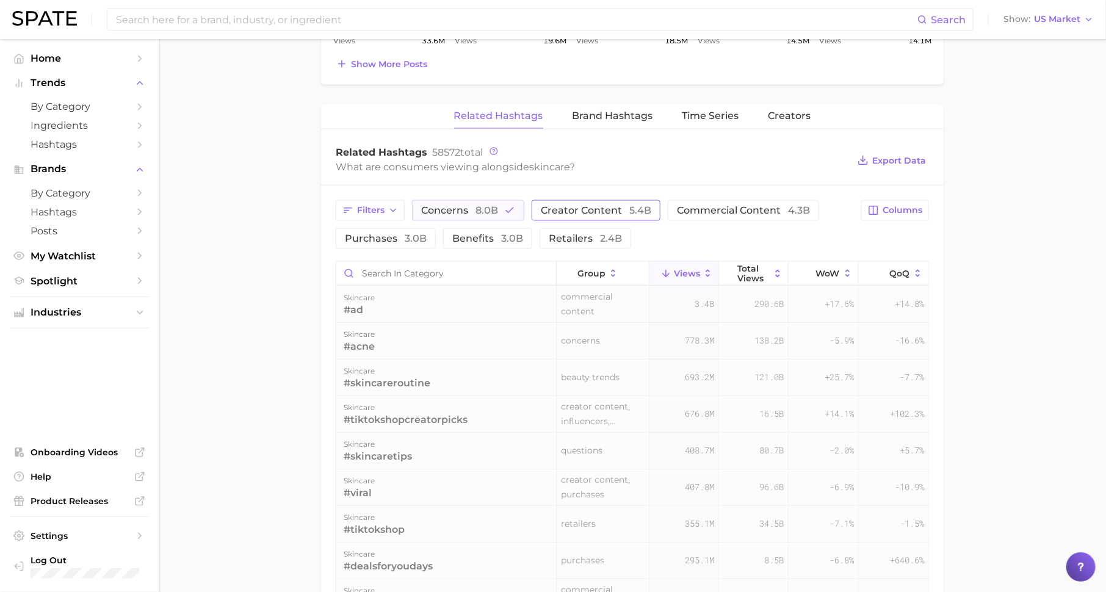
scroll to position [847, 0]
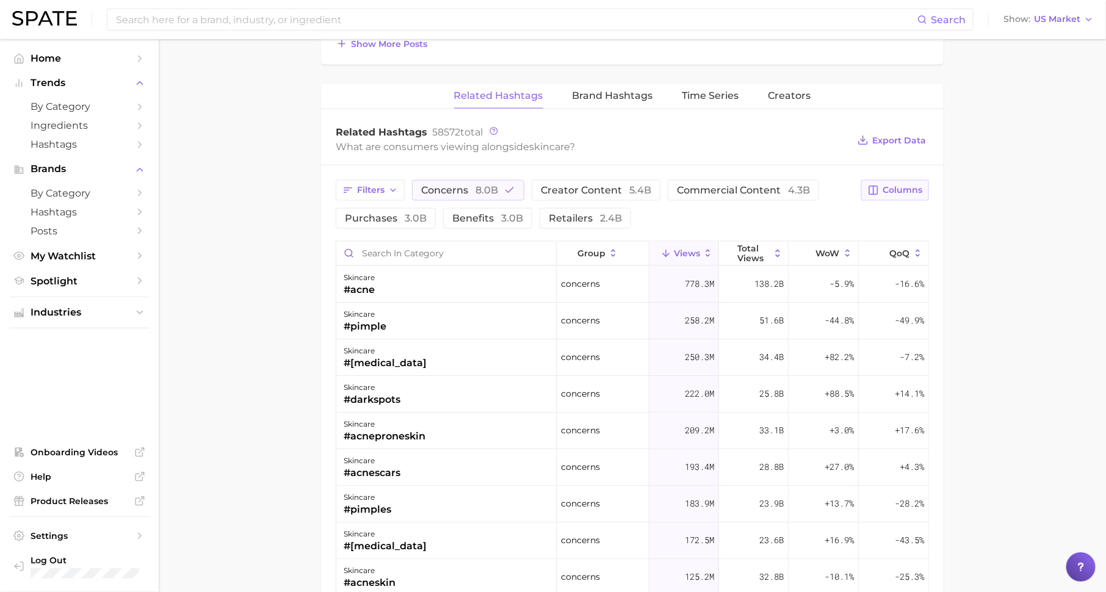
click at [916, 185] on span "Columns" at bounding box center [903, 190] width 40 height 10
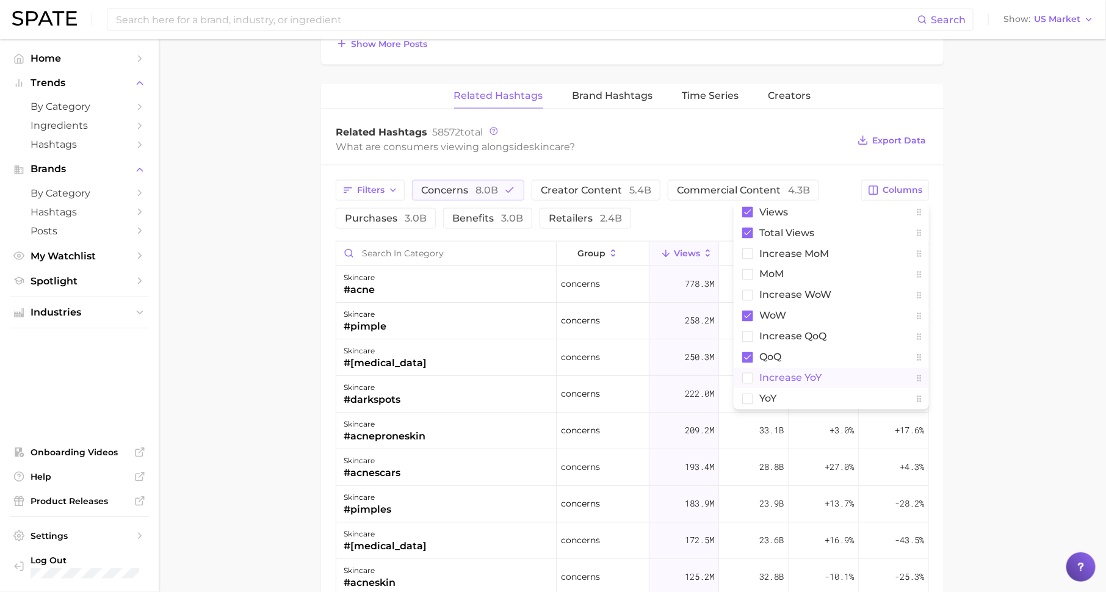
click at [827, 369] on button "increase YoY" at bounding box center [831, 378] width 195 height 21
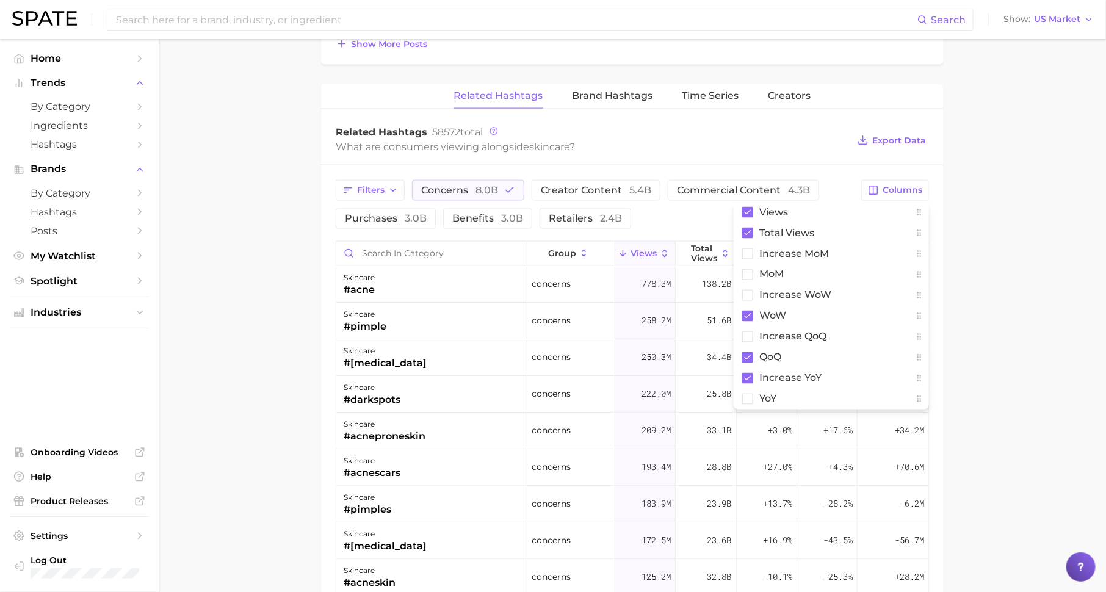
click at [987, 341] on main "1. skincare 2. Subcategory Overview Google TikTok Instagram Beta skincare Views…" at bounding box center [632, 50] width 947 height 1717
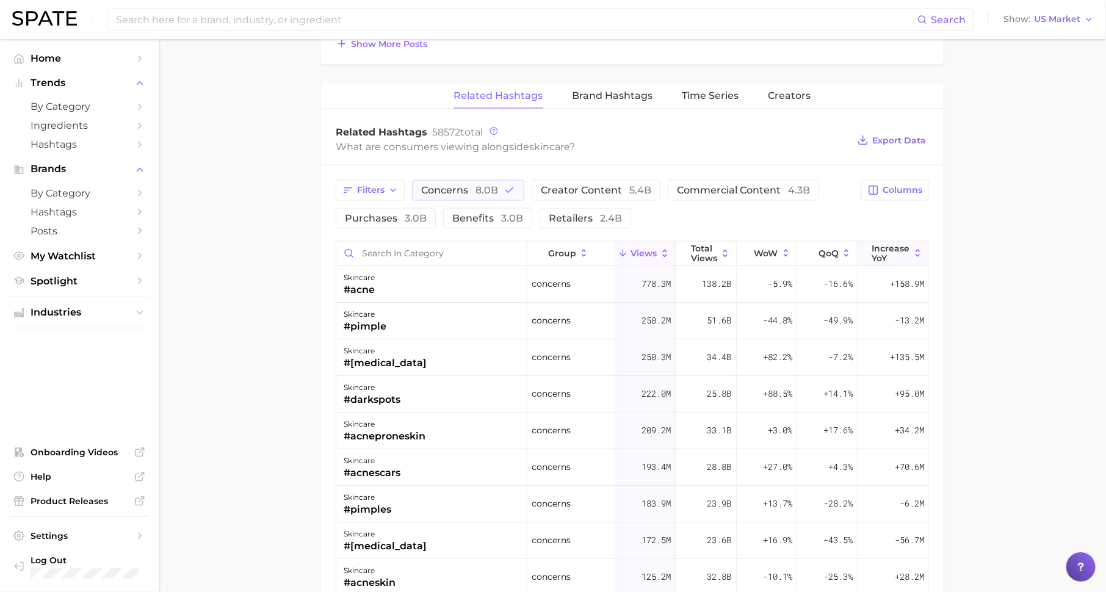
click at [900, 245] on span "increase YoY" at bounding box center [891, 254] width 38 height 20
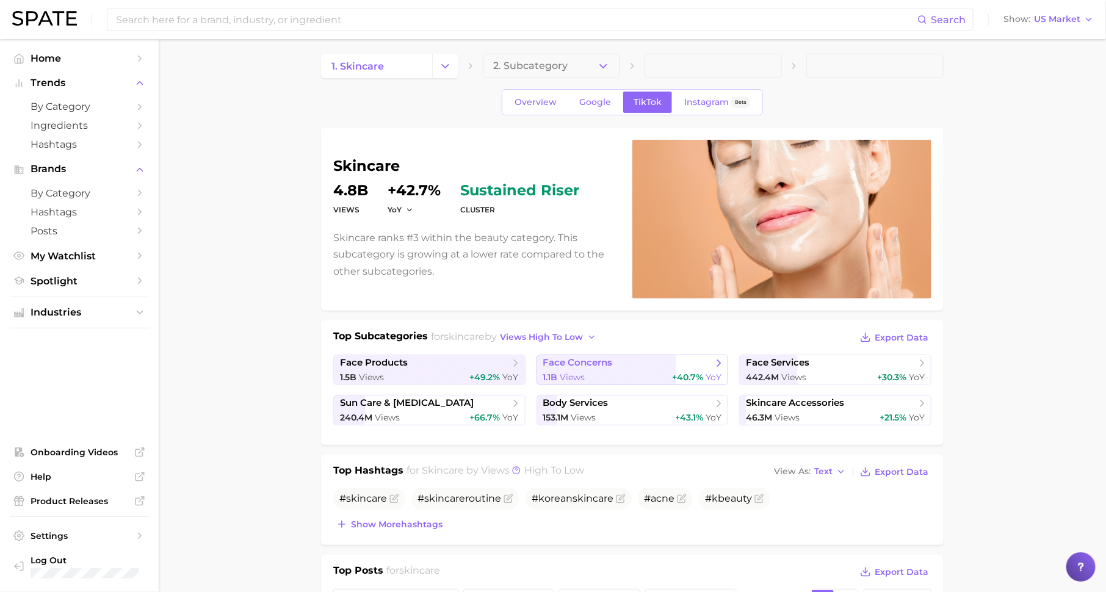
scroll to position [15, 0]
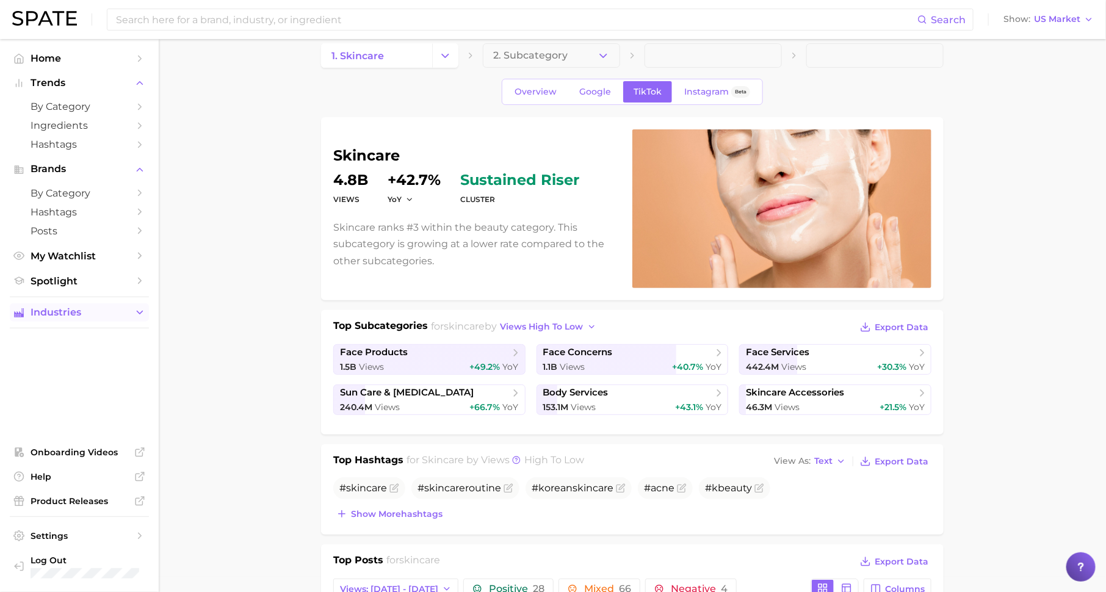
click at [142, 309] on icon "Sidebar" at bounding box center [139, 312] width 11 height 11
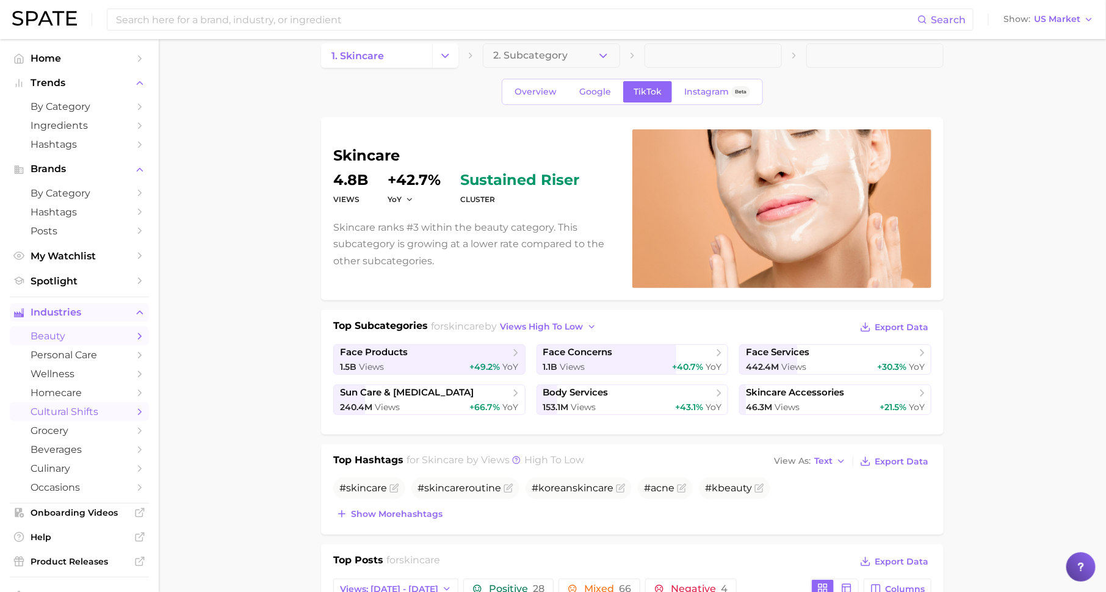
click at [132, 413] on link "cultural shifts" at bounding box center [79, 411] width 139 height 19
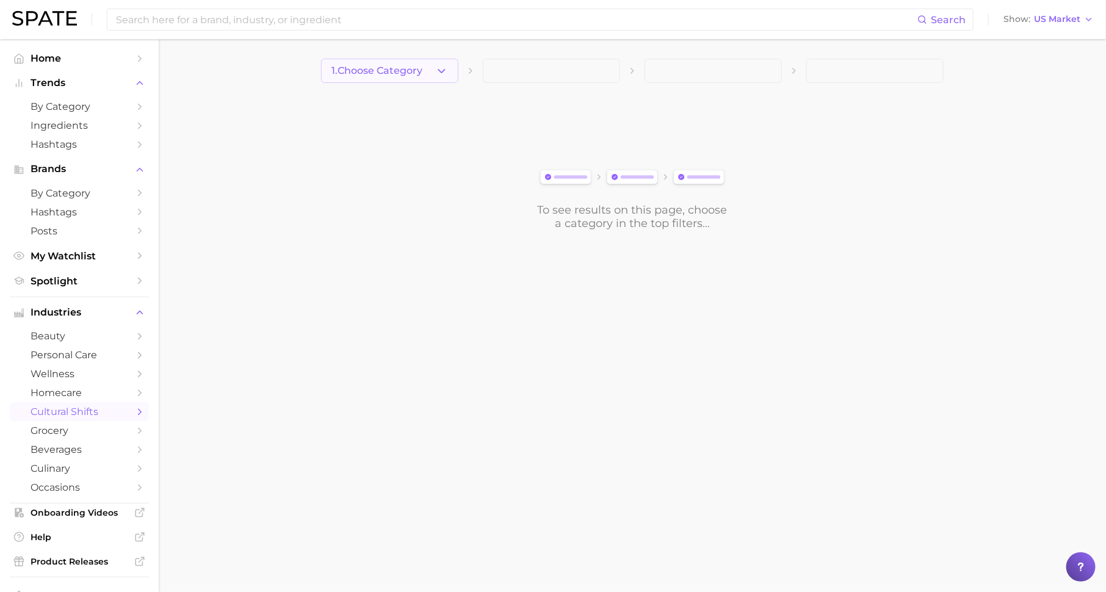
click at [443, 65] on icon "button" at bounding box center [441, 71] width 13 height 13
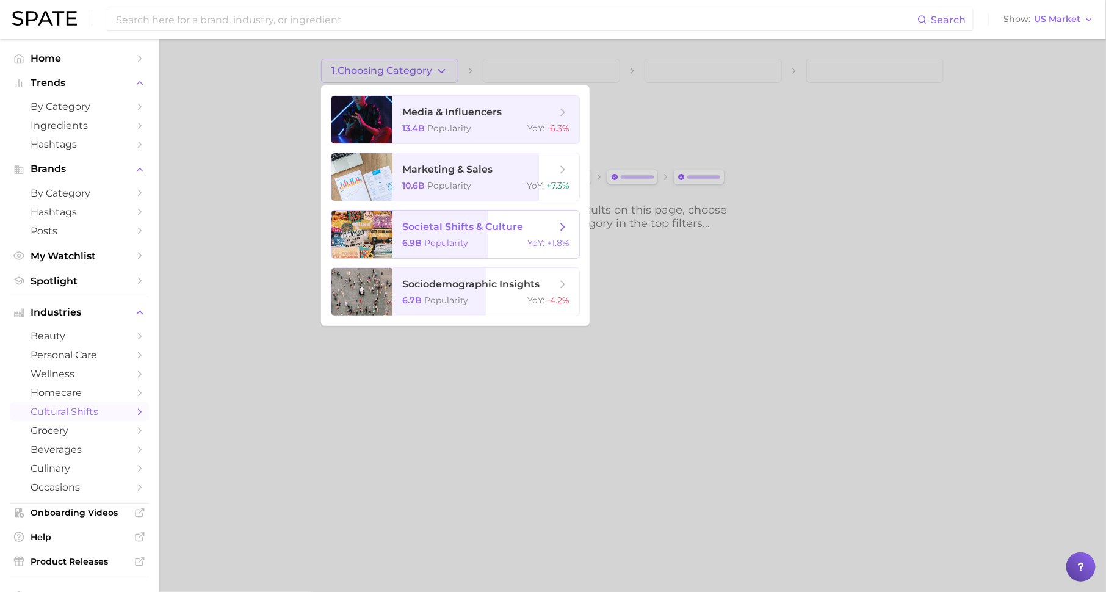
click at [496, 228] on span "societal shifts & culture" at bounding box center [462, 227] width 121 height 12
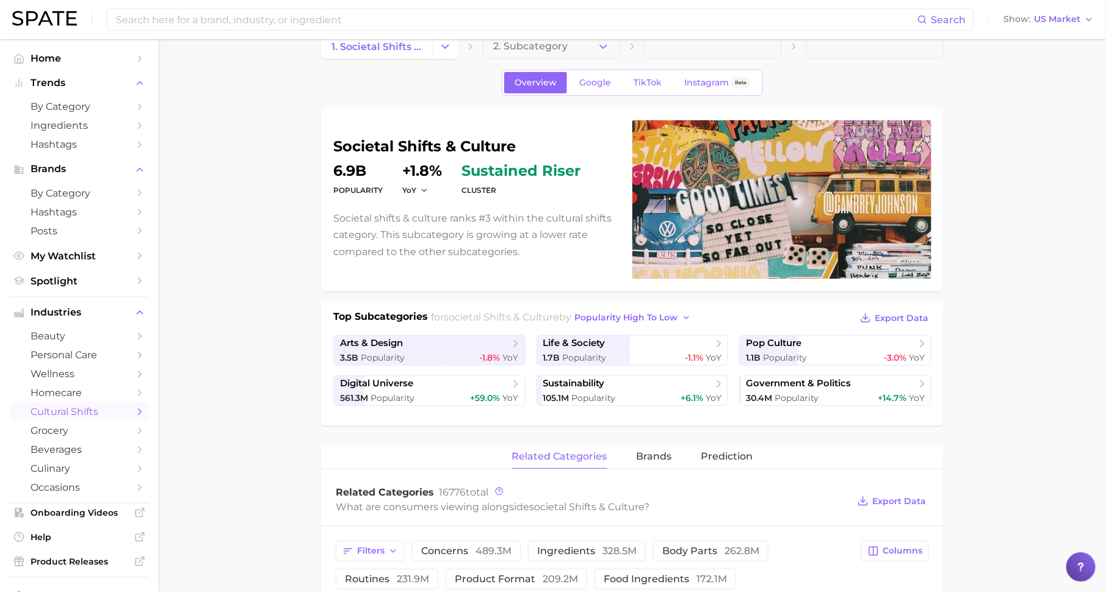
scroll to position [25, 0]
click at [617, 342] on span "life & society" at bounding box center [628, 343] width 170 height 12
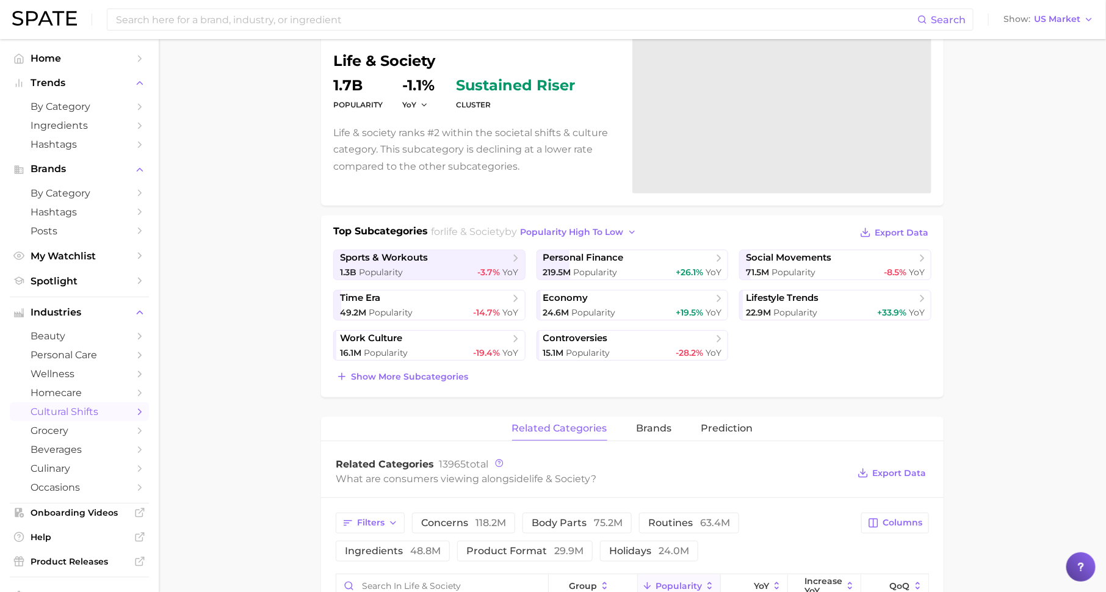
scroll to position [112, 0]
click at [477, 258] on span "sports & workouts" at bounding box center [425, 256] width 170 height 12
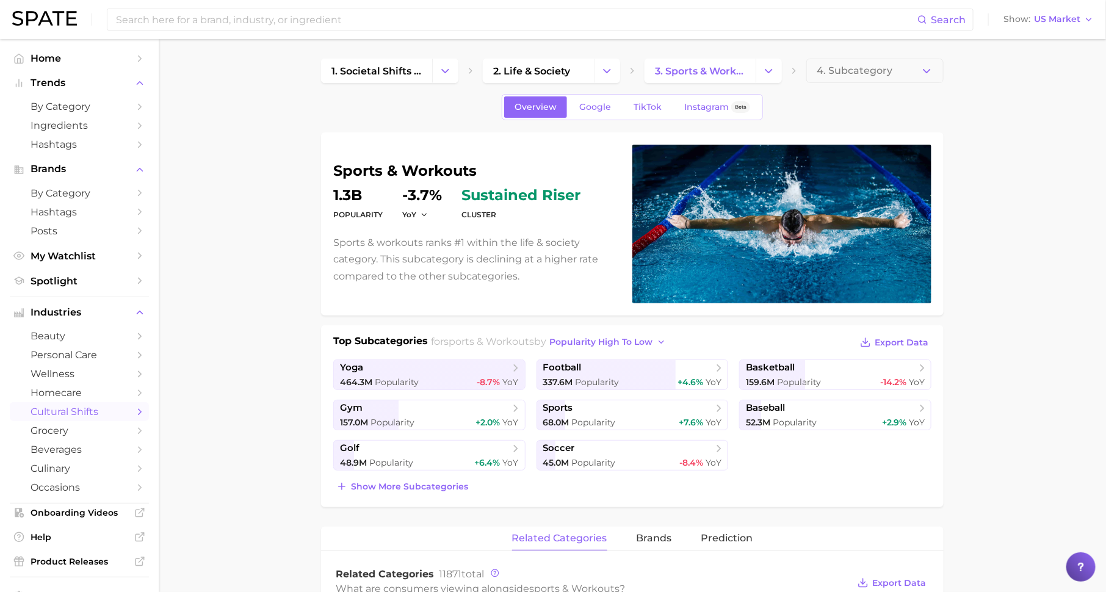
scroll to position [118, 0]
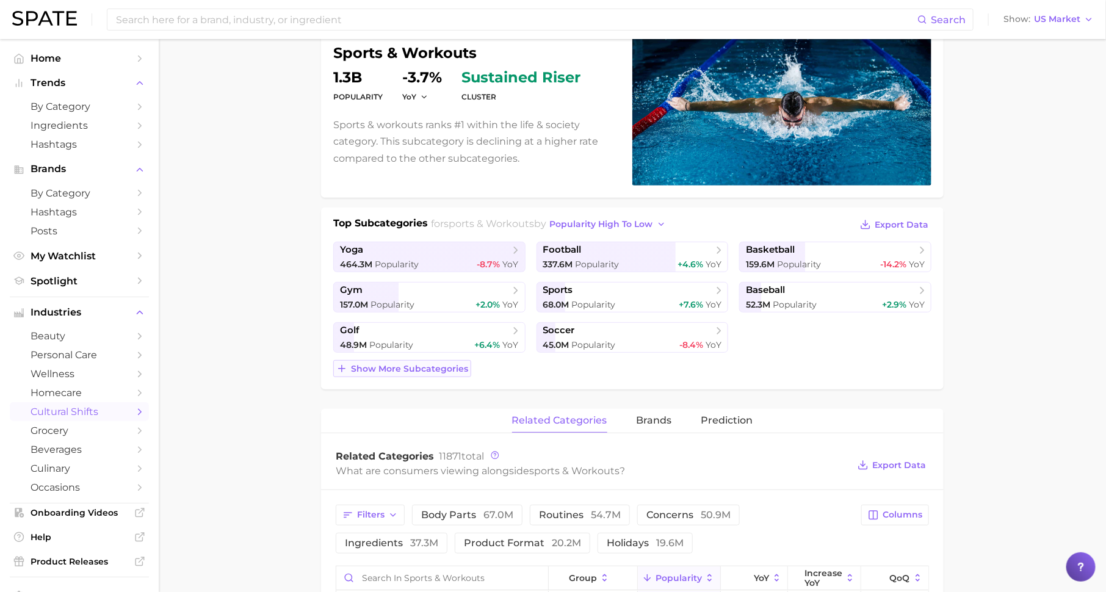
click at [449, 366] on span "Show more subcategories" at bounding box center [409, 369] width 117 height 10
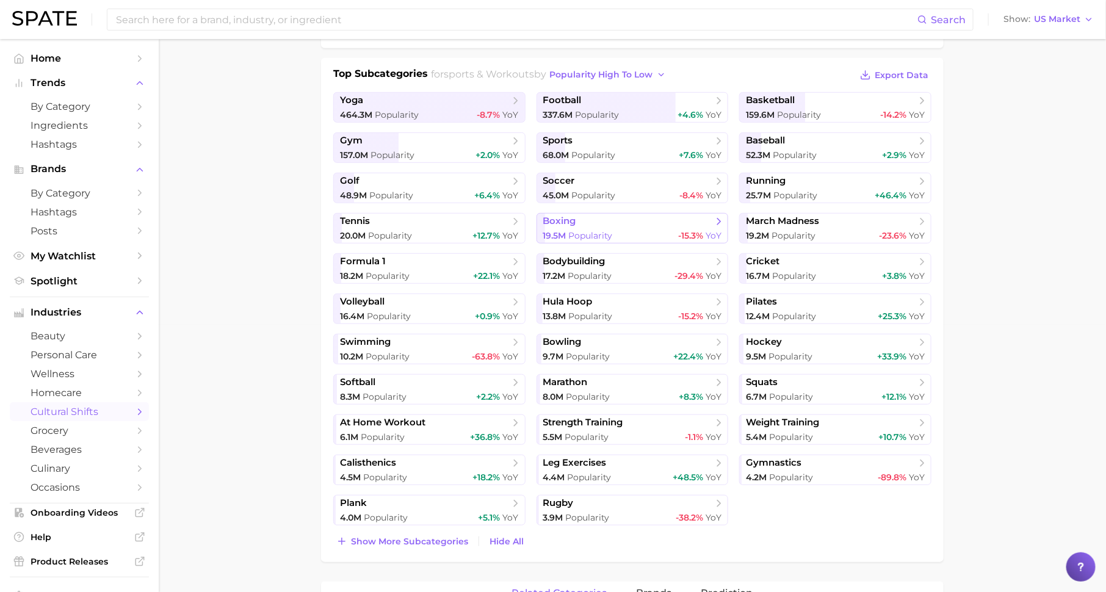
scroll to position [267, 0]
click at [616, 73] on span "popularity high to low" at bounding box center [601, 75] width 103 height 10
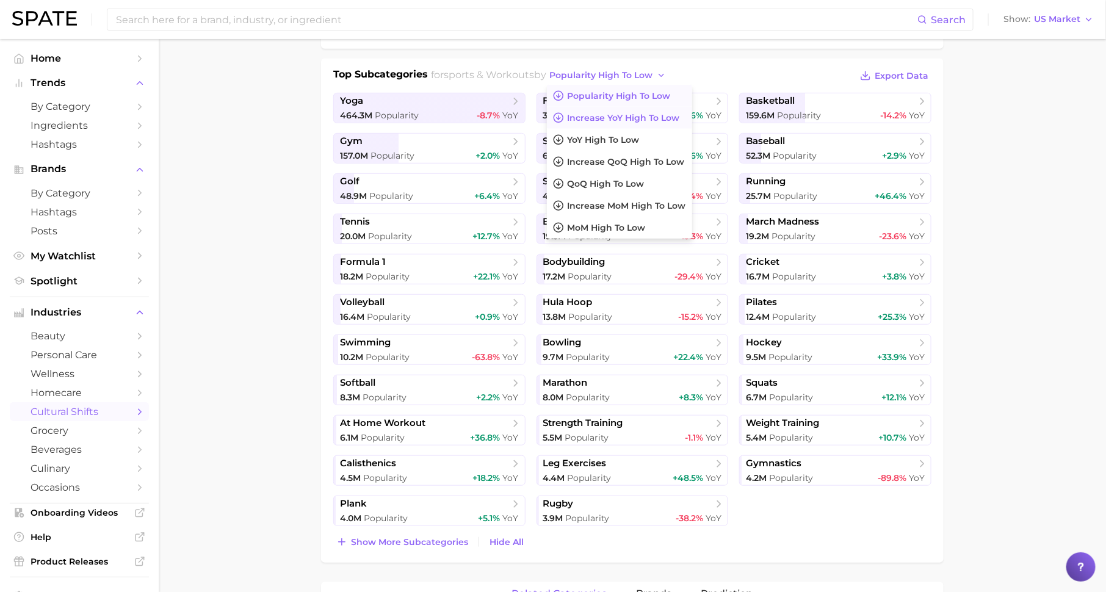
click at [615, 123] on button "Increase YoY high to low" at bounding box center [619, 118] width 145 height 22
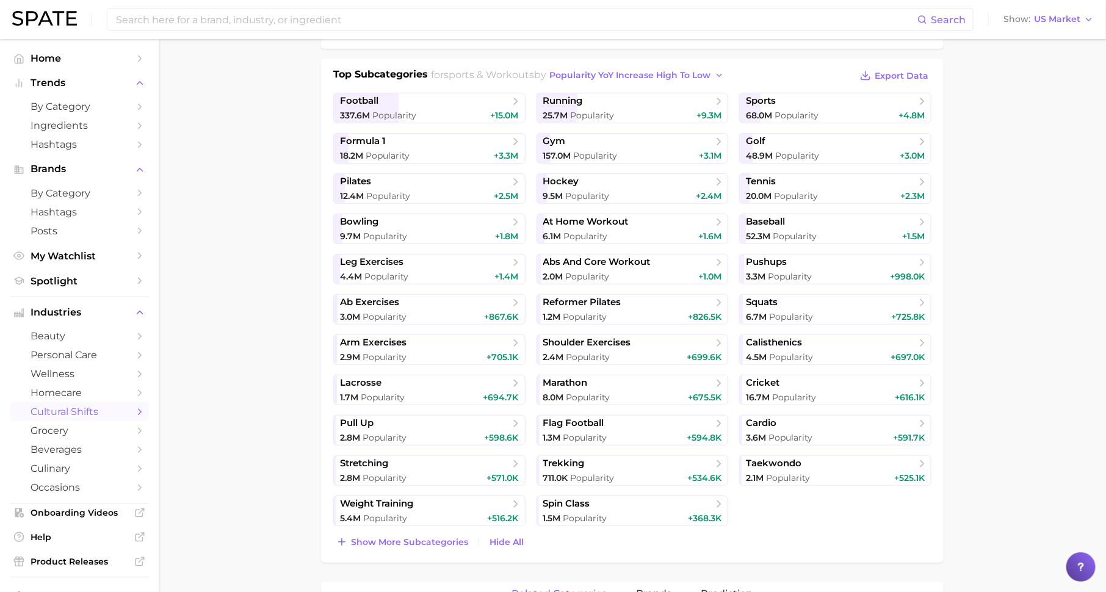
scroll to position [269, 0]
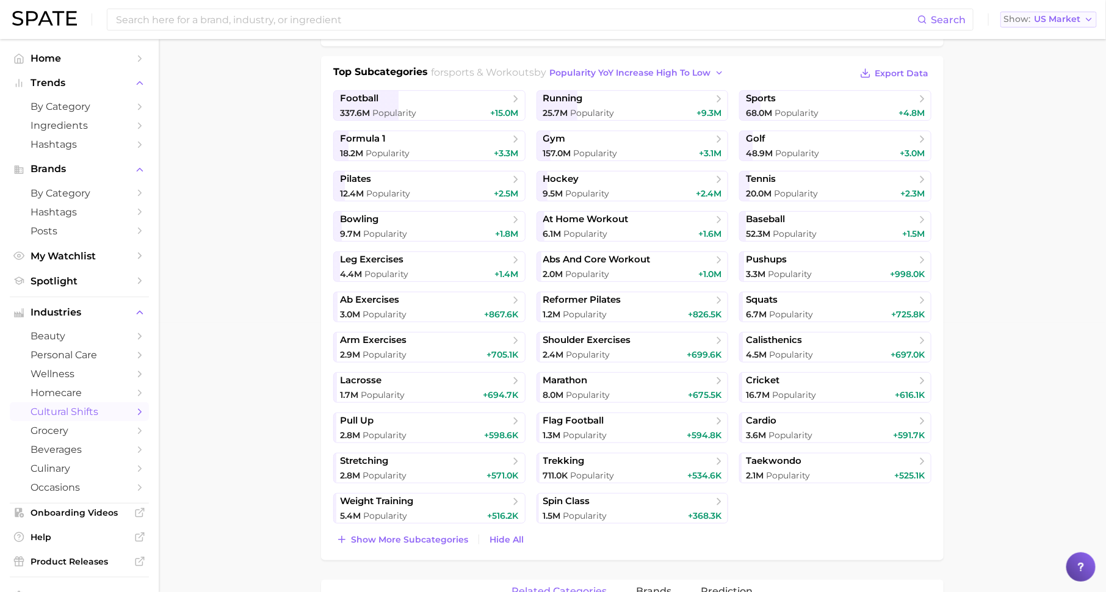
click at [1061, 16] on span "US Market" at bounding box center [1057, 19] width 46 height 7
click at [129, 146] on link "Hashtags" at bounding box center [79, 144] width 139 height 19
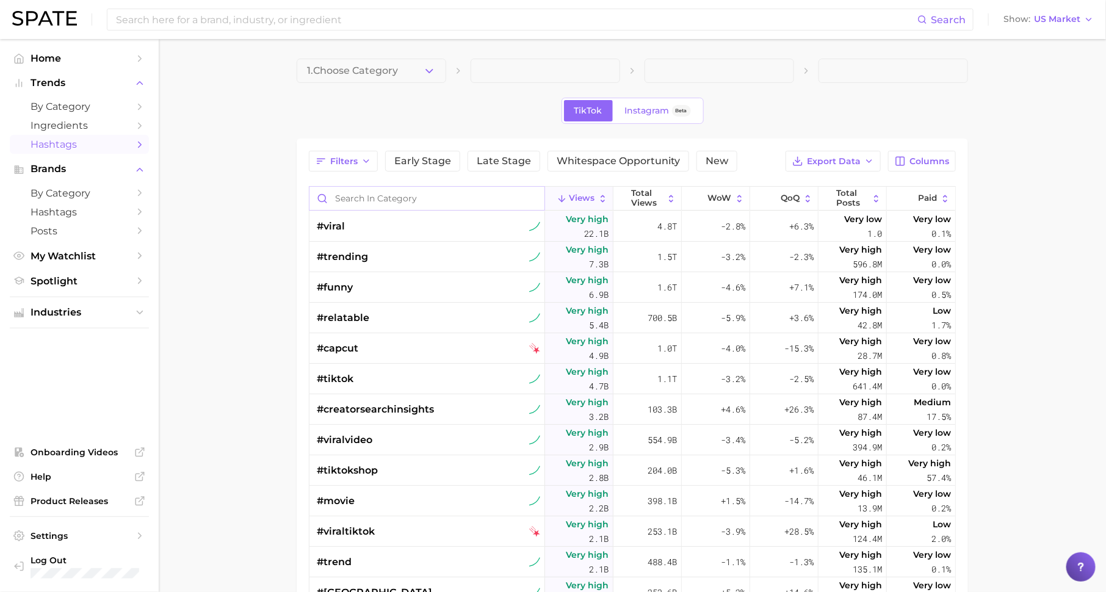
click at [402, 196] on input "Search in category" at bounding box center [426, 198] width 235 height 23
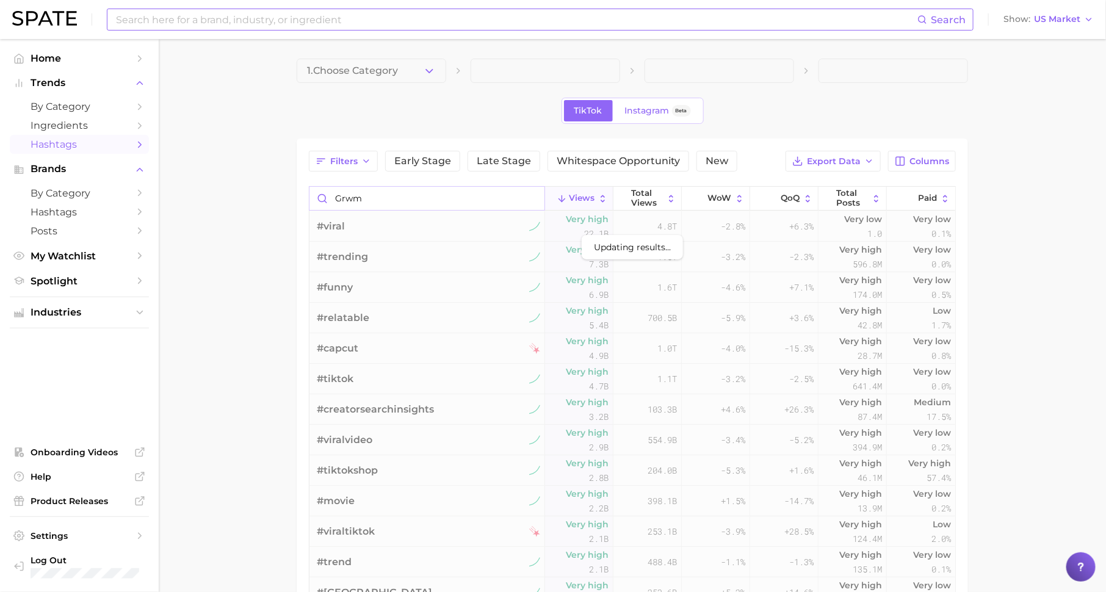
type input "grwm"
click at [320, 21] on input at bounding box center [516, 19] width 803 height 21
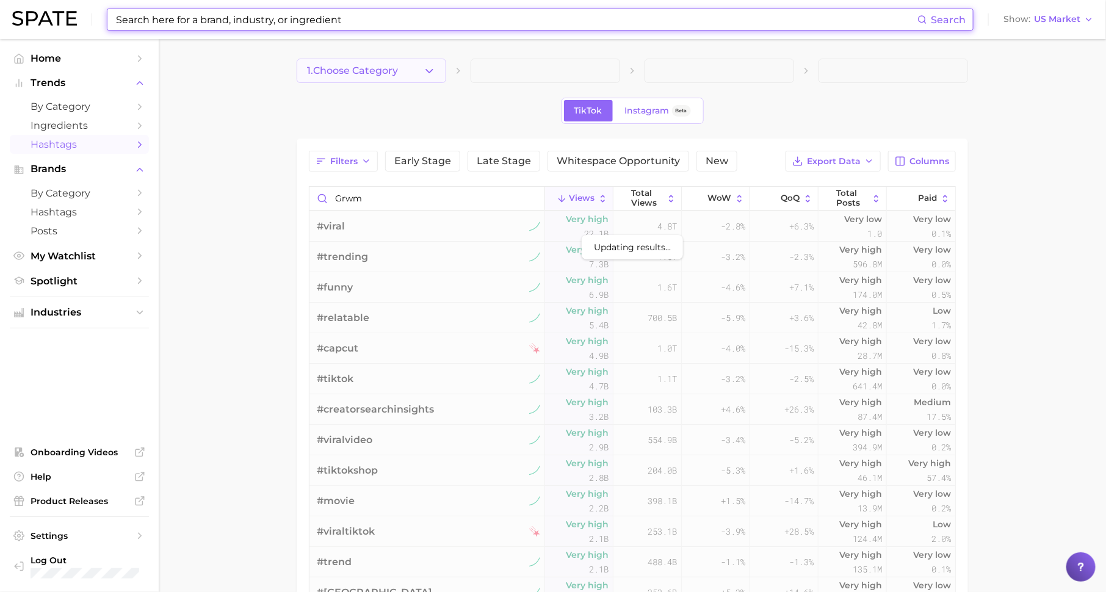
click at [398, 65] on span "1. Choose Category" at bounding box center [352, 70] width 91 height 11
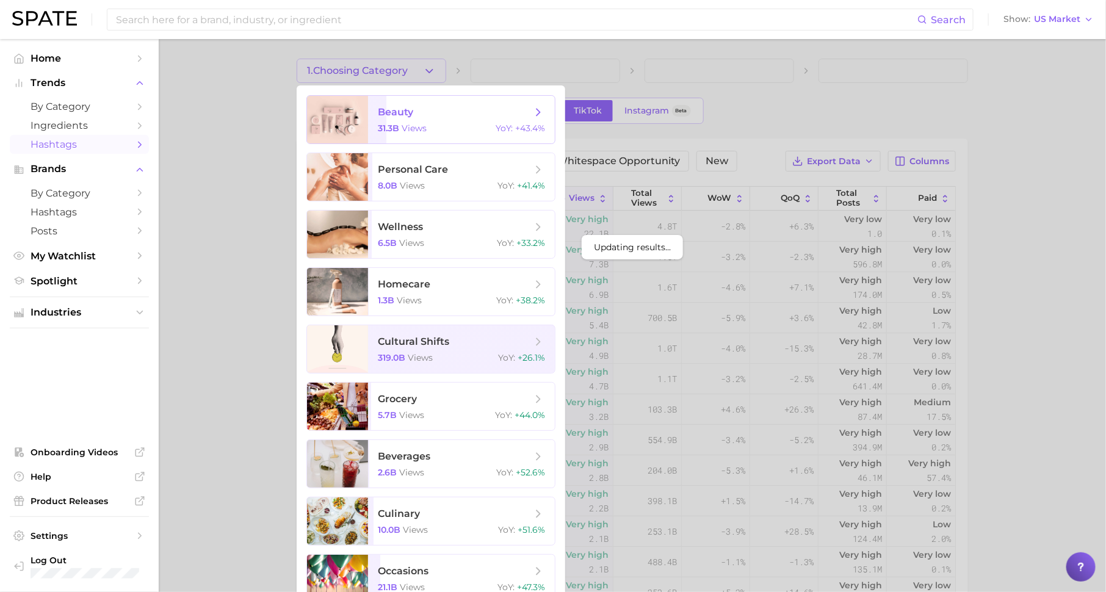
click at [399, 110] on span "beauty" at bounding box center [395, 112] width 35 height 12
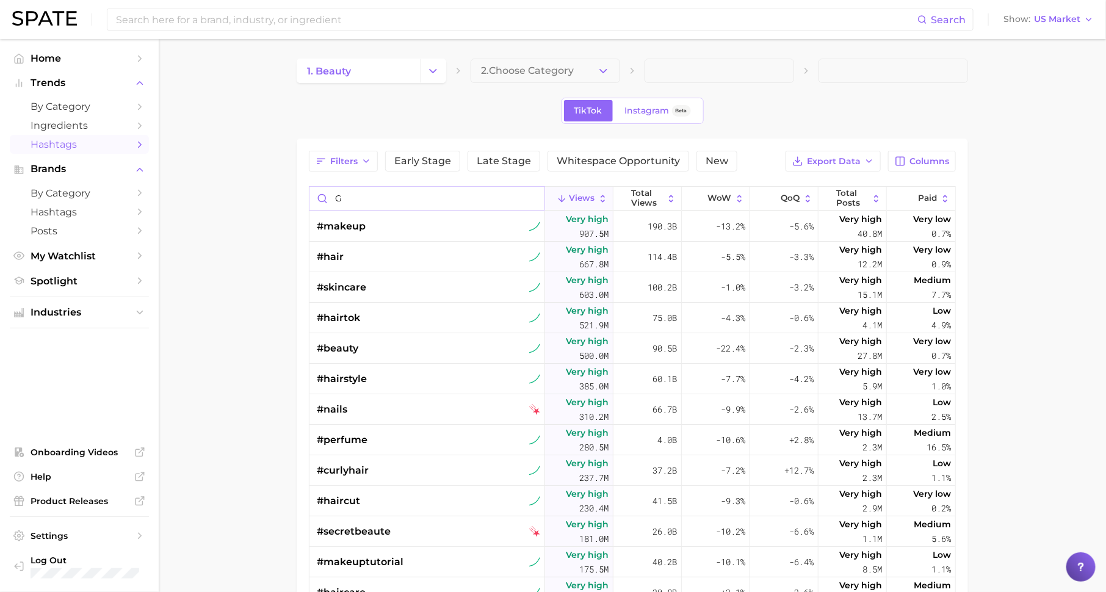
click at [437, 196] on input "g" at bounding box center [426, 198] width 235 height 23
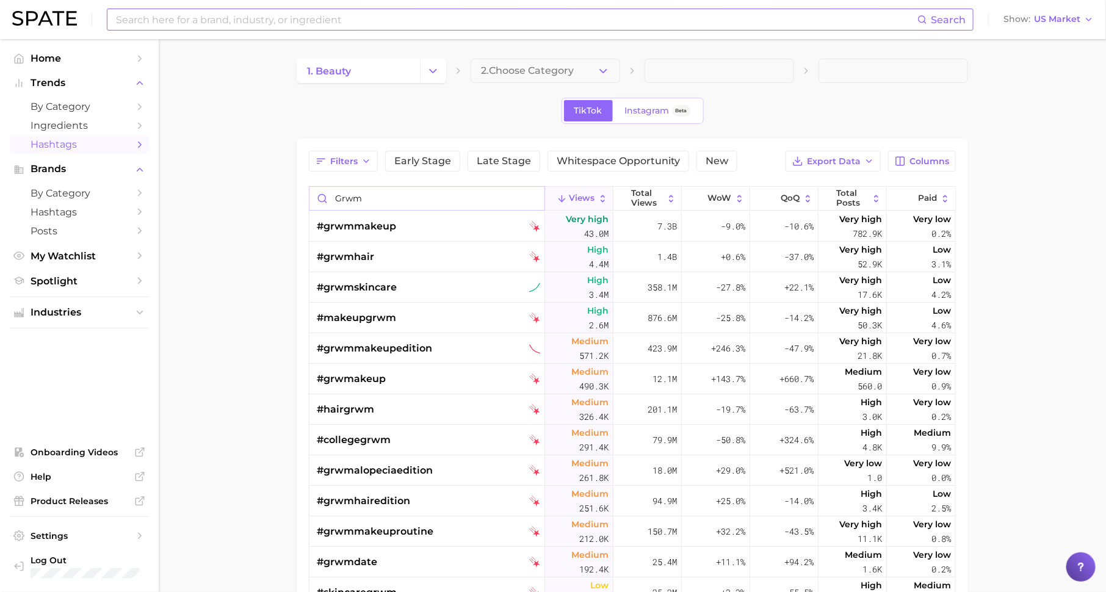
type input "grwm"
click at [212, 19] on input at bounding box center [516, 19] width 803 height 21
type input "t"
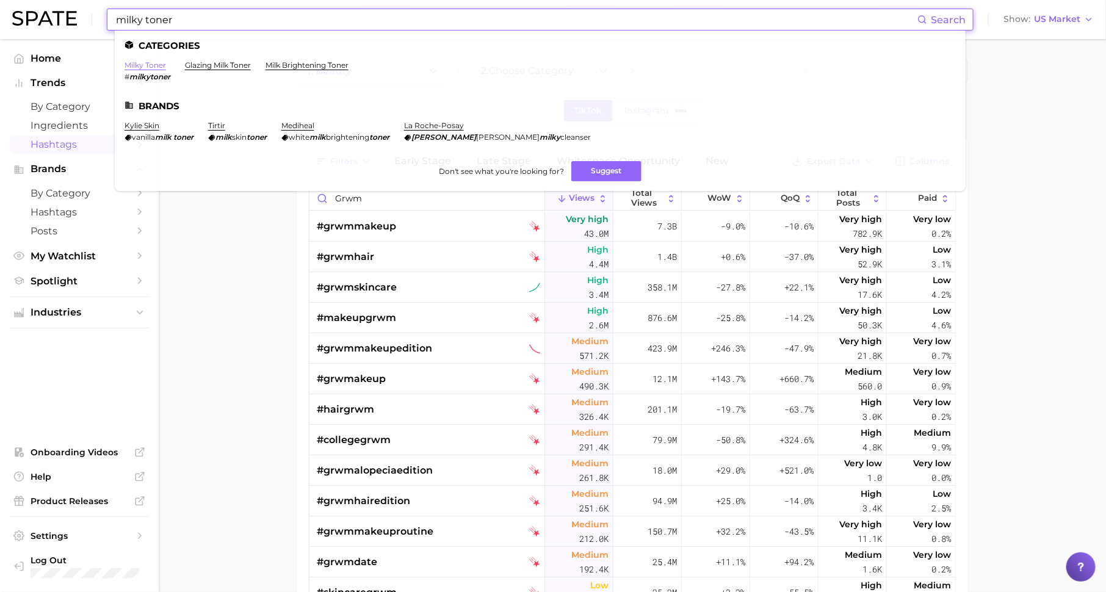
type input "milky toner"
click at [148, 65] on link "milky toner" at bounding box center [146, 64] width 42 height 9
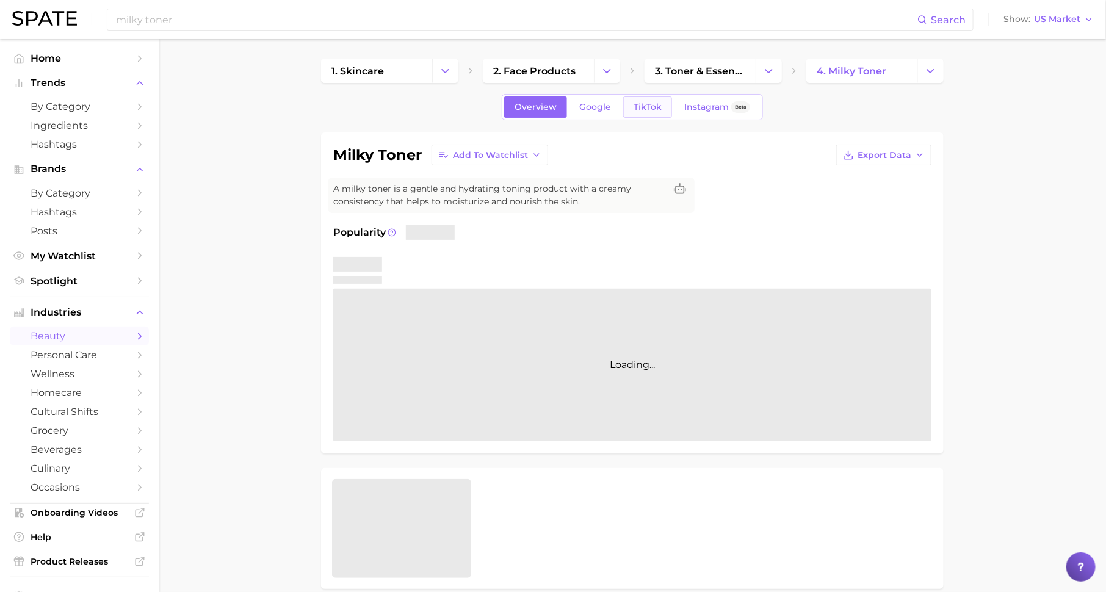
click at [637, 104] on span "TikTok" at bounding box center [648, 107] width 28 height 10
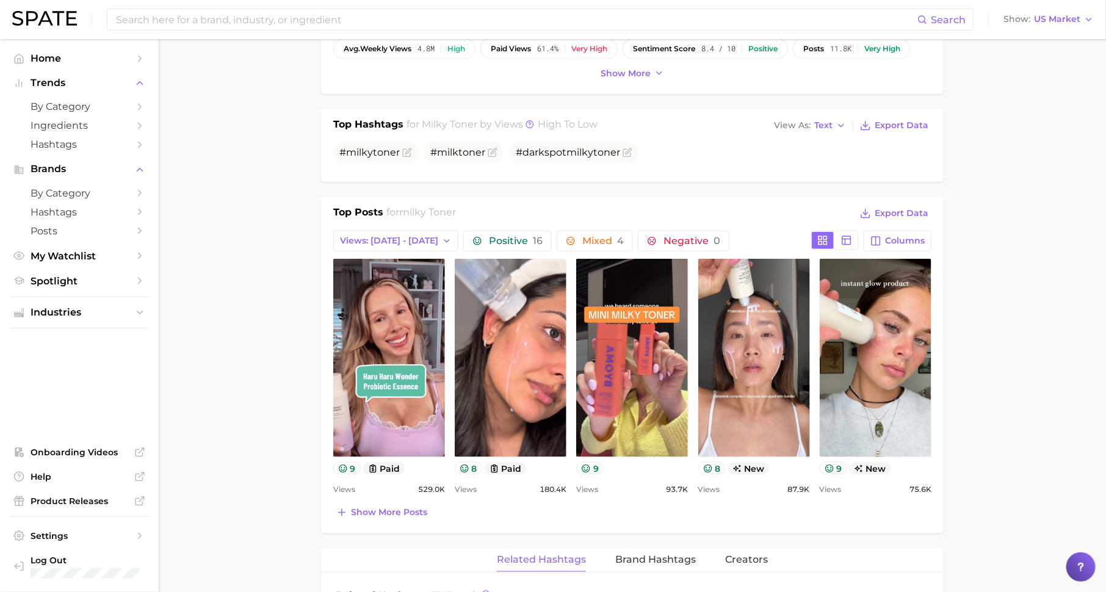
scroll to position [504, 0]
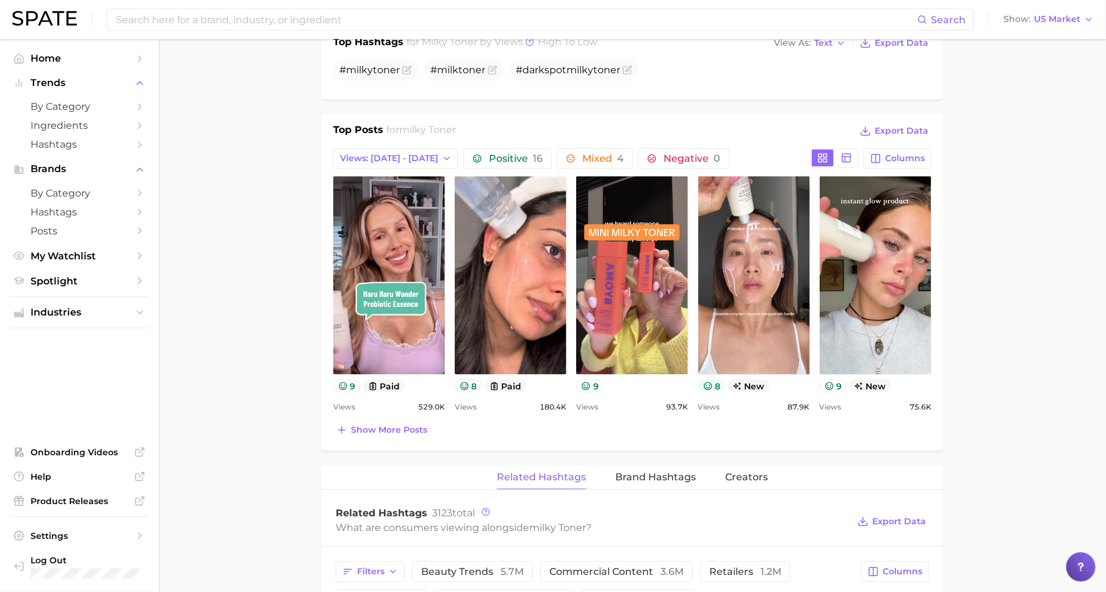
click at [711, 387] on icon at bounding box center [708, 386] width 10 height 10
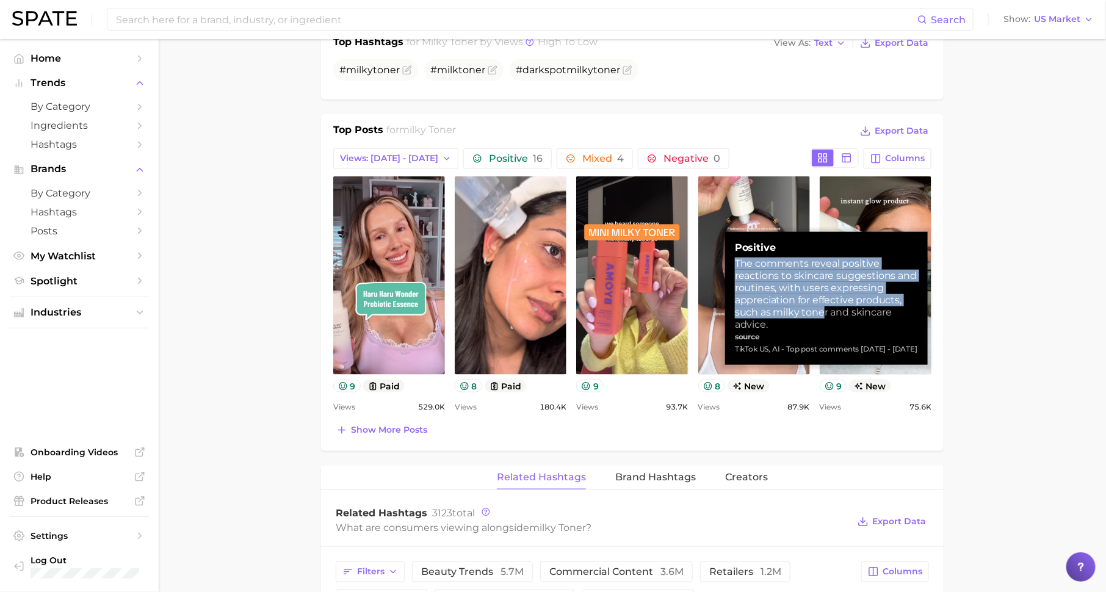
drag, startPoint x: 737, startPoint y: 263, endPoint x: 822, endPoint y: 317, distance: 100.7
click at [824, 316] on div "The comments reveal positive reactions to skincare suggestions and routines, wi…" at bounding box center [826, 294] width 183 height 73
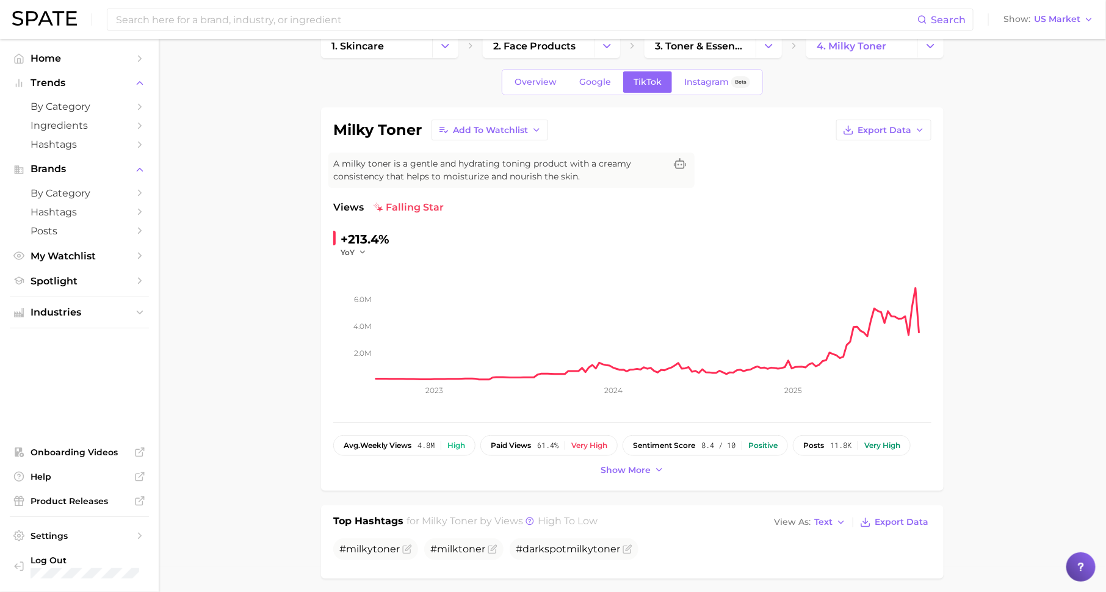
scroll to position [0, 0]
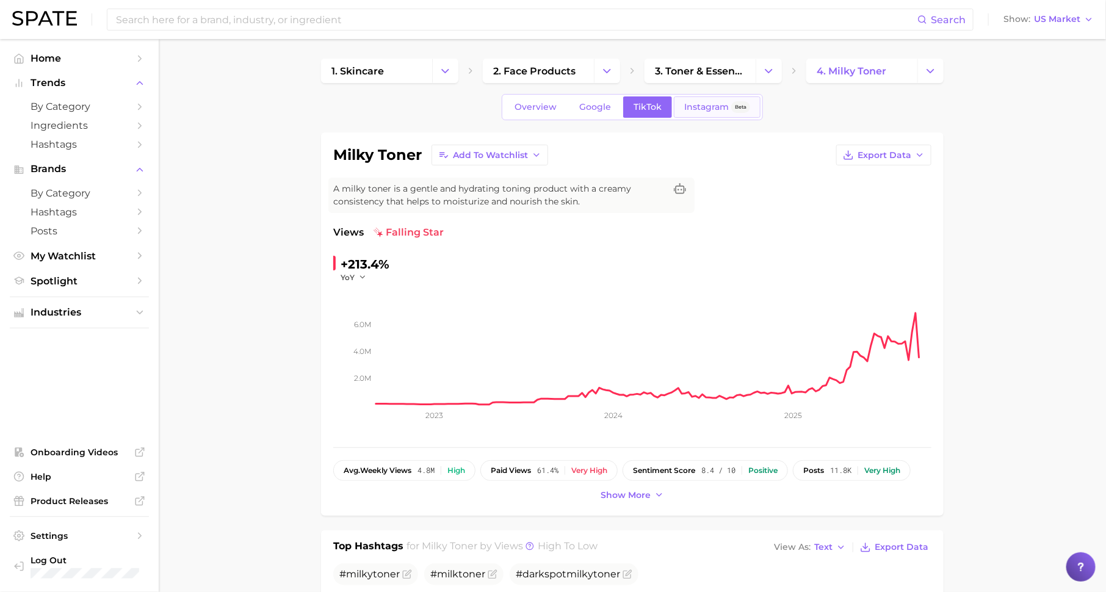
click at [683, 114] on link "Instagram Beta" at bounding box center [717, 106] width 87 height 21
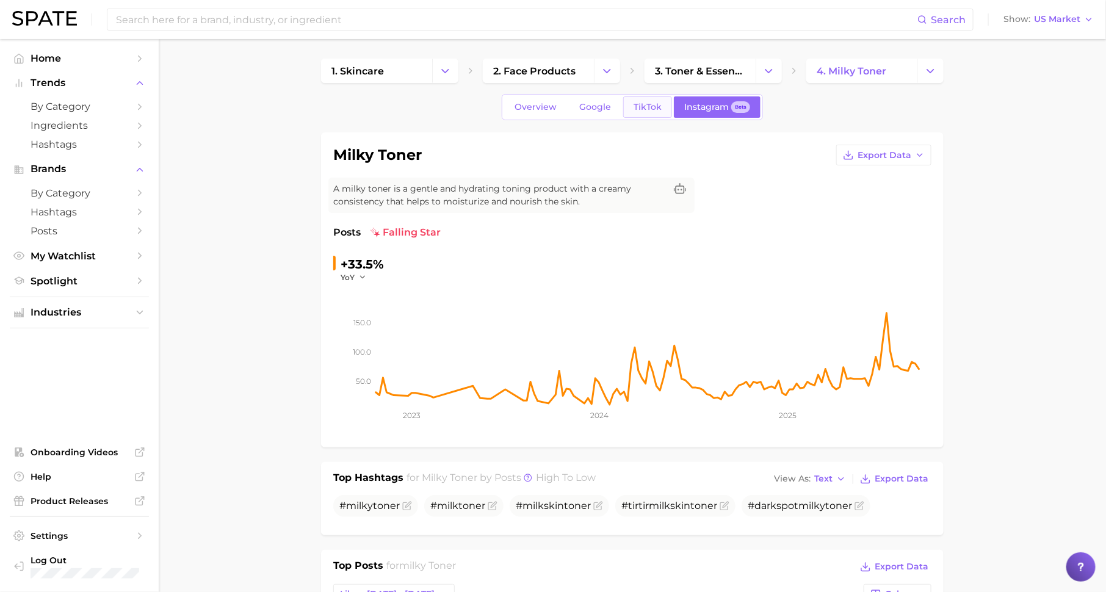
click at [653, 106] on span "TikTok" at bounding box center [648, 107] width 28 height 10
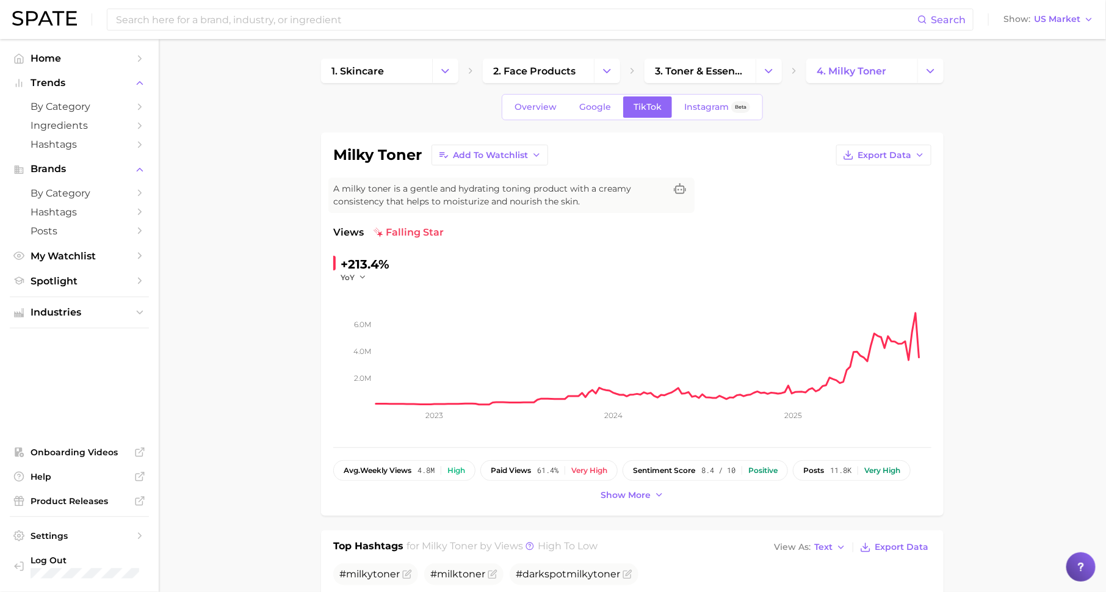
click at [527, 106] on span "Overview" at bounding box center [536, 107] width 42 height 10
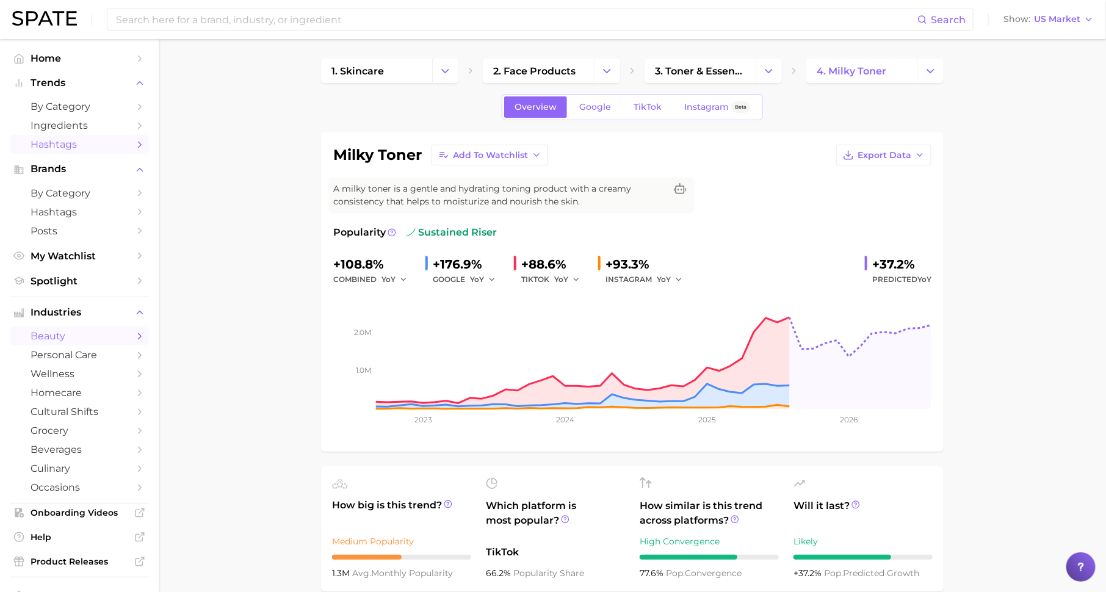
click at [62, 145] on span "Hashtags" at bounding box center [80, 145] width 98 height 12
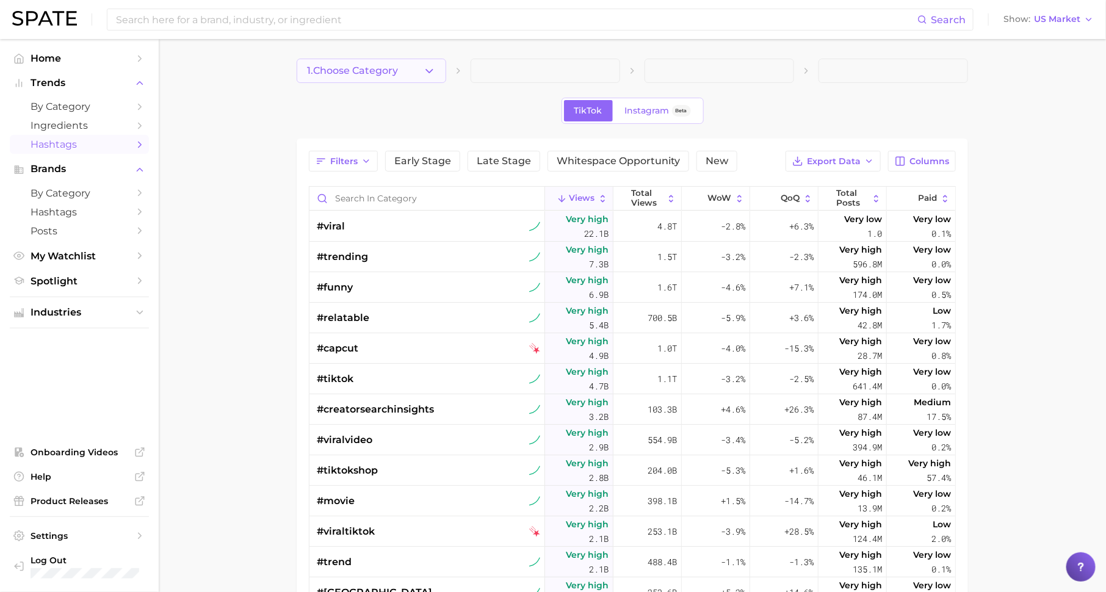
click at [387, 74] on span "1. Choose Category" at bounding box center [352, 70] width 91 height 11
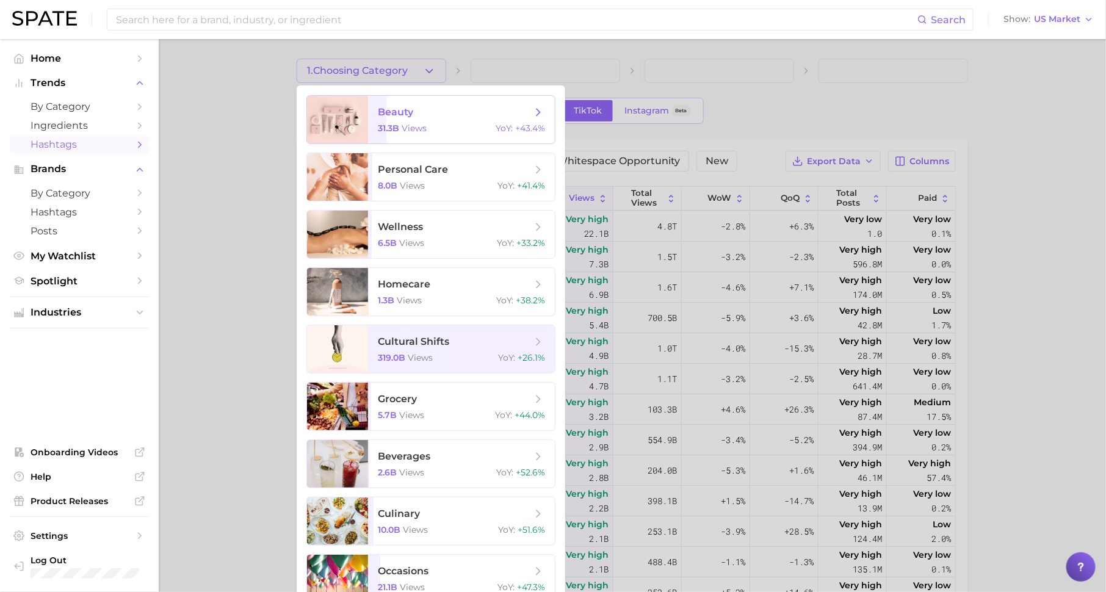
click at [394, 111] on span "beauty" at bounding box center [395, 112] width 35 height 12
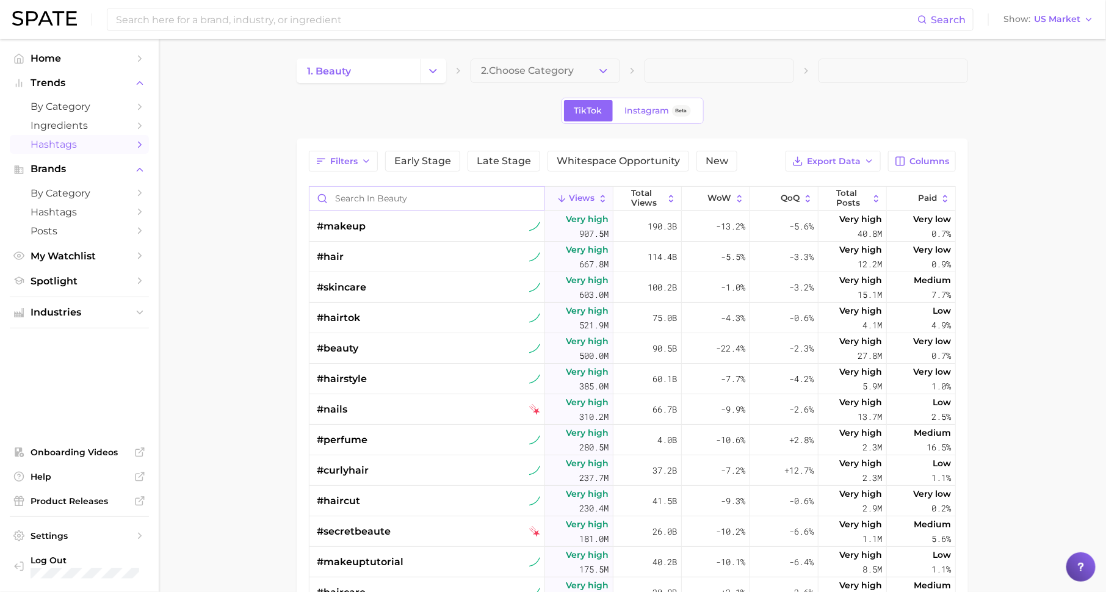
click at [386, 202] on input "Search in beauty" at bounding box center [426, 198] width 235 height 23
type input "grwm"
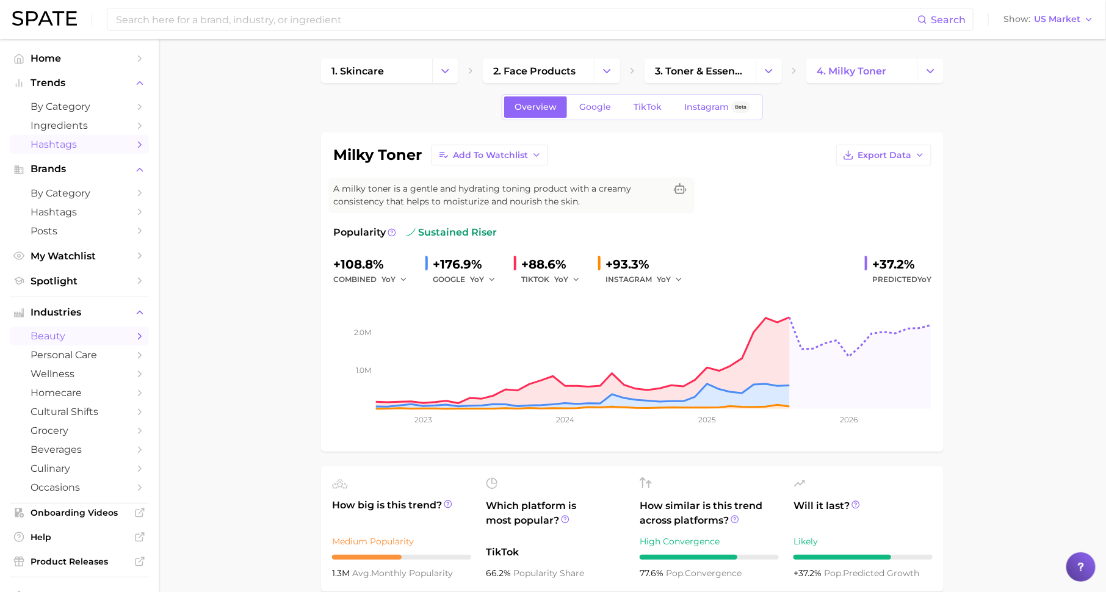
click at [82, 146] on span "Hashtags" at bounding box center [80, 145] width 98 height 12
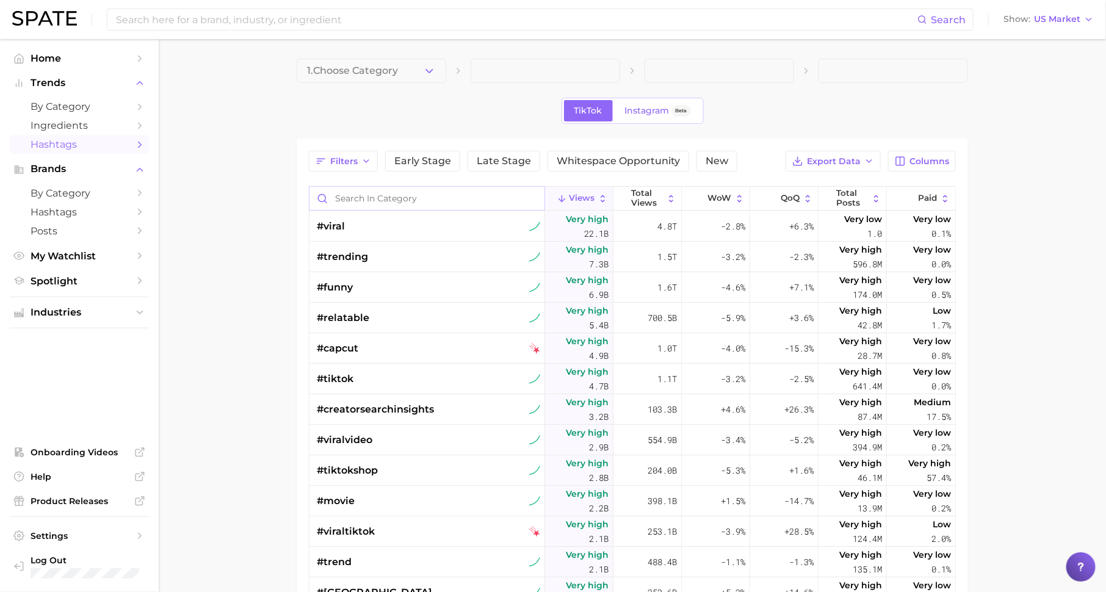
click at [355, 203] on input "Search in category" at bounding box center [426, 198] width 235 height 23
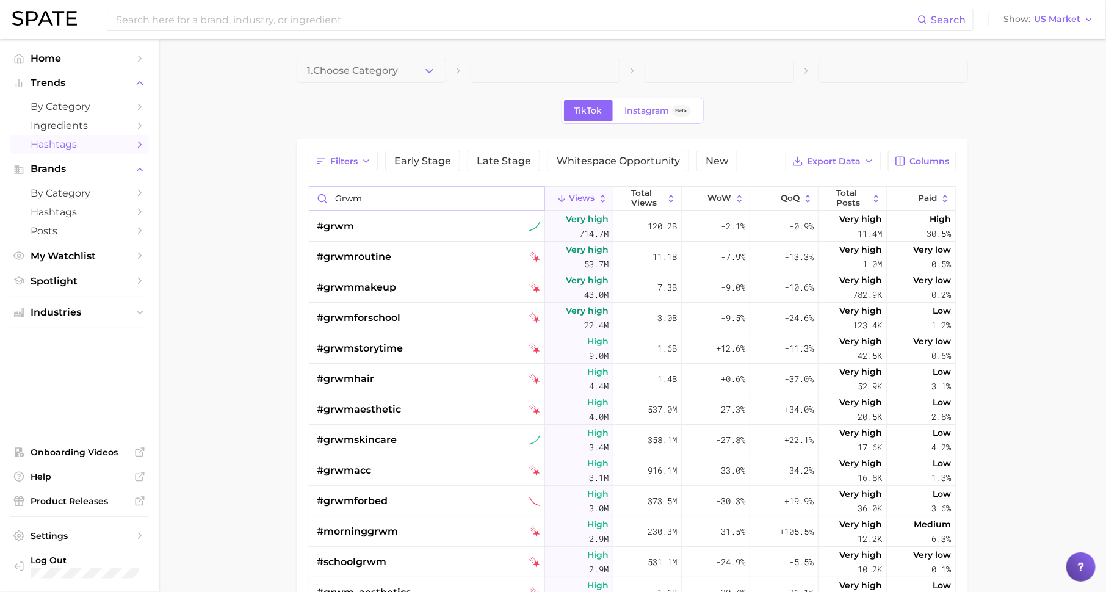
click at [452, 199] on input "grwm" at bounding box center [426, 198] width 235 height 23
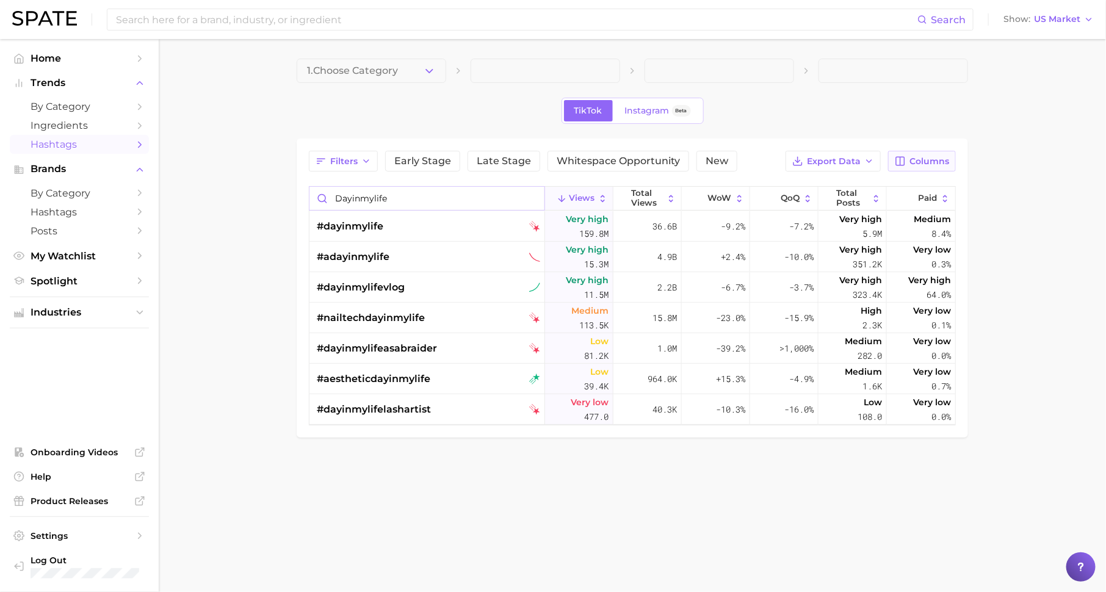
type input "dayinmylife"
click at [926, 163] on span "Columns" at bounding box center [929, 161] width 40 height 10
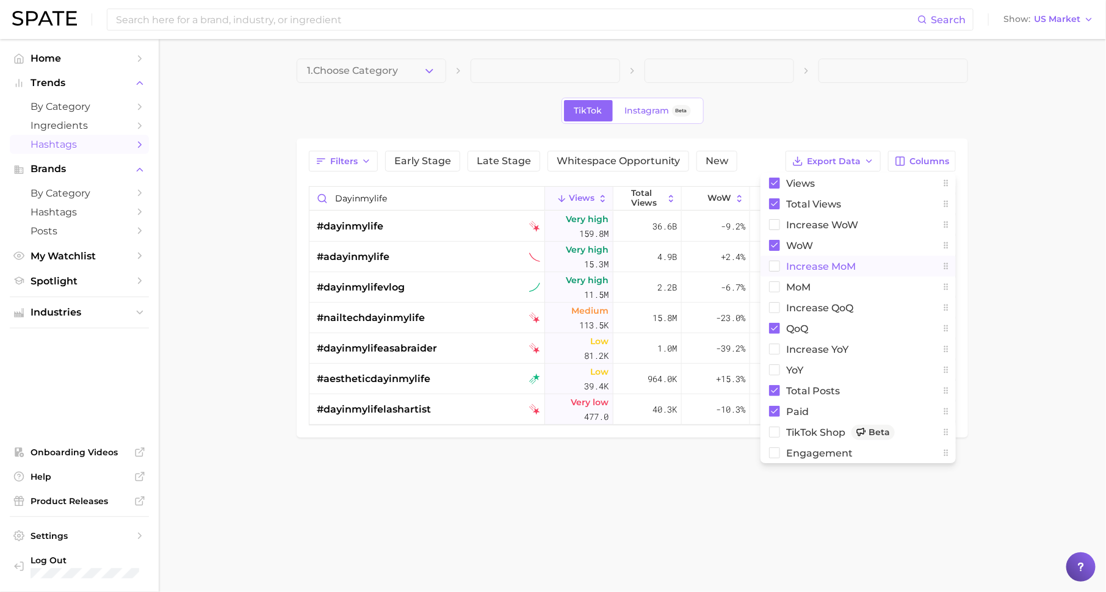
click at [859, 264] on button "increase MoM" at bounding box center [858, 266] width 195 height 21
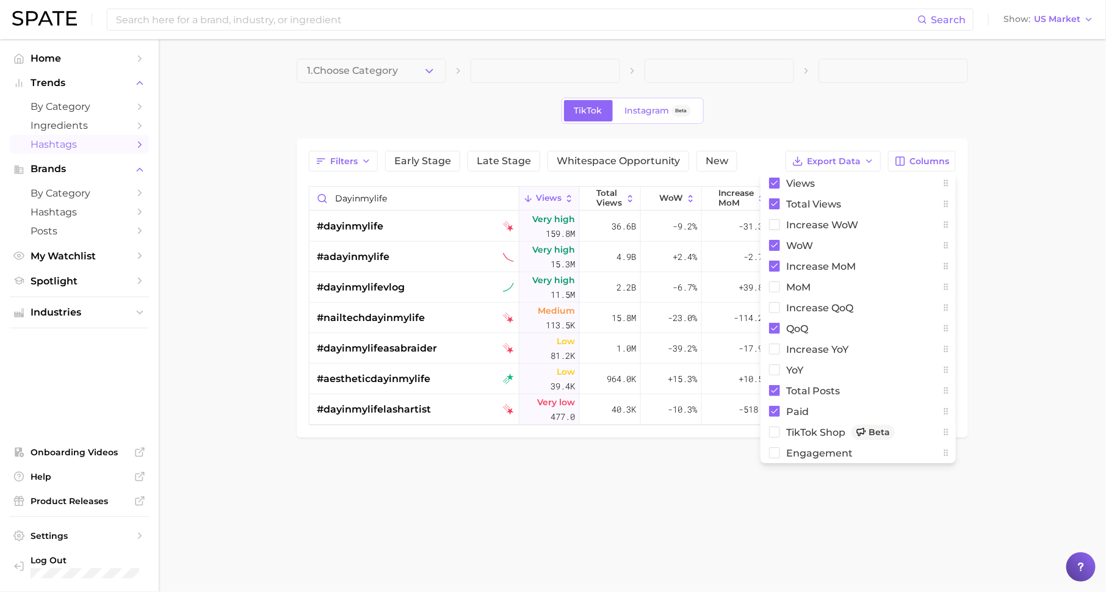
click at [1050, 270] on main "1. Choose Category TikTok Instagram Beta Filters Early Stage Late Stage Whitesp…" at bounding box center [632, 269] width 947 height 460
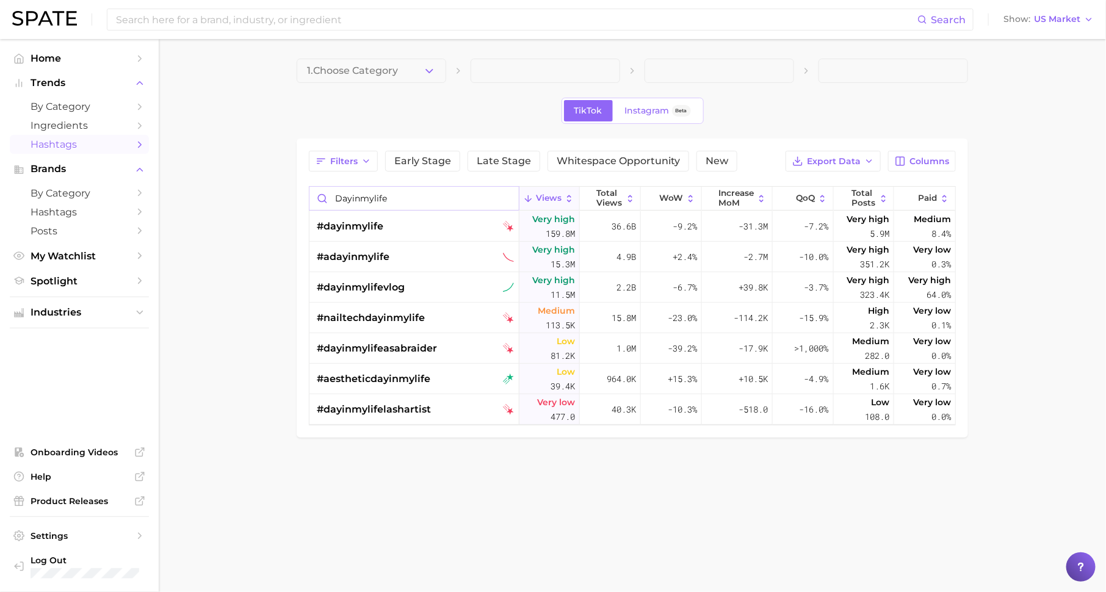
click at [508, 196] on input "dayinmylife" at bounding box center [413, 198] width 209 height 23
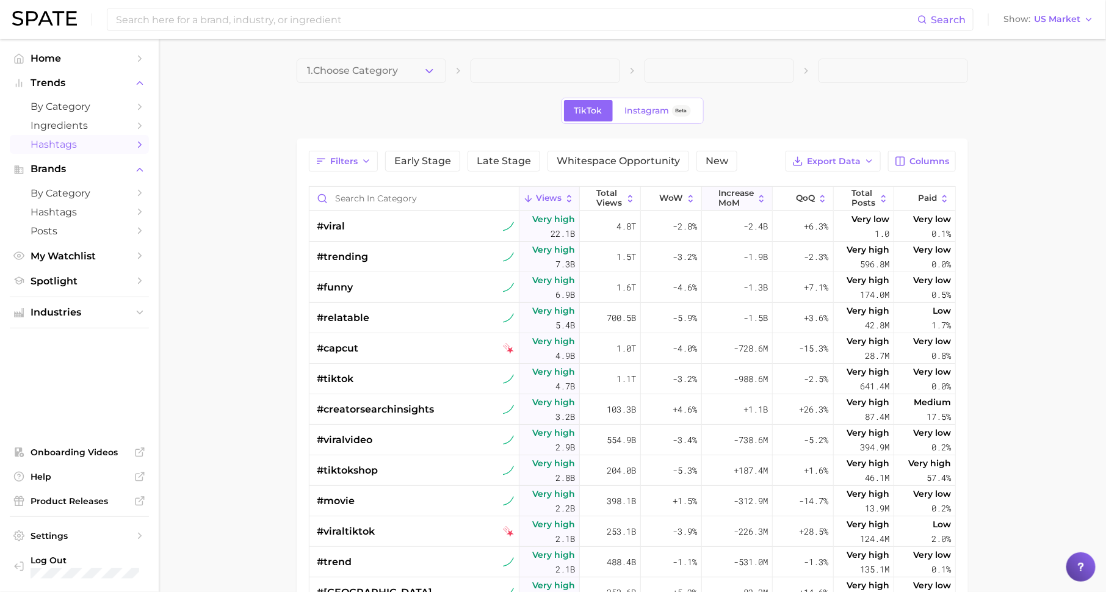
click at [739, 192] on span "increase MoM" at bounding box center [735, 198] width 35 height 19
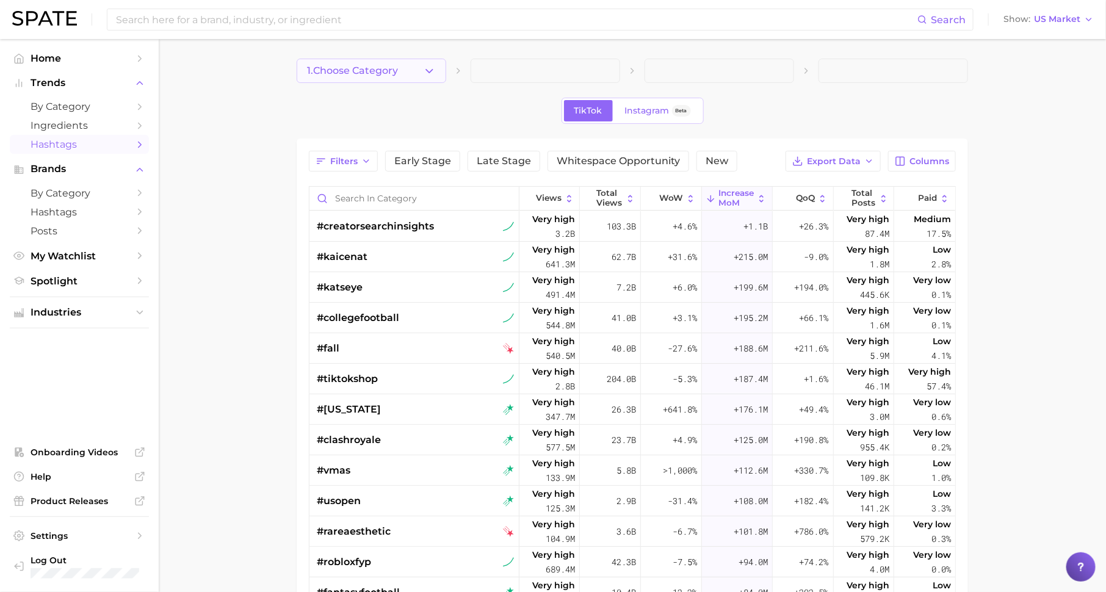
click at [391, 65] on span "1. Choose Category" at bounding box center [352, 70] width 91 height 11
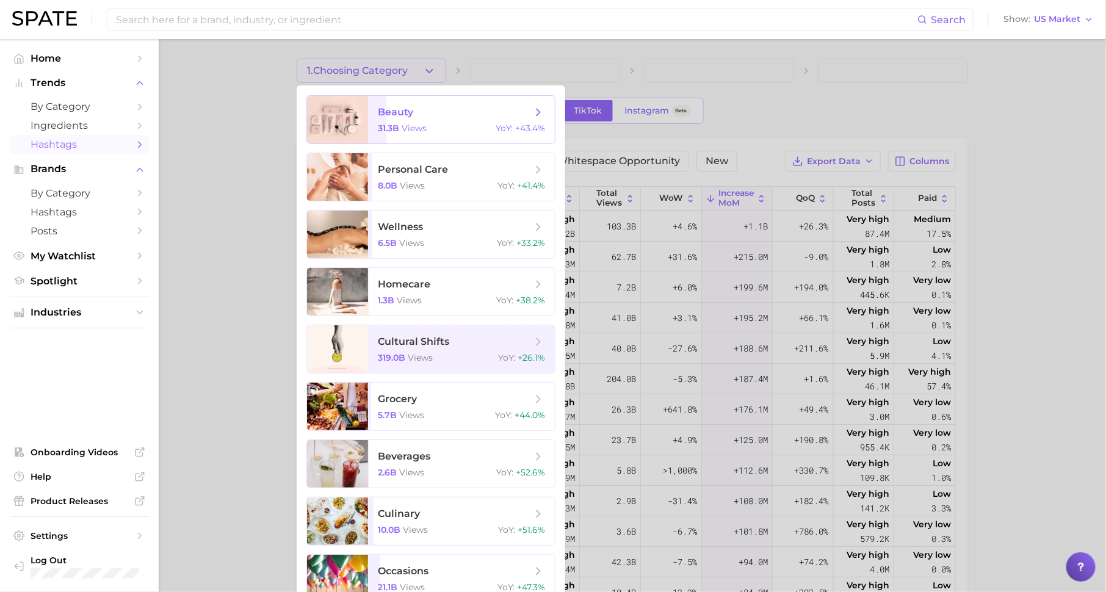
click at [428, 126] on div "31.3b views YoY : +43.4%" at bounding box center [461, 128] width 167 height 11
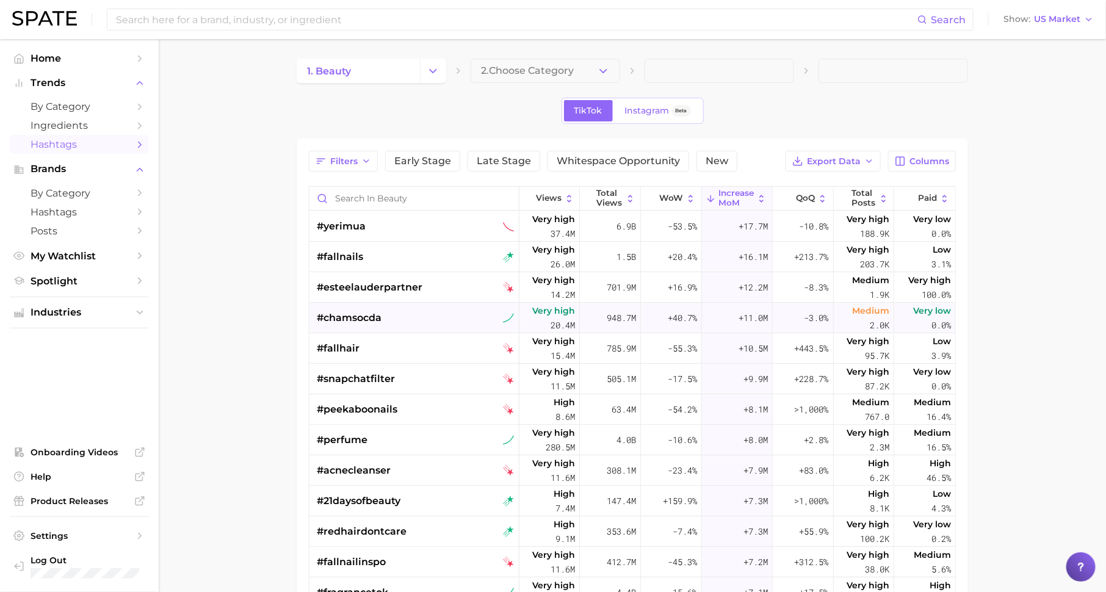
click at [386, 325] on div "#chamsocda" at bounding box center [415, 318] width 197 height 31
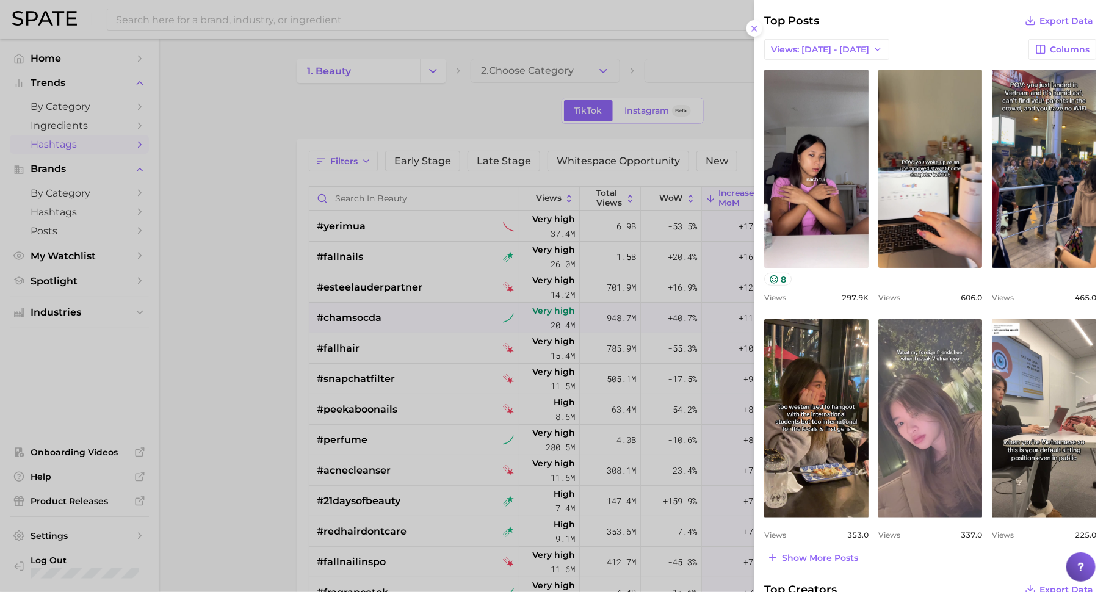
scroll to position [282, 0]
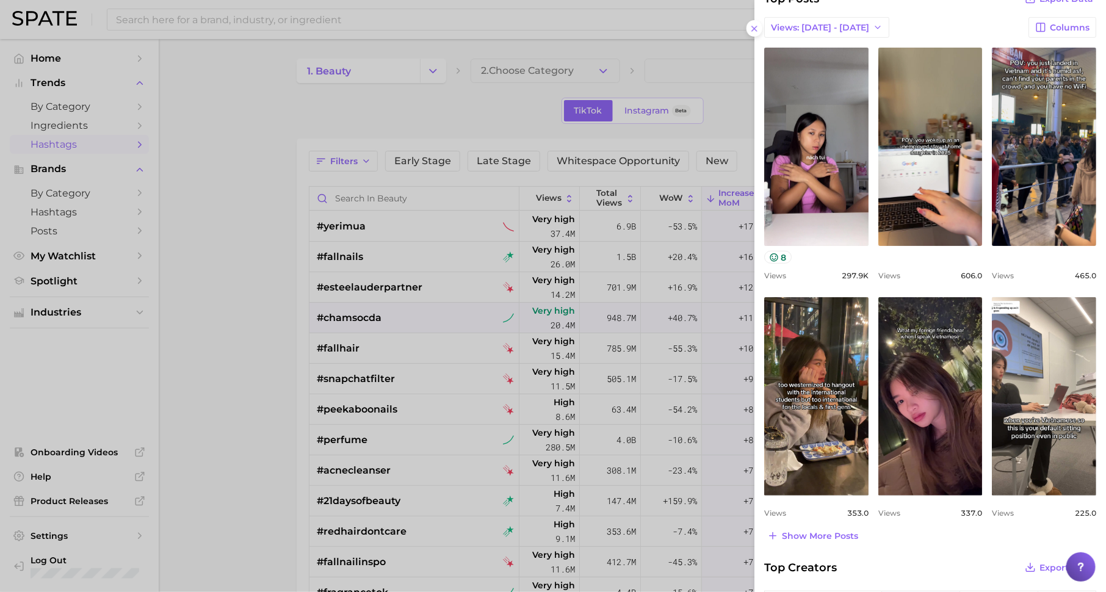
click at [449, 319] on div at bounding box center [553, 296] width 1106 height 592
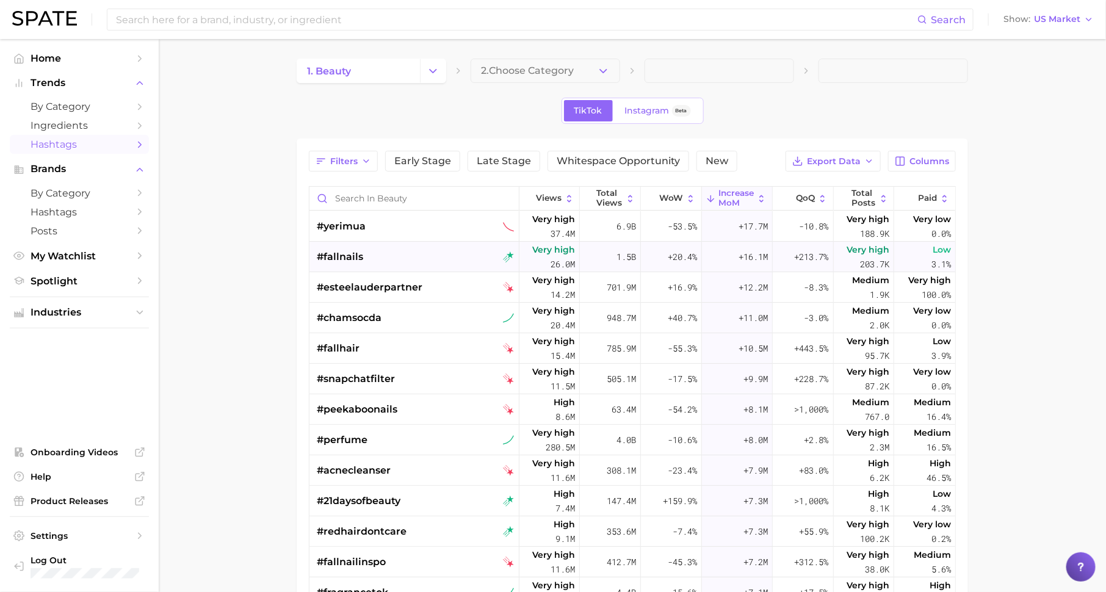
click at [349, 256] on span "#fallnails" at bounding box center [340, 257] width 46 height 15
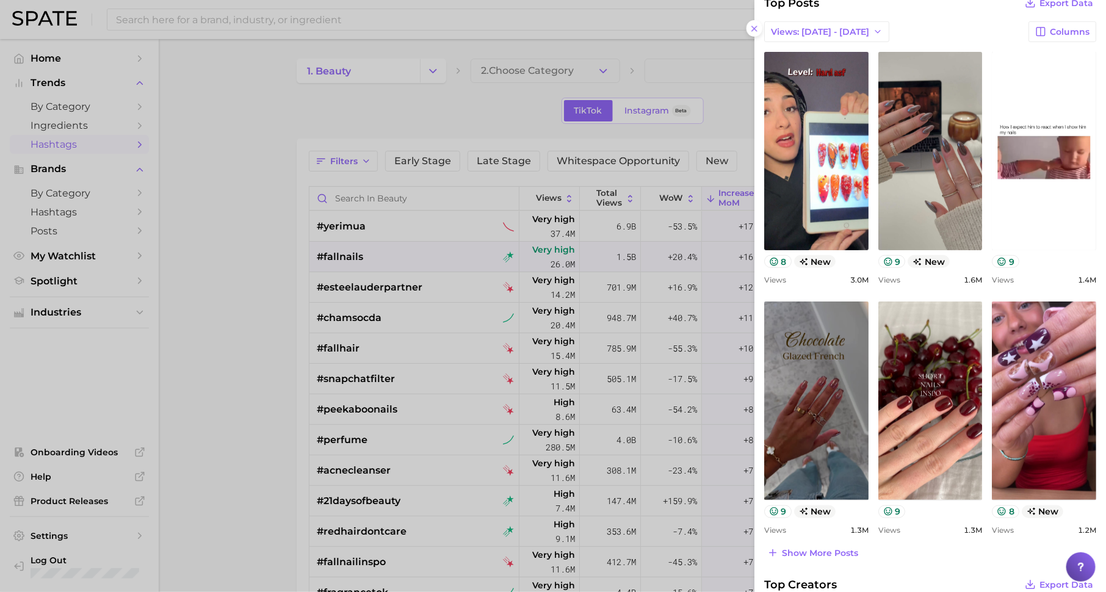
scroll to position [291, 0]
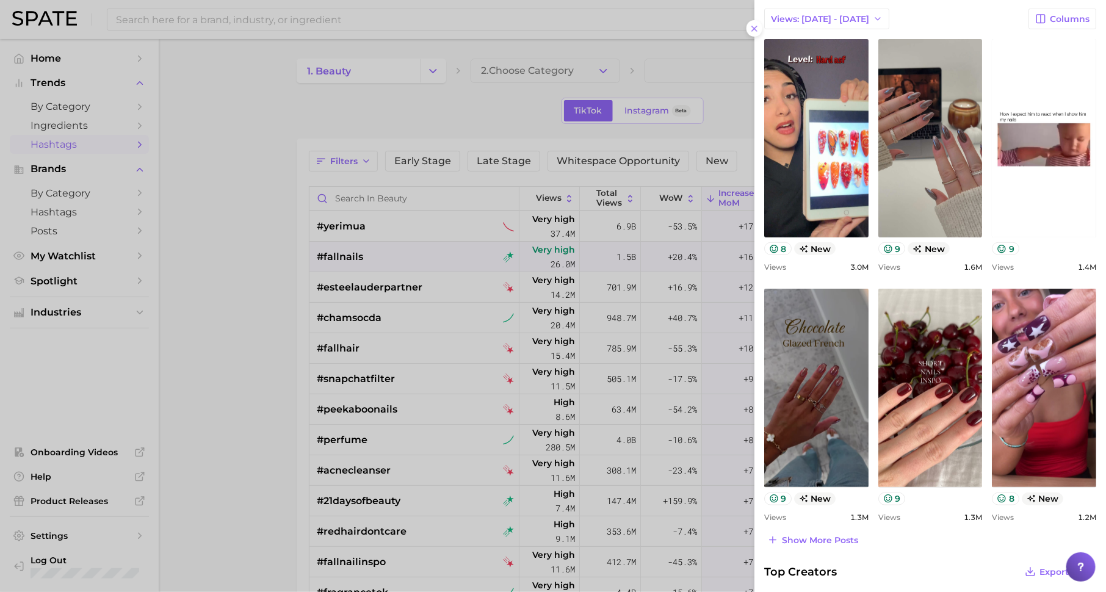
click at [397, 445] on div at bounding box center [553, 296] width 1106 height 592
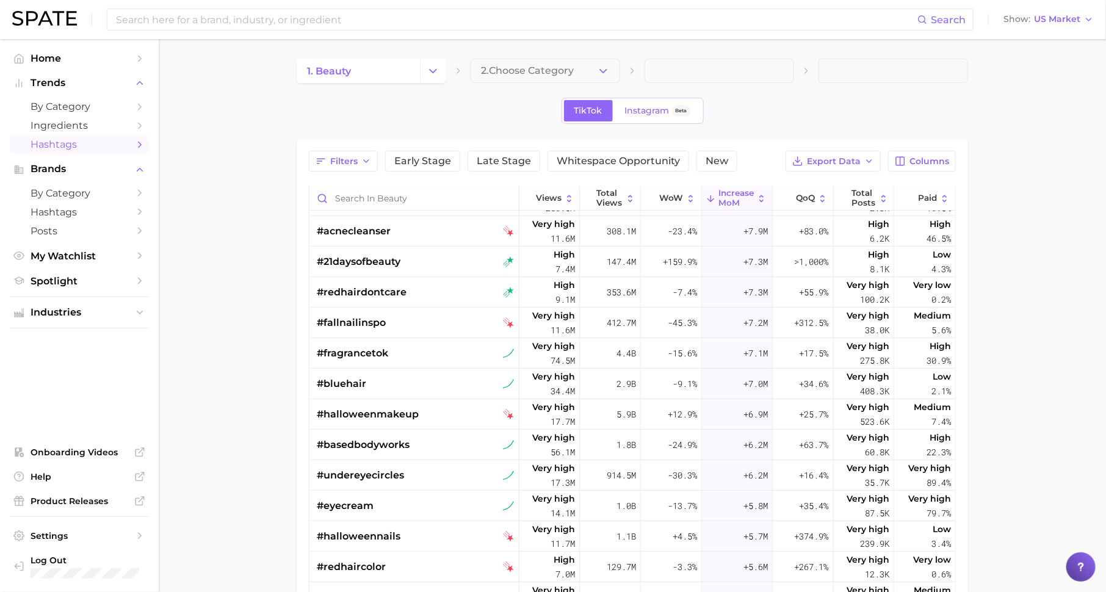
scroll to position [240, 0]
click at [391, 195] on input "Search in beauty" at bounding box center [413, 198] width 209 height 23
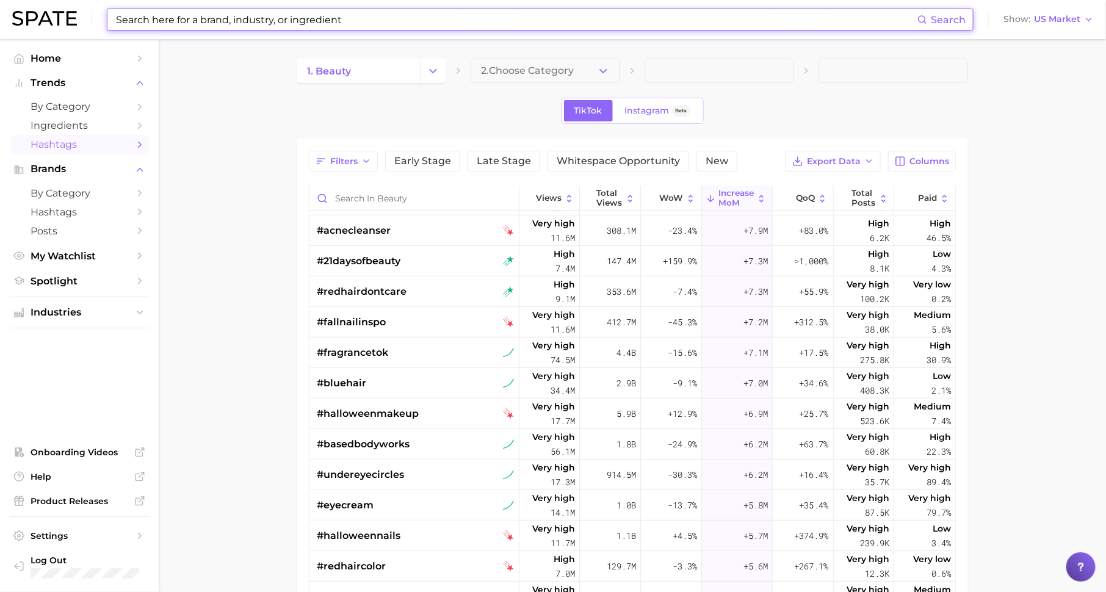
click at [258, 21] on input at bounding box center [516, 19] width 803 height 21
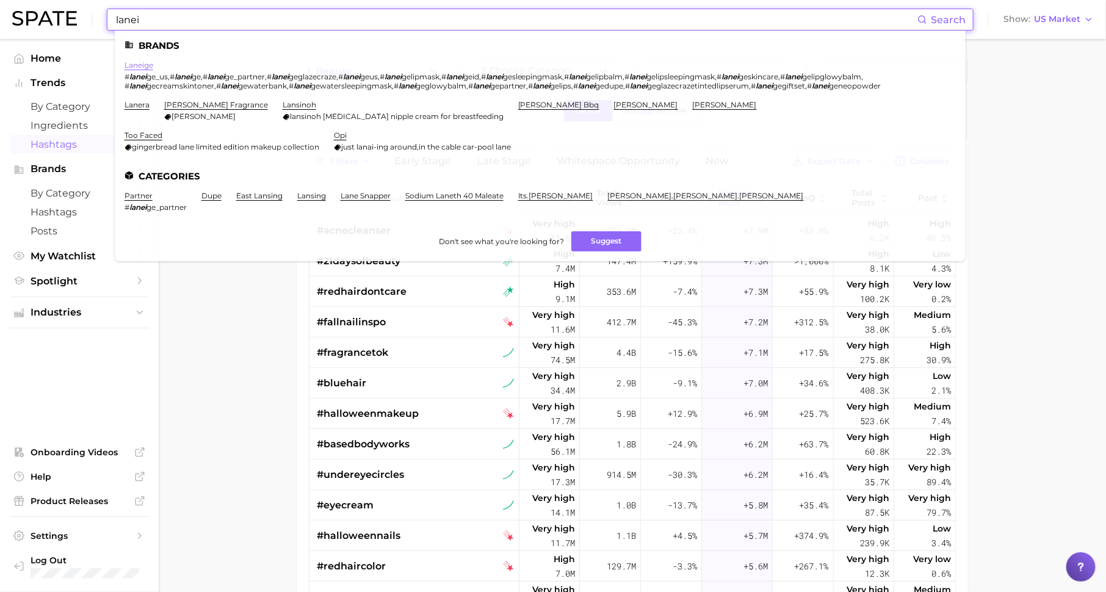
type input "lanei"
click at [147, 64] on link "laneige" at bounding box center [139, 64] width 29 height 9
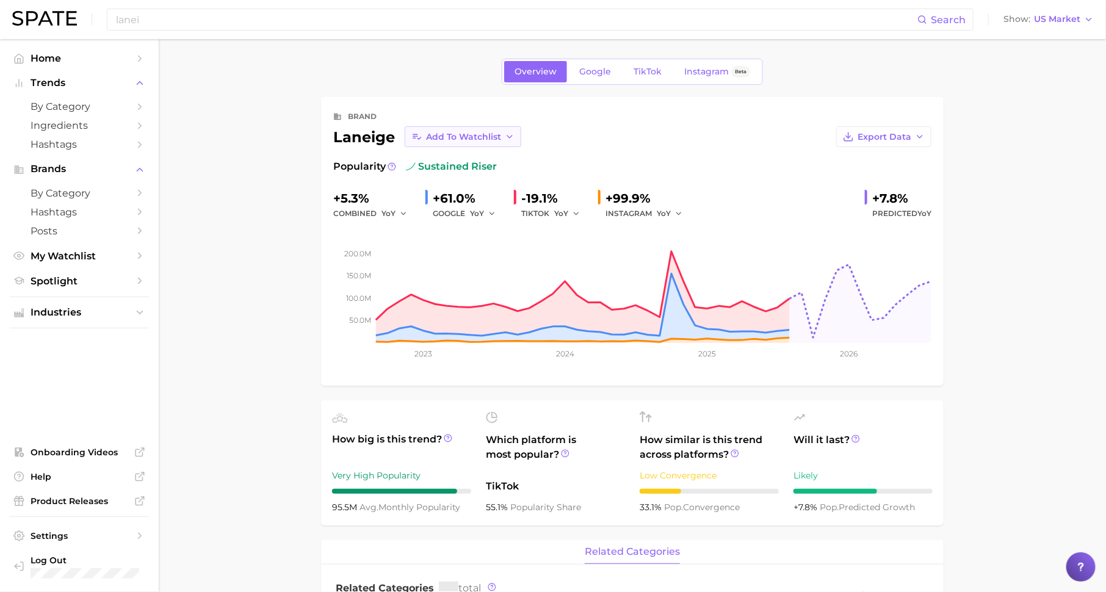
click at [486, 133] on span "Add to Watchlist" at bounding box center [463, 137] width 75 height 10
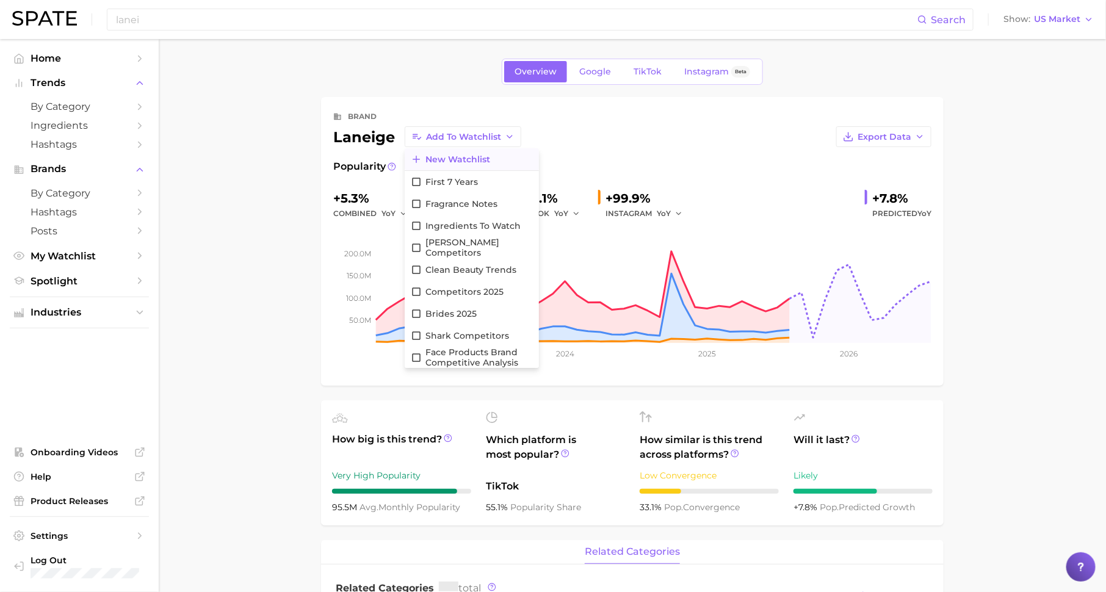
click at [475, 153] on button "New Watchlist" at bounding box center [472, 159] width 134 height 22
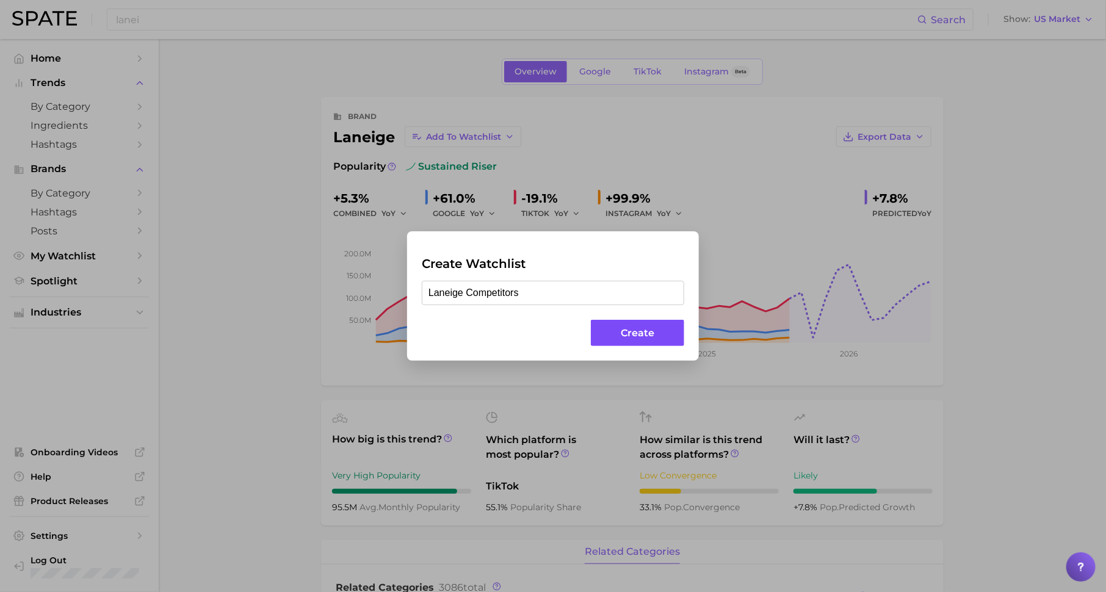
type input "Laneige Competitors"
click at [652, 337] on button "Create" at bounding box center [637, 333] width 93 height 26
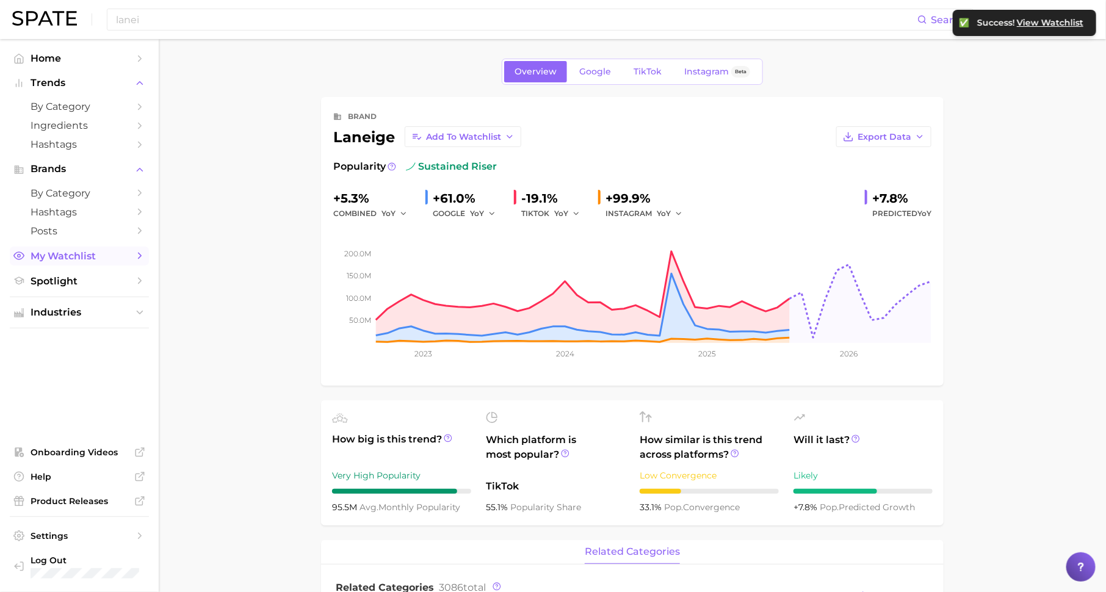
click at [85, 248] on link "My Watchlist" at bounding box center [79, 256] width 139 height 19
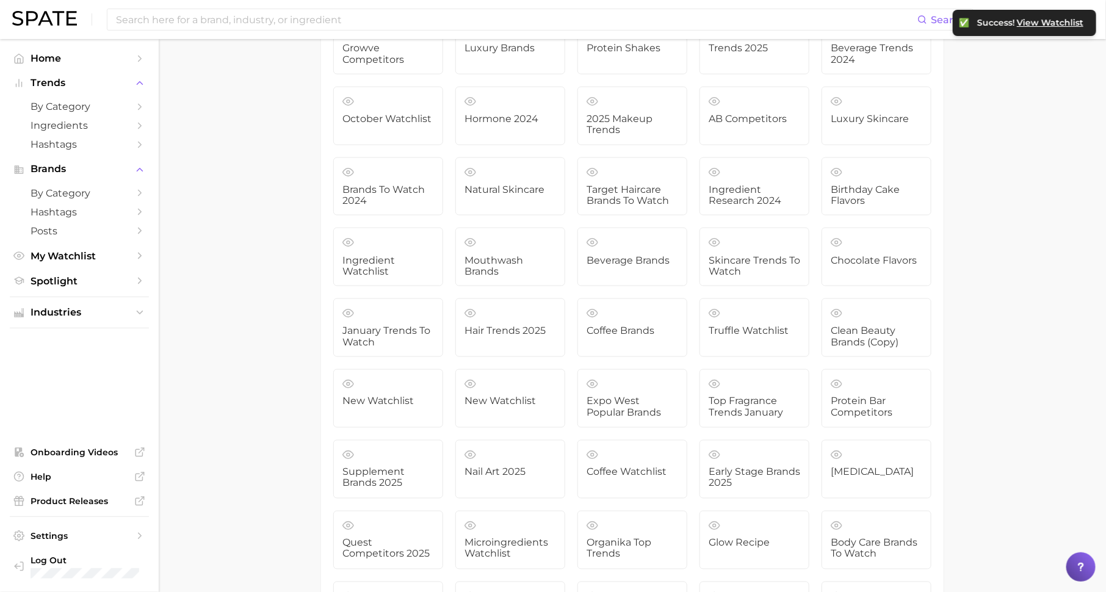
scroll to position [3542, 0]
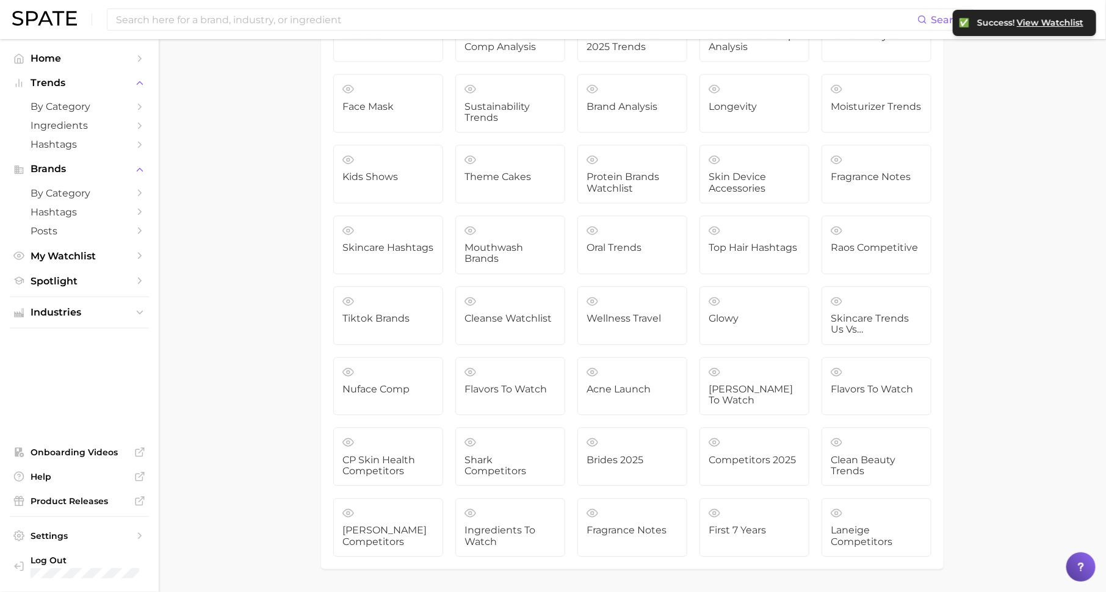
click at [1058, 21] on span "View Watchlist" at bounding box center [1050, 23] width 67 height 10
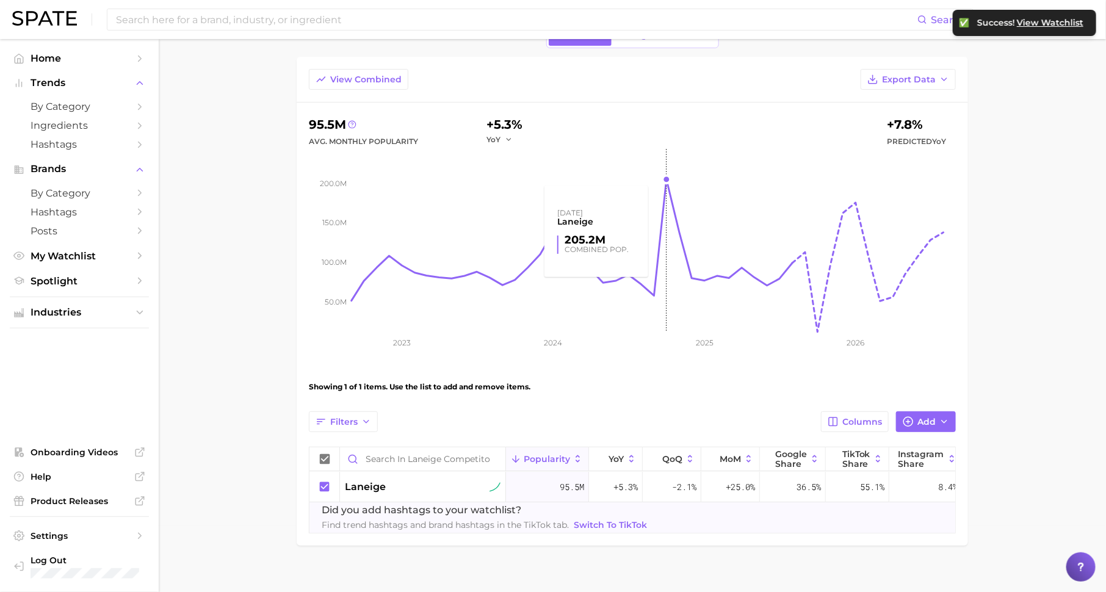
scroll to position [67, 0]
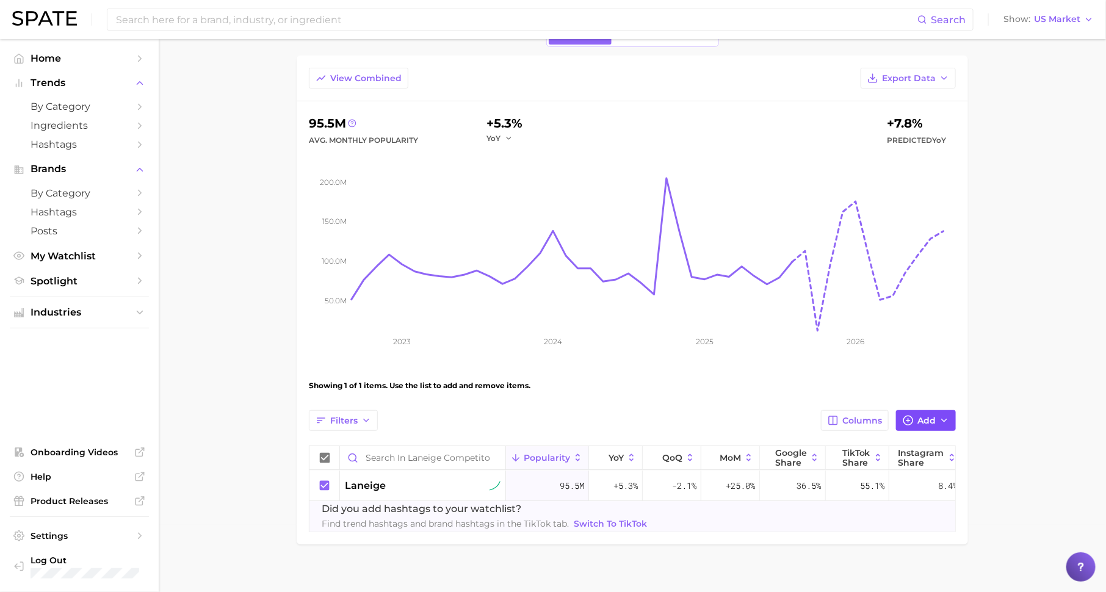
click at [941, 420] on icon "button" at bounding box center [944, 421] width 10 height 10
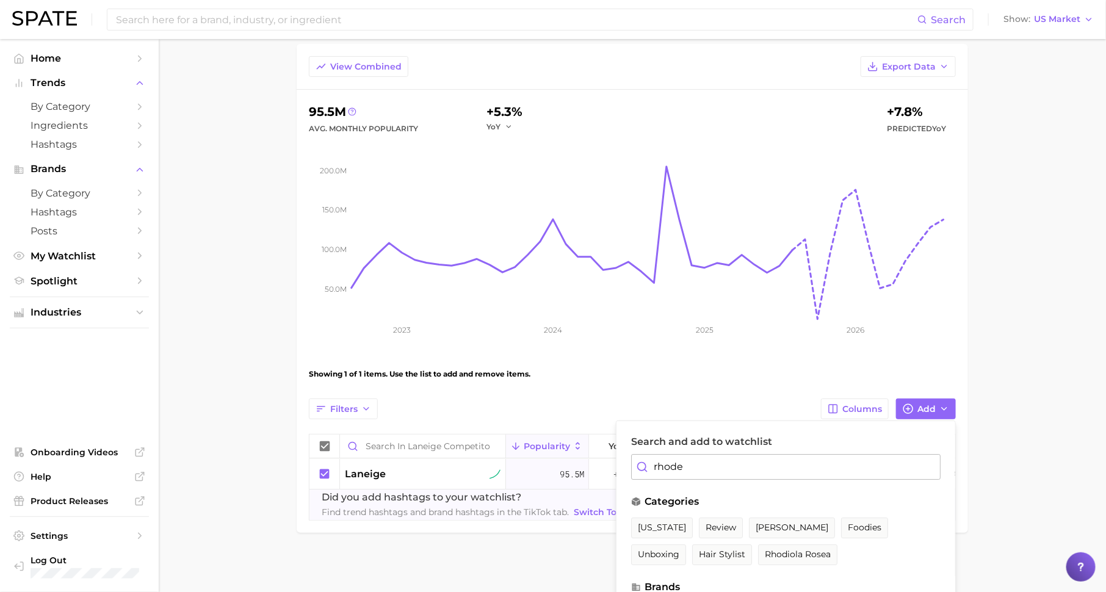
scroll to position [114, 0]
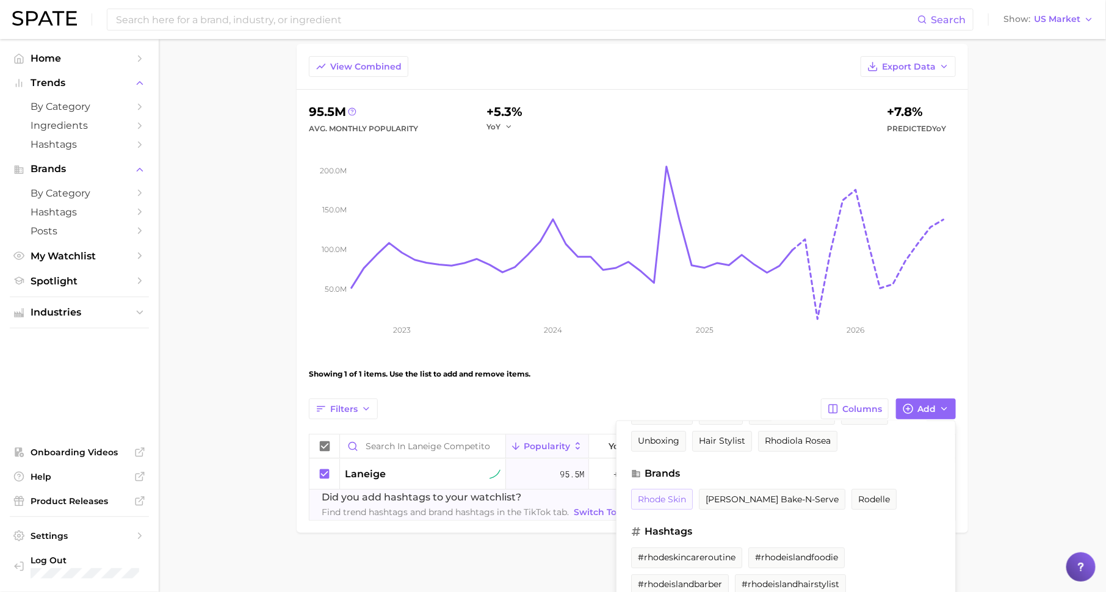
click at [668, 494] on span "rhode skin" at bounding box center [662, 499] width 48 height 10
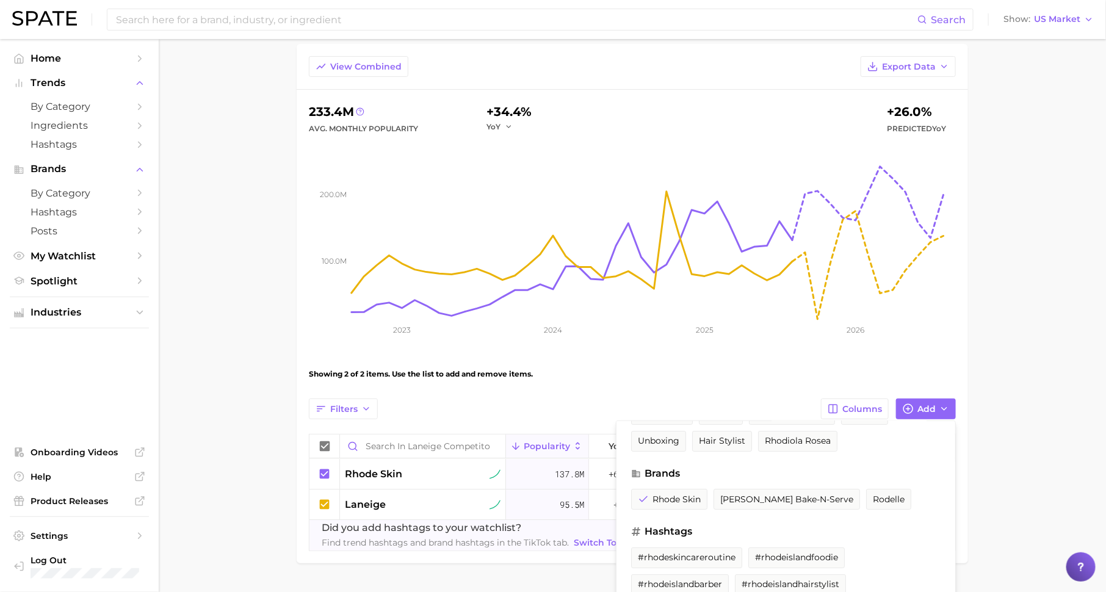
scroll to position [0, 0]
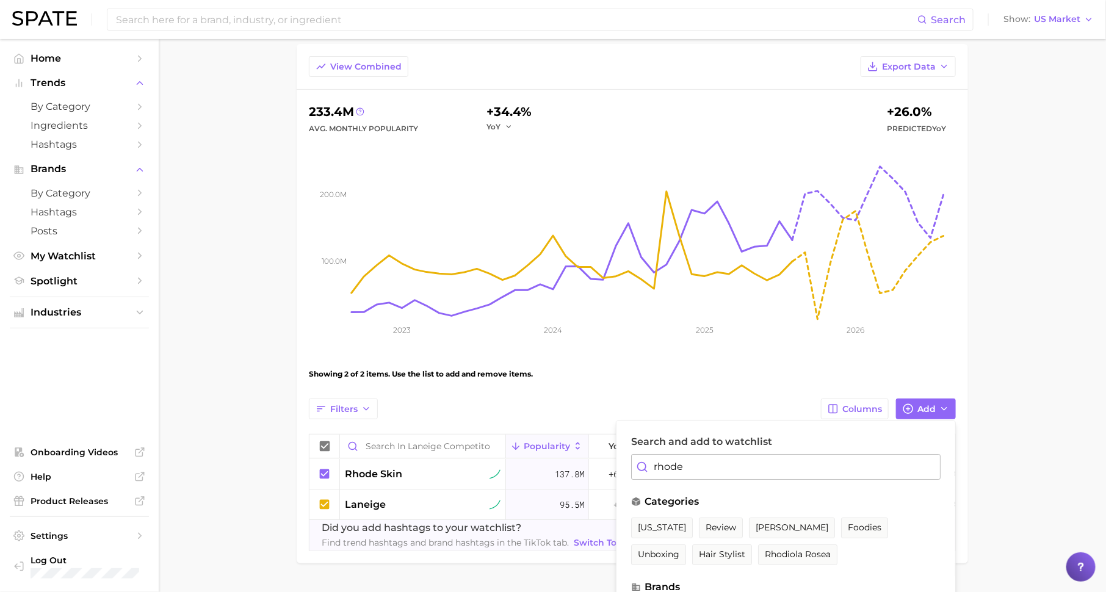
click at [695, 458] on input "rhode" at bounding box center [785, 467] width 309 height 26
type input "summer fr"
click at [689, 586] on span "summer fridays" at bounding box center [673, 586] width 71 height 10
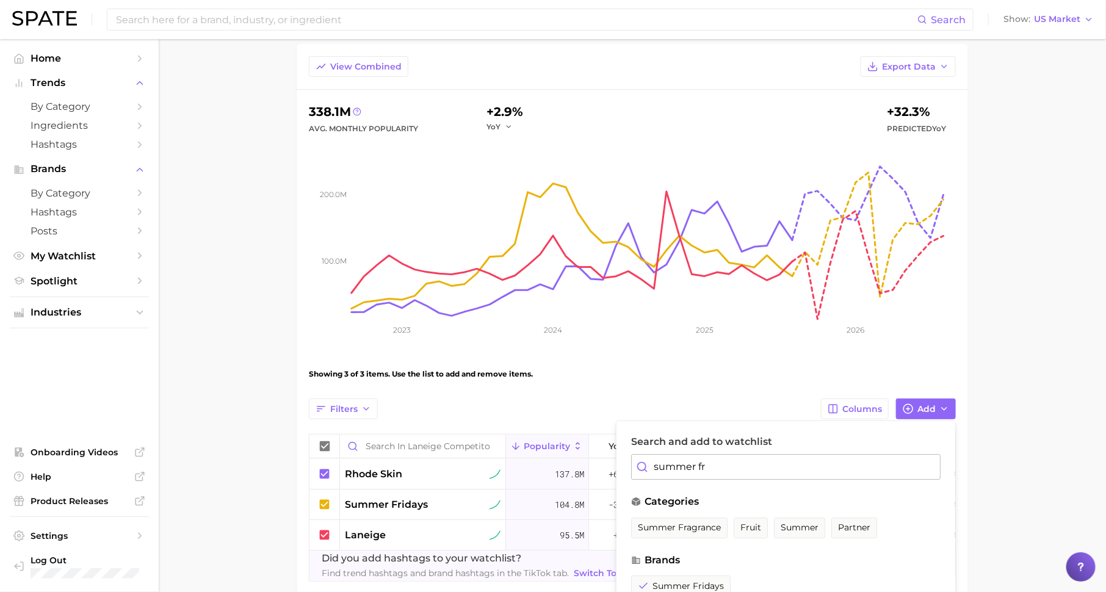
click at [1080, 477] on main "Laneige Competitors Settings Overview Google TikTok View Combined Export Data 3…" at bounding box center [632, 307] width 947 height 695
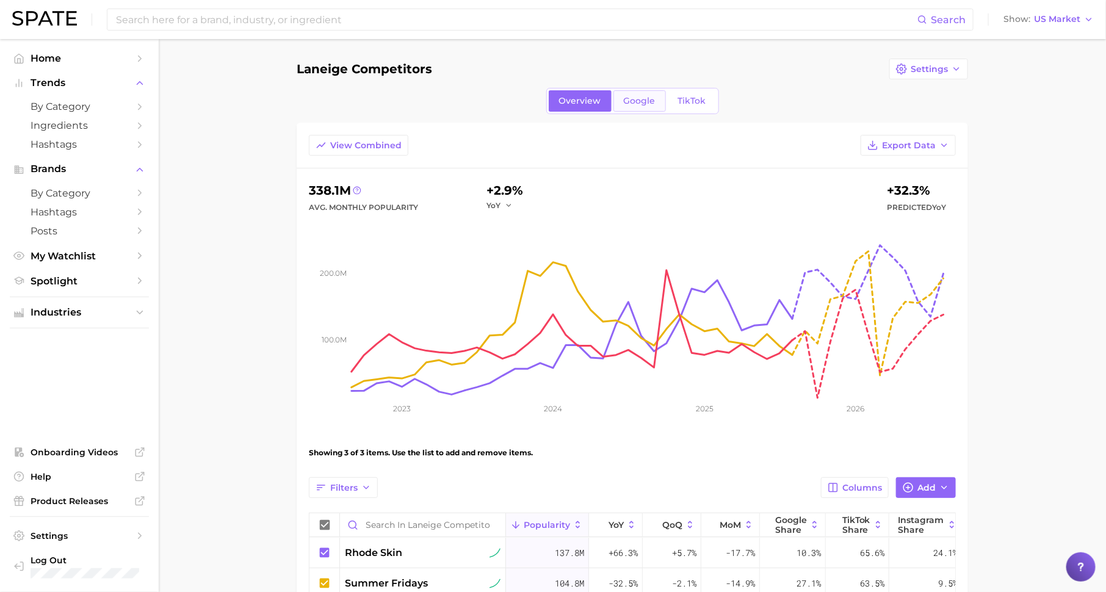
click at [637, 101] on span "Google" at bounding box center [640, 101] width 32 height 10
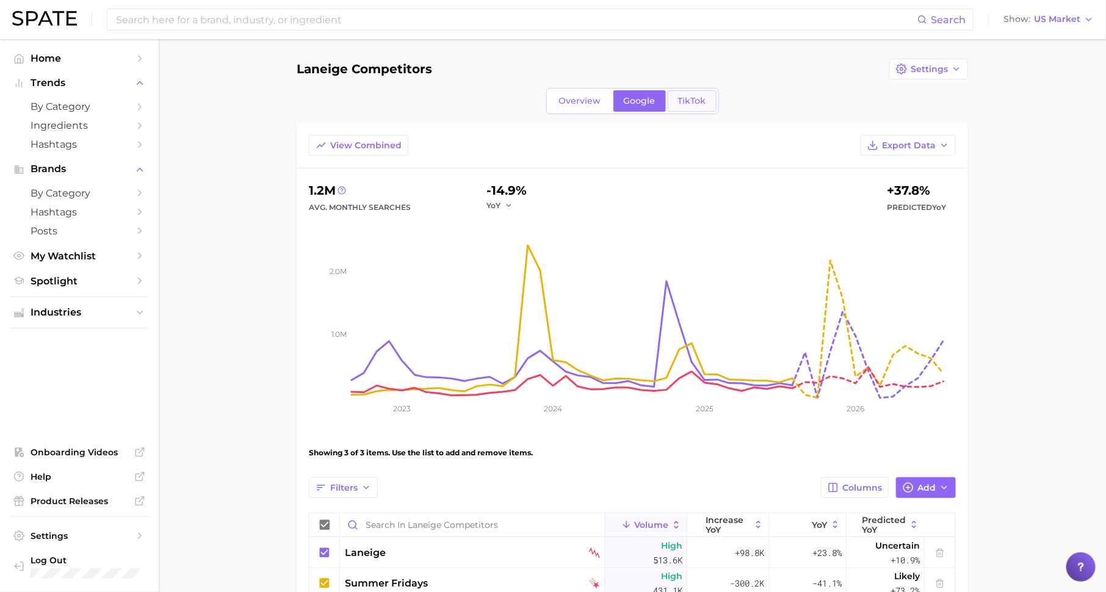
click at [684, 102] on span "TikTok" at bounding box center [692, 101] width 28 height 10
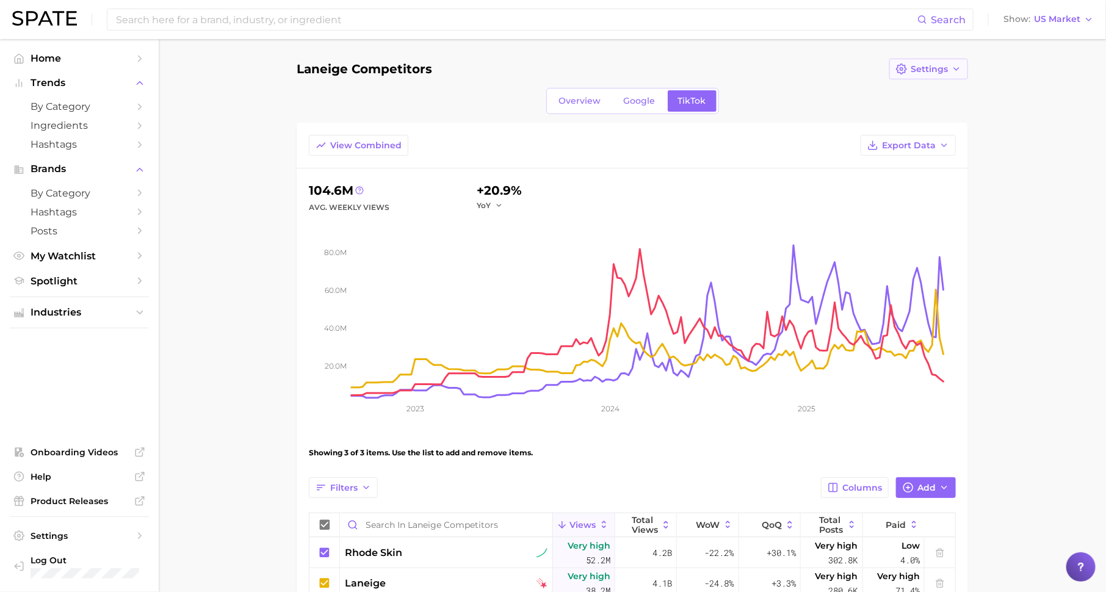
click at [927, 68] on span "Settings" at bounding box center [929, 69] width 37 height 10
click at [938, 111] on span "Share Link" at bounding box center [933, 114] width 47 height 10
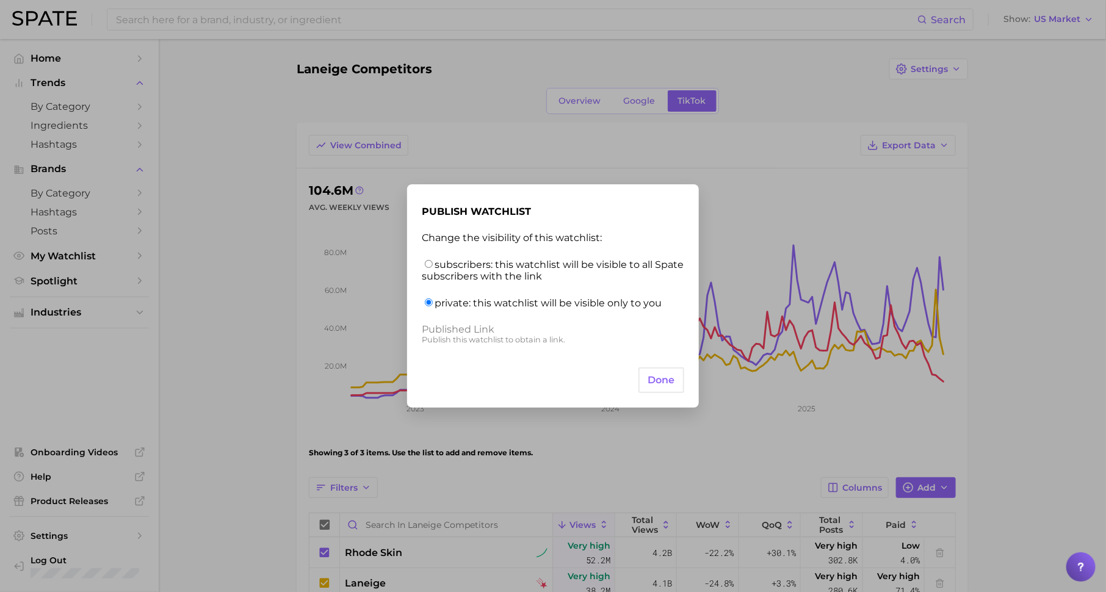
click at [428, 264] on input "subscribers: this watchlist will be visible to all Spate subscribers with the l…" at bounding box center [429, 264] width 8 height 8
radio input "true"
drag, startPoint x: 501, startPoint y: 348, endPoint x: 420, endPoint y: 339, distance: 81.7
click at [420, 339] on div "publish watchlist Change the visibility of this watchlist: subscribers: this wa…" at bounding box center [553, 295] width 292 height 223
copy div "[URL][DOMAIN_NAME]"
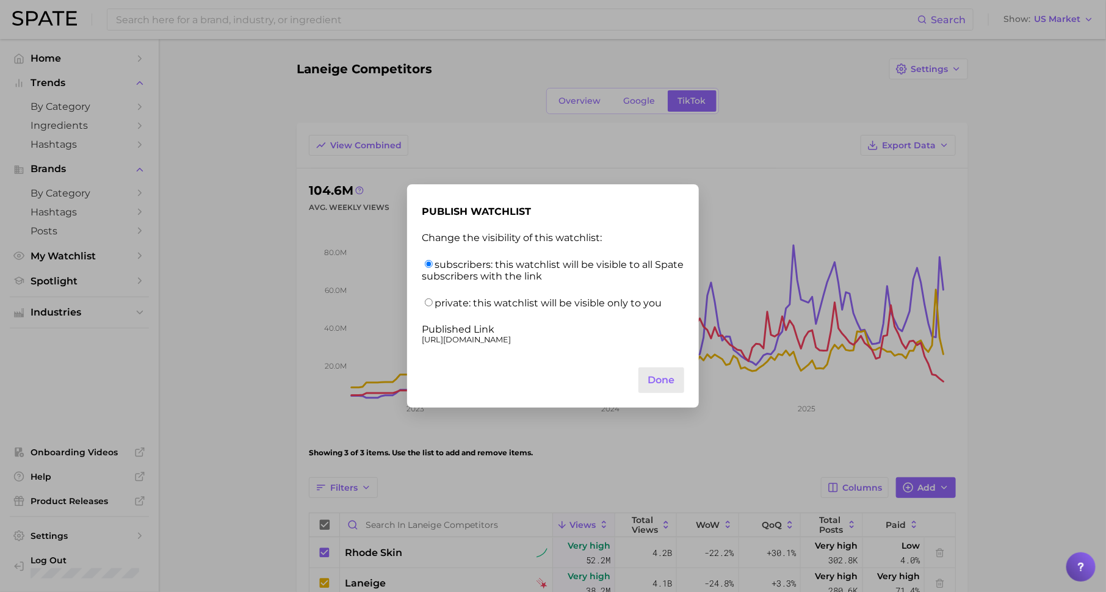
click at [665, 383] on button "done" at bounding box center [661, 380] width 46 height 26
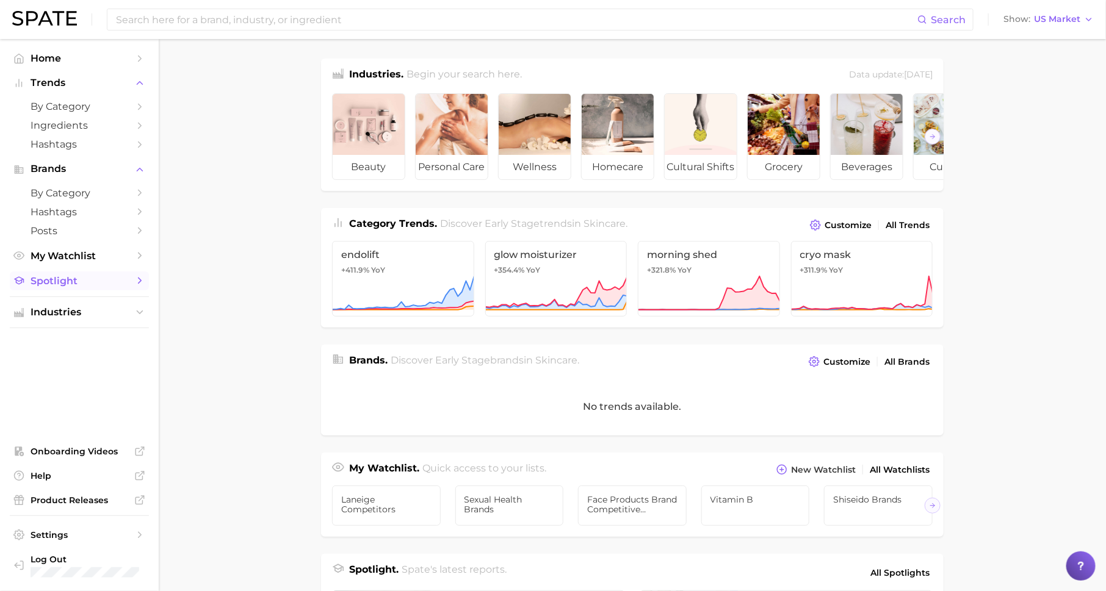
click at [134, 280] on link "Spotlight" at bounding box center [79, 281] width 139 height 19
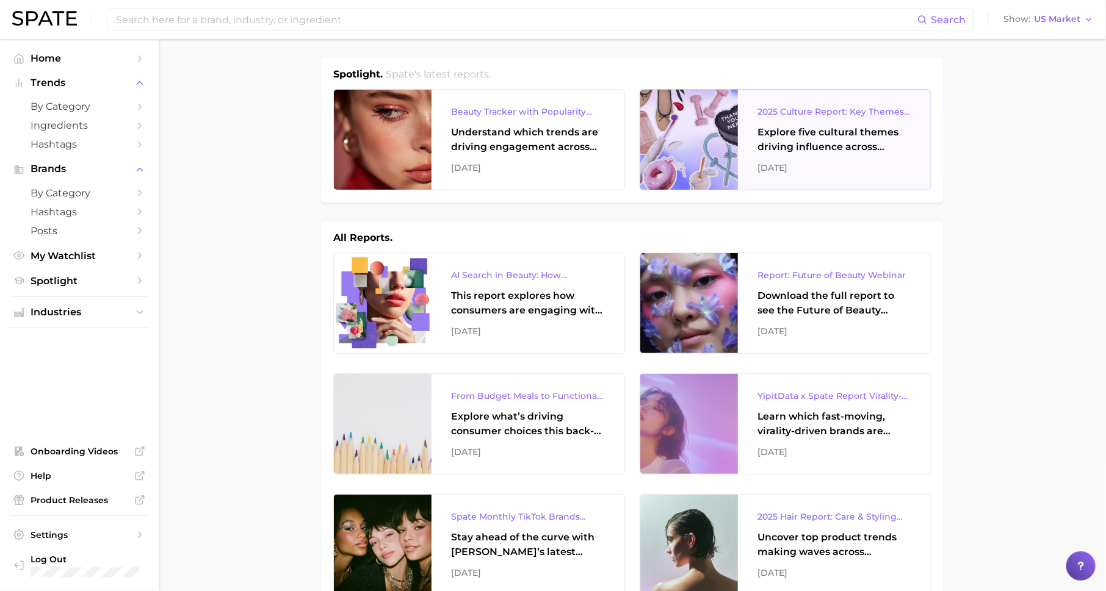
click at [772, 147] on div "Explore five cultural themes driving influence across beauty, food, and pop cul…" at bounding box center [834, 139] width 154 height 29
